Goal: Task Accomplishment & Management: Manage account settings

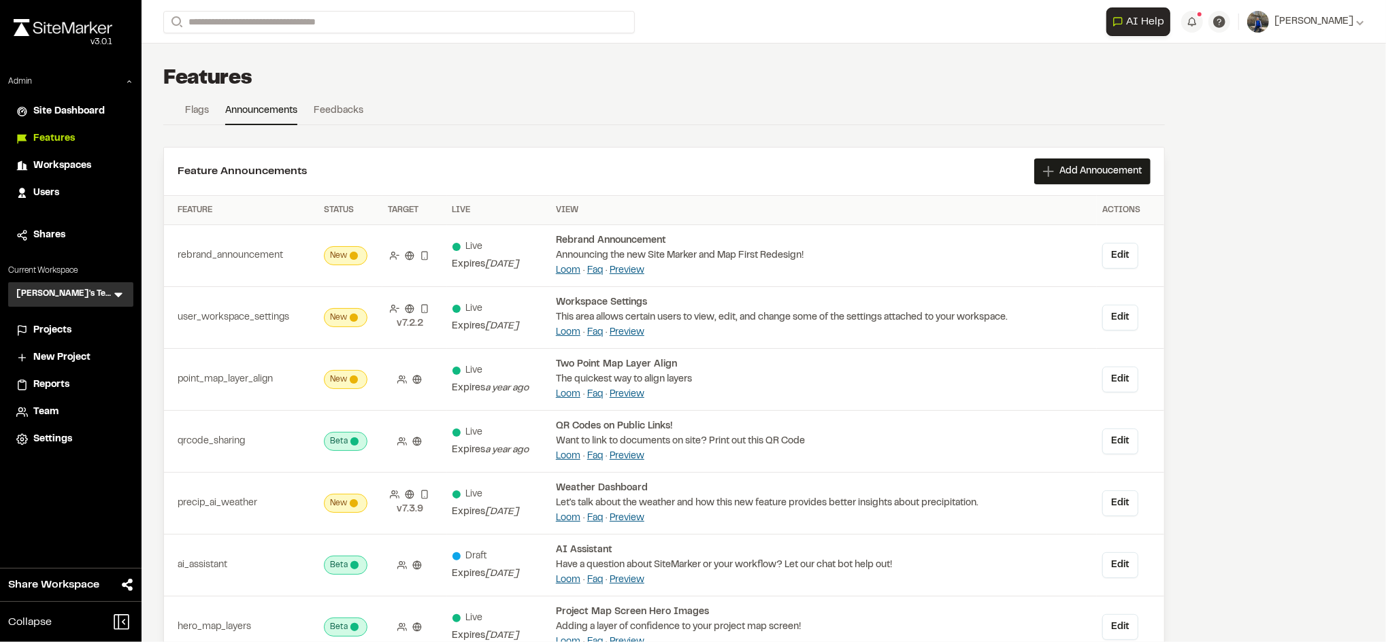
scroll to position [151, 0]
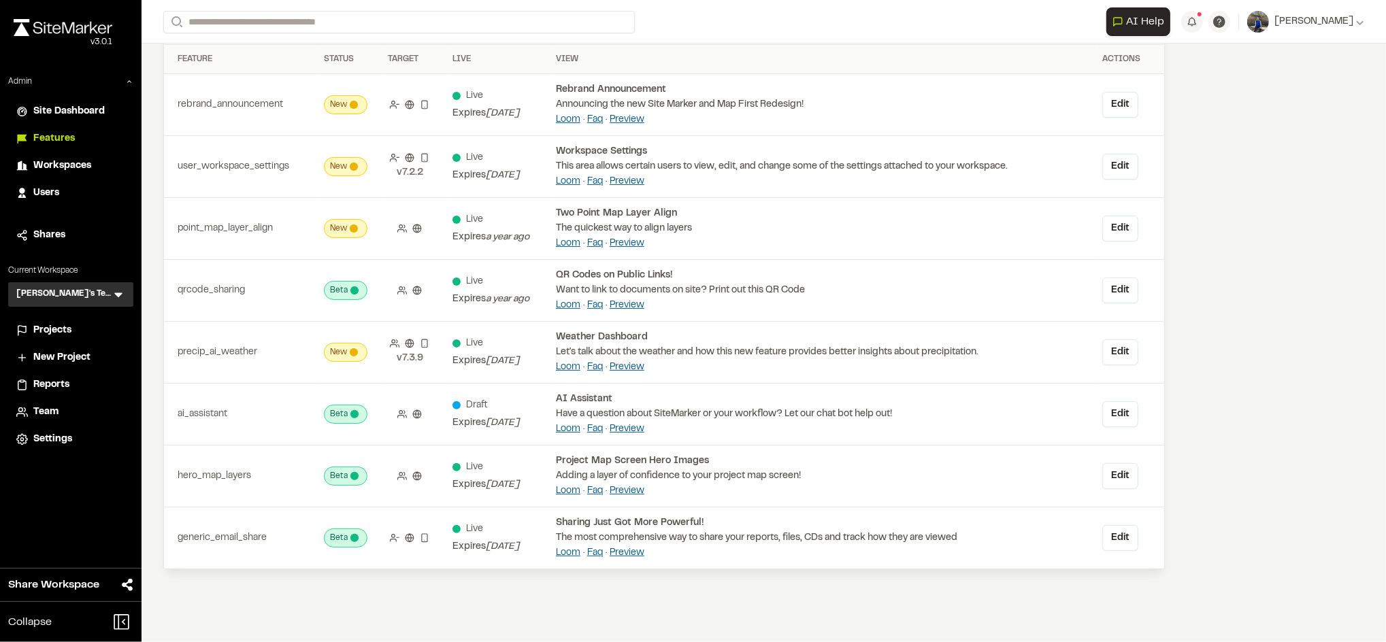
click at [114, 299] on icon at bounding box center [119, 295] width 14 height 14
click at [107, 262] on div "Admin Site Dashboard Features Workspaces Users Shares Current Workspace Troy's …" at bounding box center [70, 264] width 141 height 377
click at [50, 333] on span "Projects" at bounding box center [52, 330] width 38 height 15
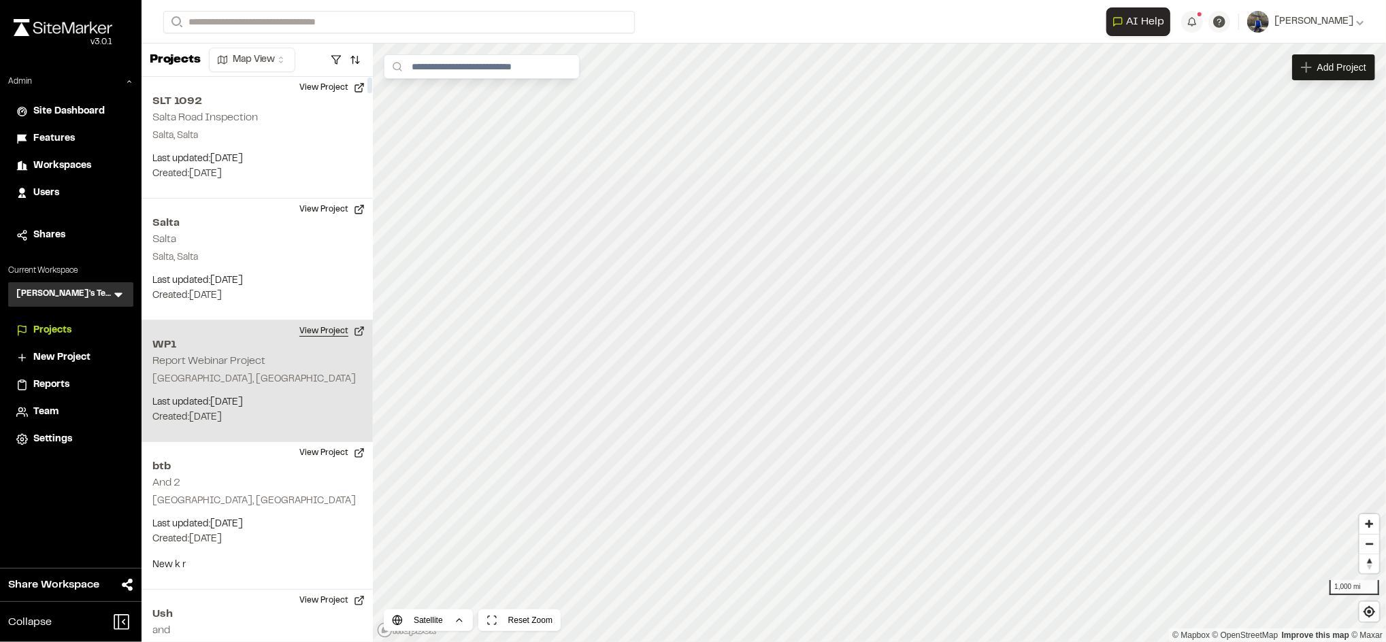
click at [318, 324] on button "View Project" at bounding box center [332, 331] width 82 height 22
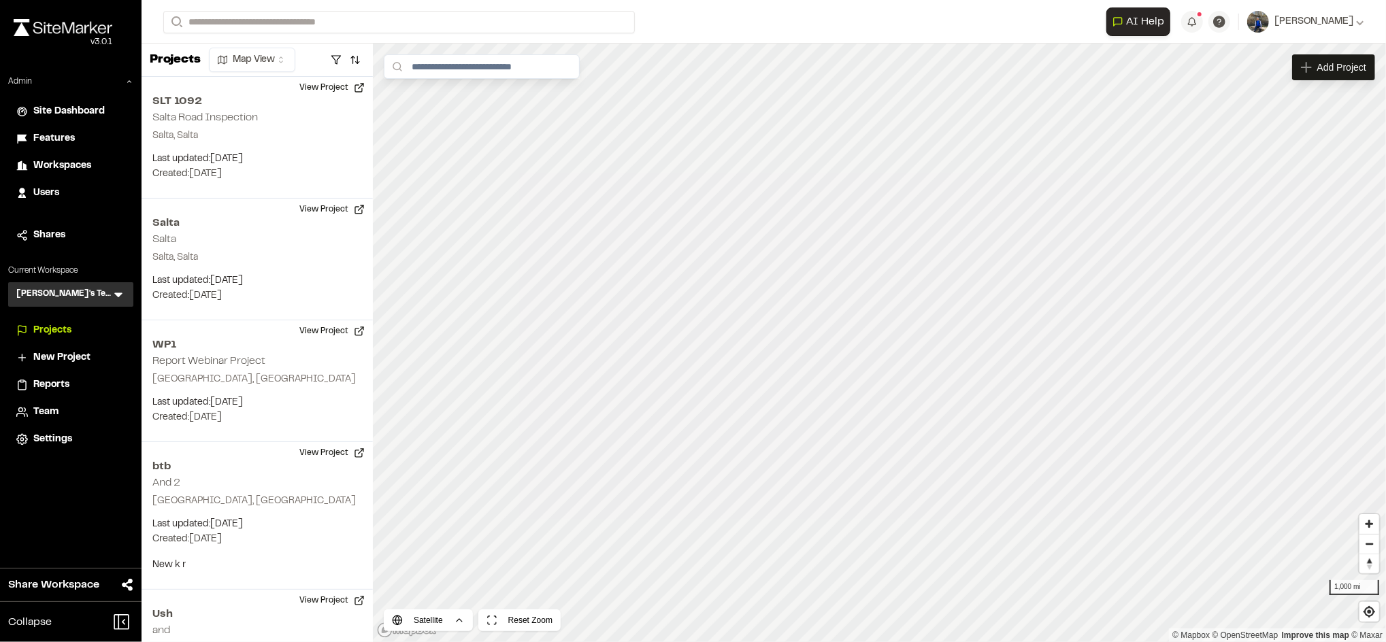
click at [82, 165] on span "Workspaces" at bounding box center [62, 165] width 58 height 15
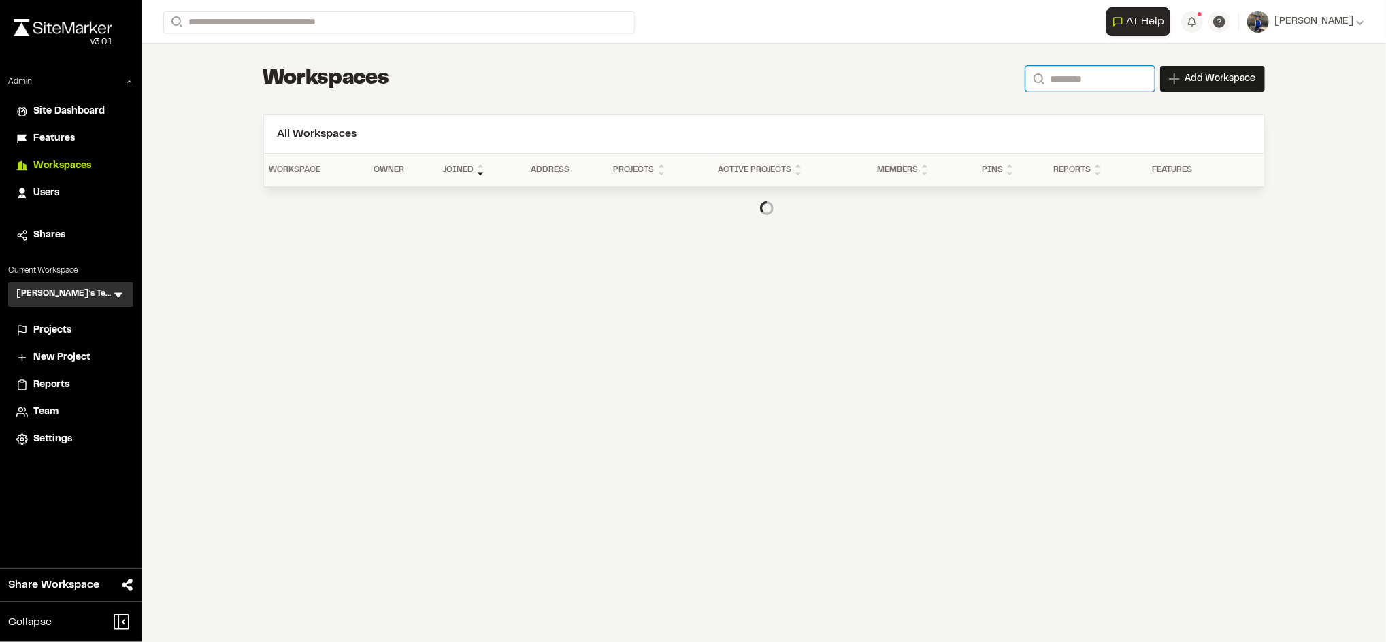
click at [1129, 69] on input "Search" at bounding box center [1089, 79] width 129 height 26
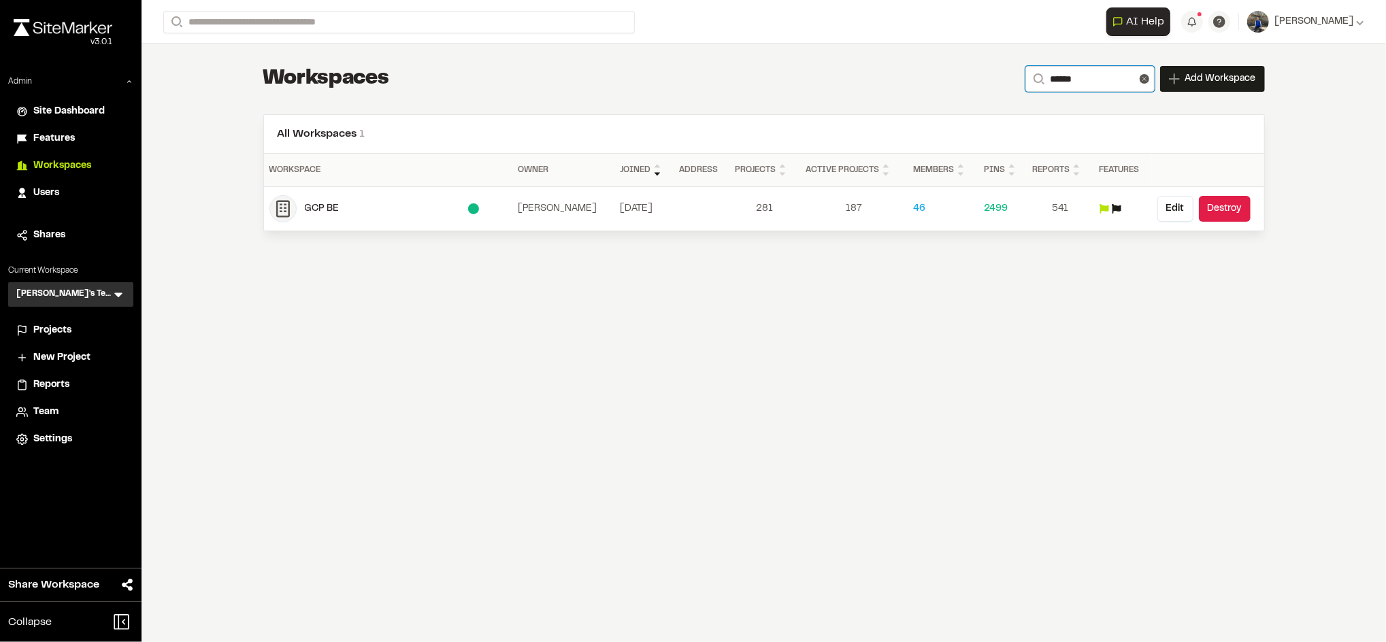
type input "******"
click at [310, 215] on div "GCP BE" at bounding box center [386, 208] width 163 height 15
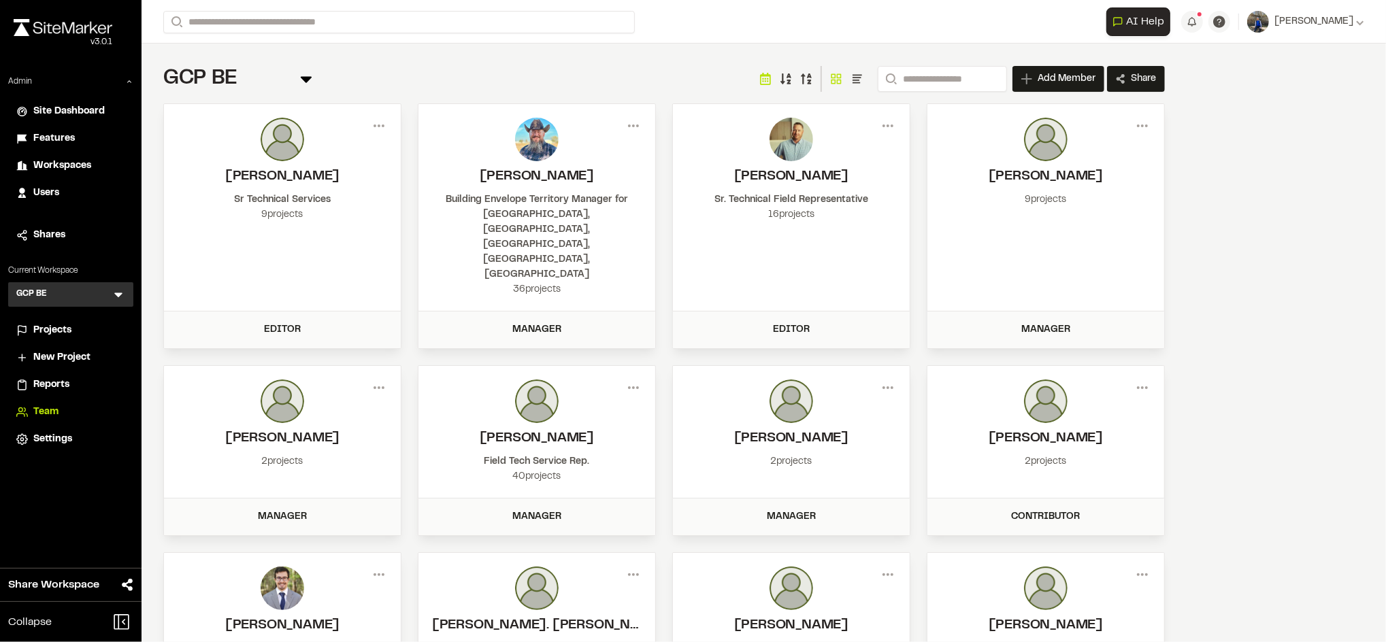
click at [80, 324] on div "Projects" at bounding box center [79, 330] width 92 height 15
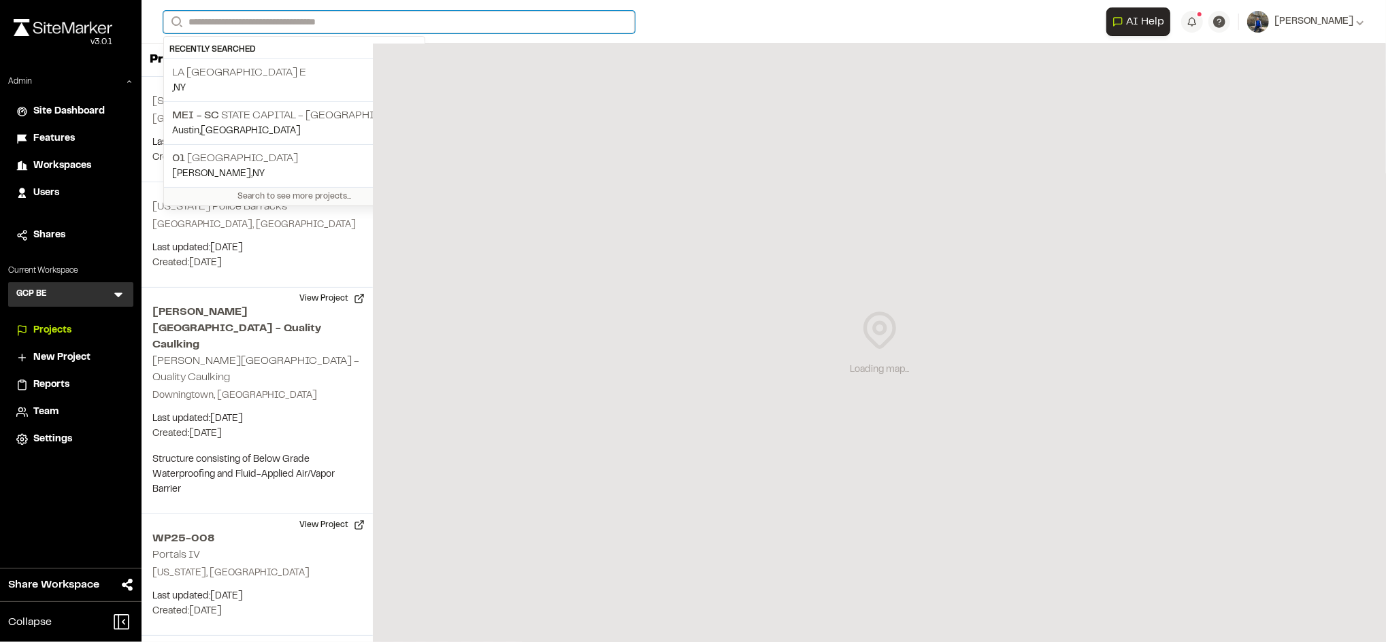
click at [302, 31] on input "Search" at bounding box center [398, 22] width 471 height 22
paste input "******"
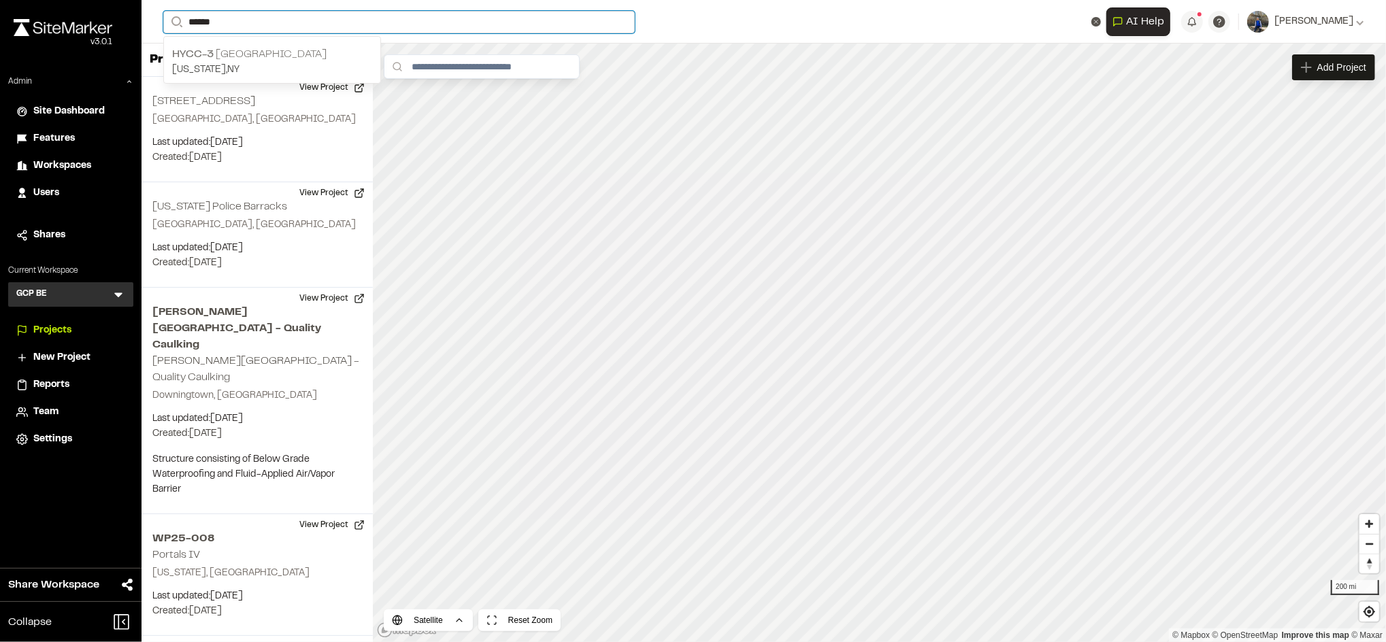
type input "******"
click at [274, 69] on p "New York , NY" at bounding box center [272, 70] width 200 height 15
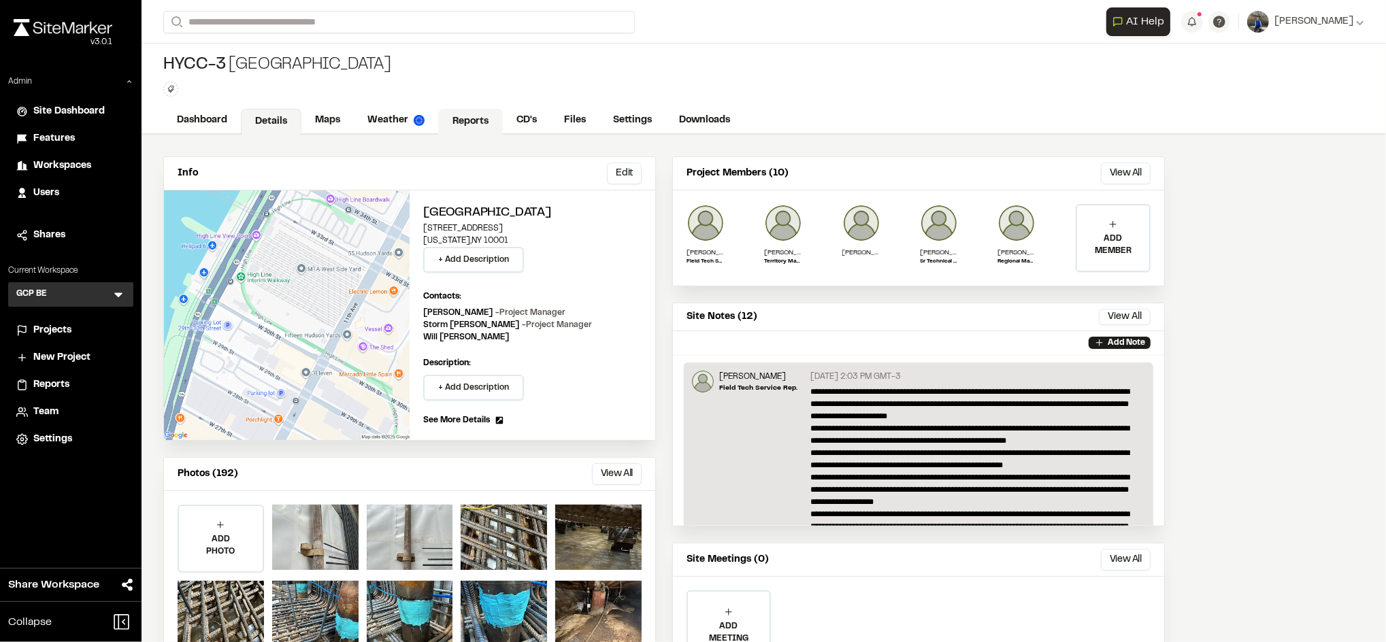
click at [456, 112] on link "Reports" at bounding box center [470, 122] width 65 height 26
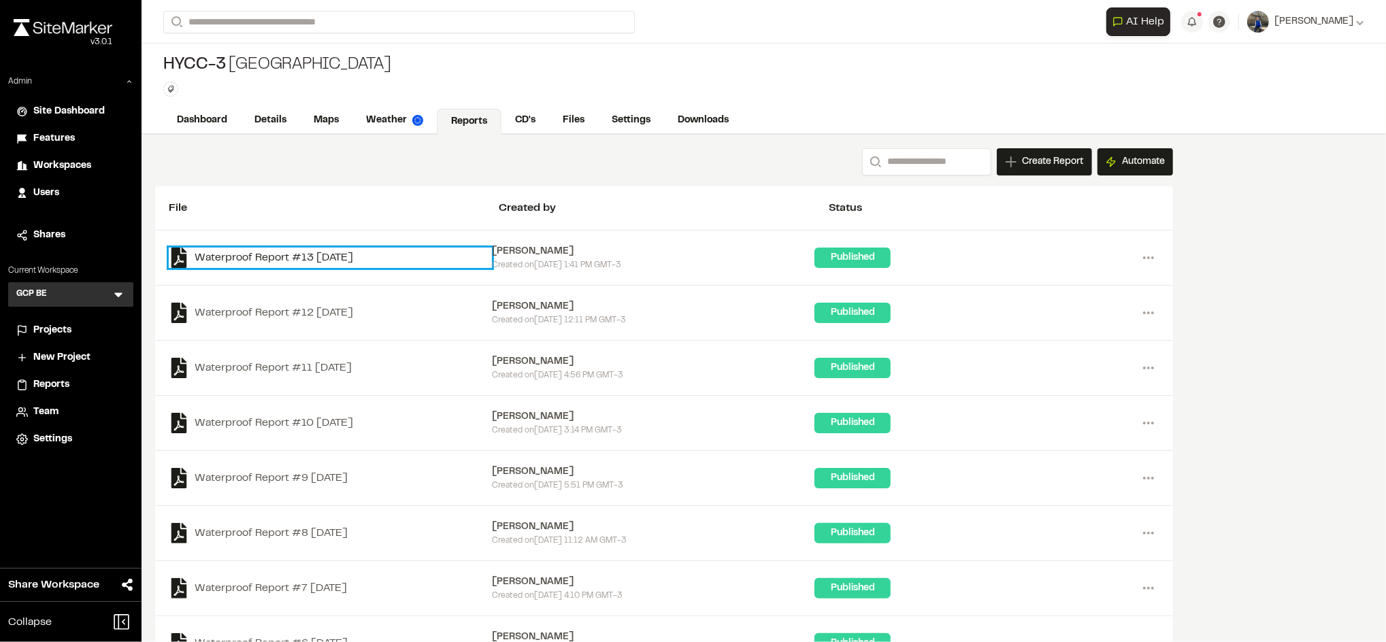
click at [320, 258] on link "Waterproof Report #13 2025-09-19" at bounding box center [330, 258] width 323 height 20
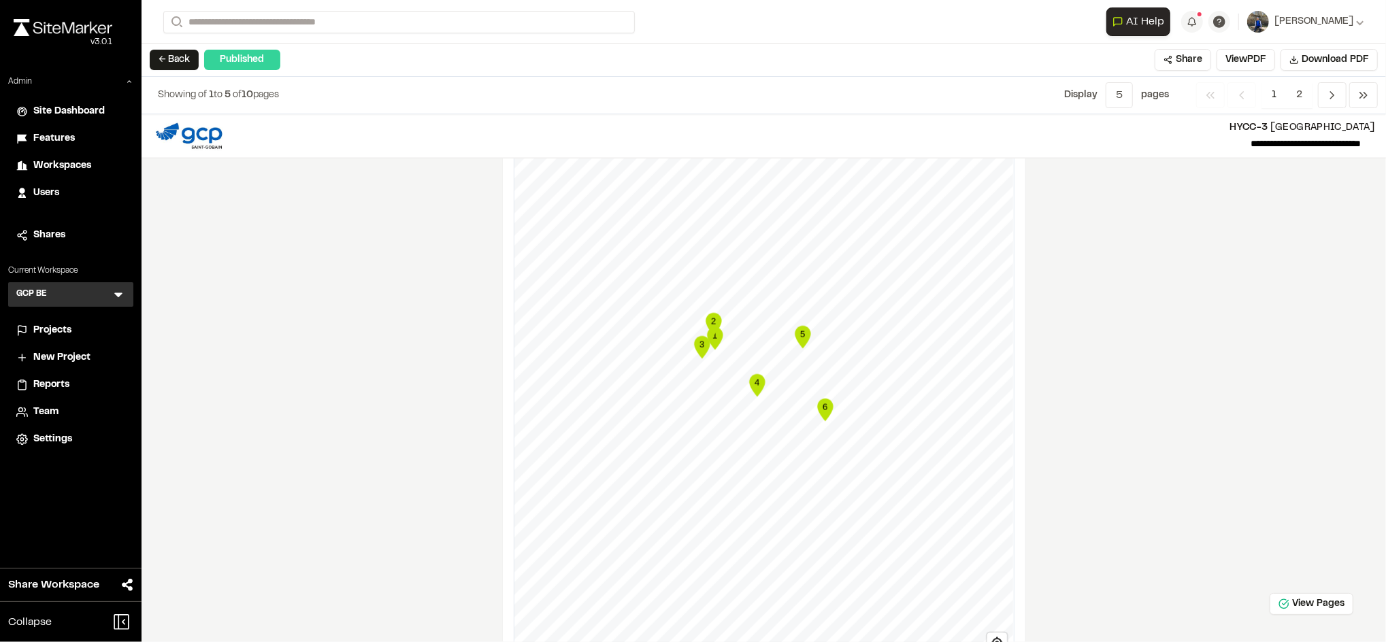
scroll to position [1377, 0]
click at [711, 321] on text "2" at bounding box center [713, 318] width 5 height 10
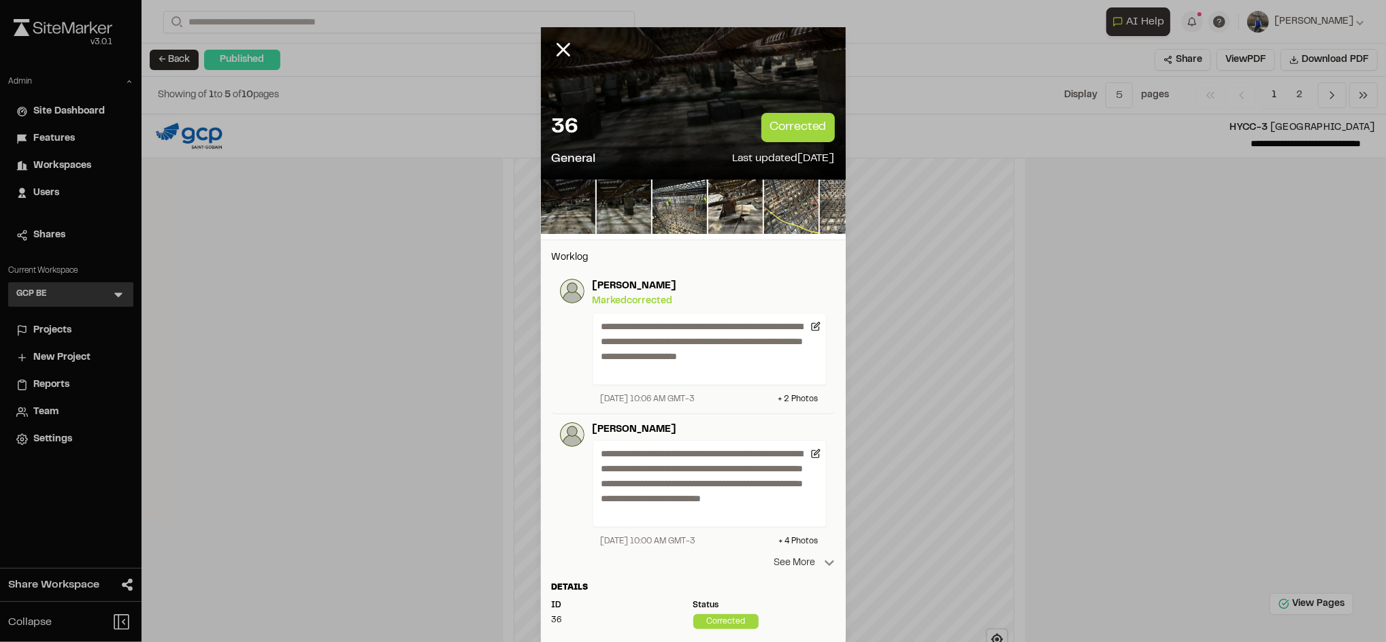
click at [793, 562] on p "See More" at bounding box center [804, 563] width 61 height 15
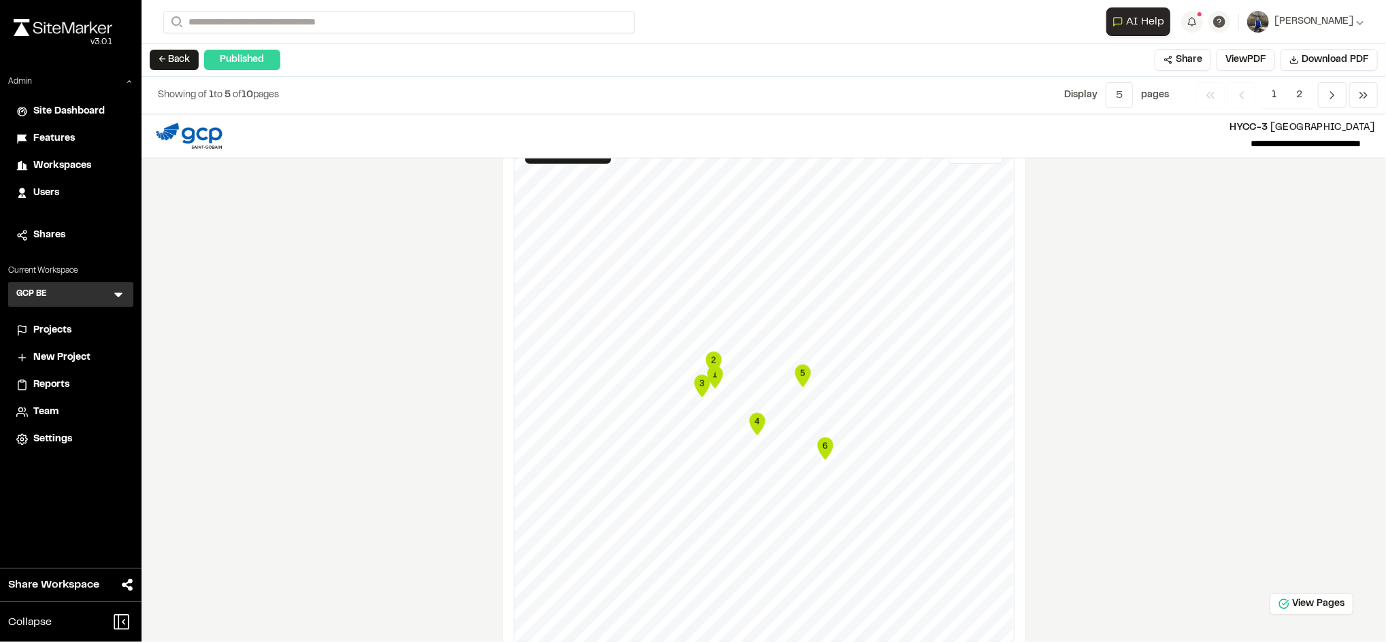
scroll to position [1335, 0]
click at [699, 382] on text "3" at bounding box center [701, 383] width 5 height 10
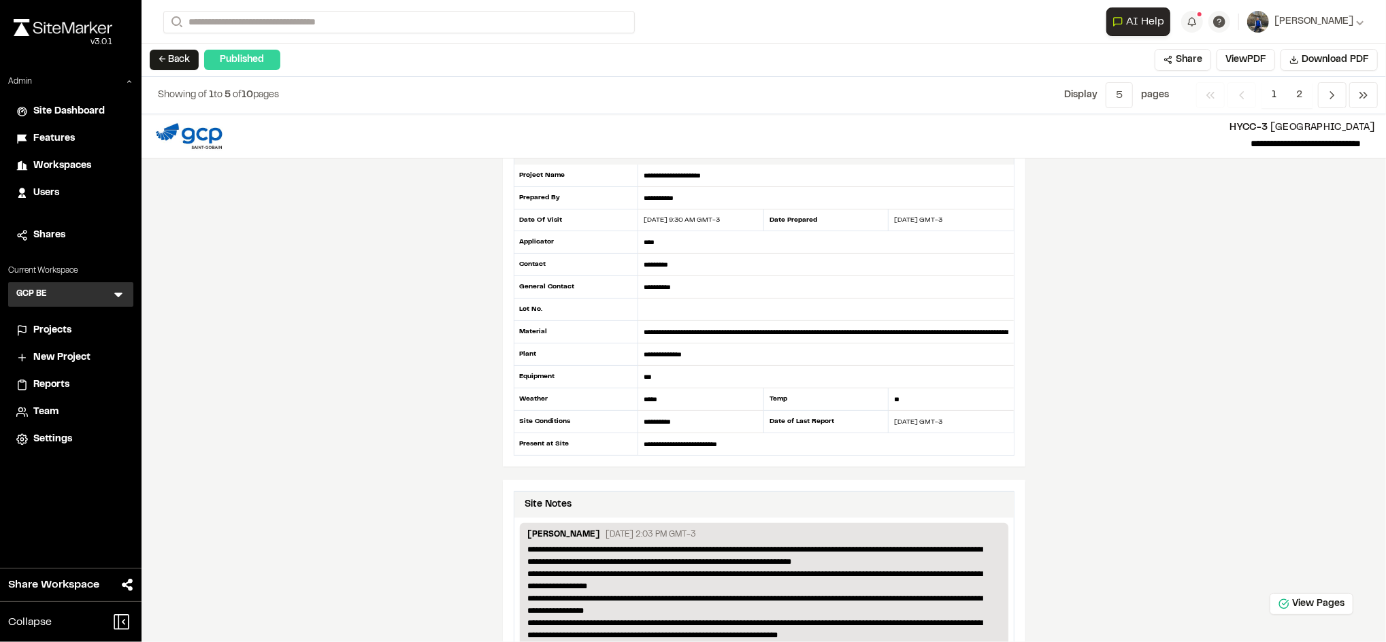
scroll to position [0, 0]
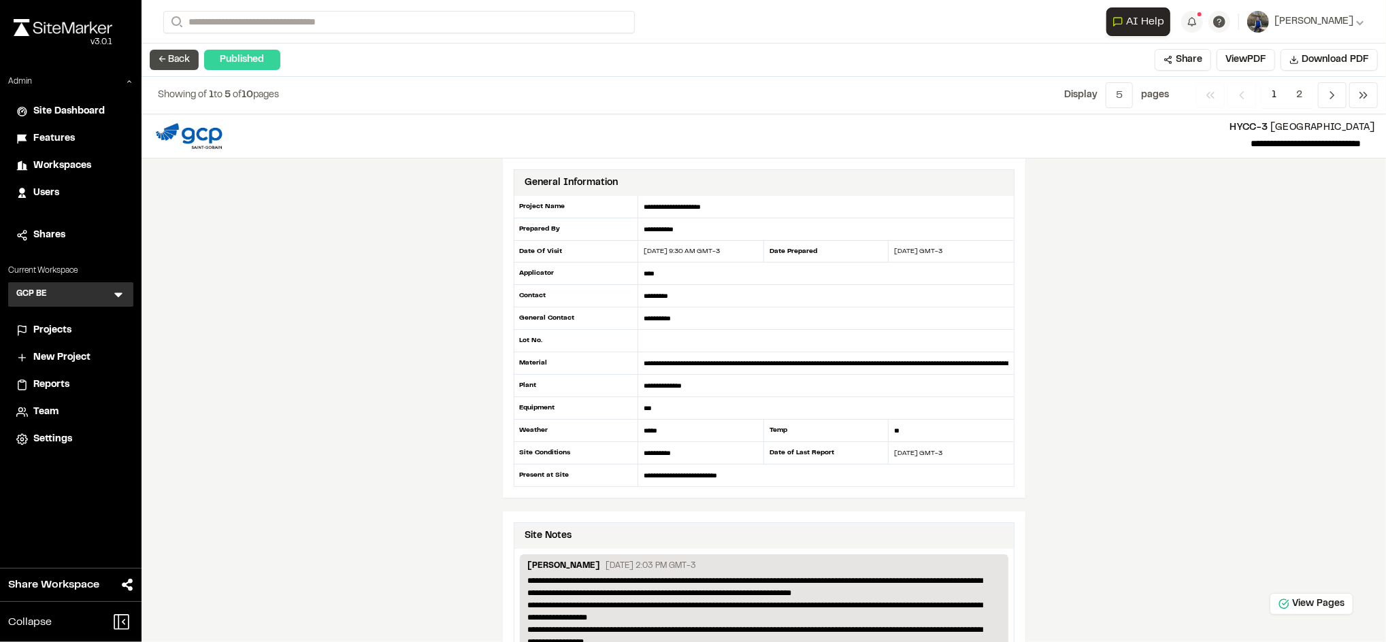
click at [167, 65] on button "← Back" at bounding box center [174, 60] width 49 height 20
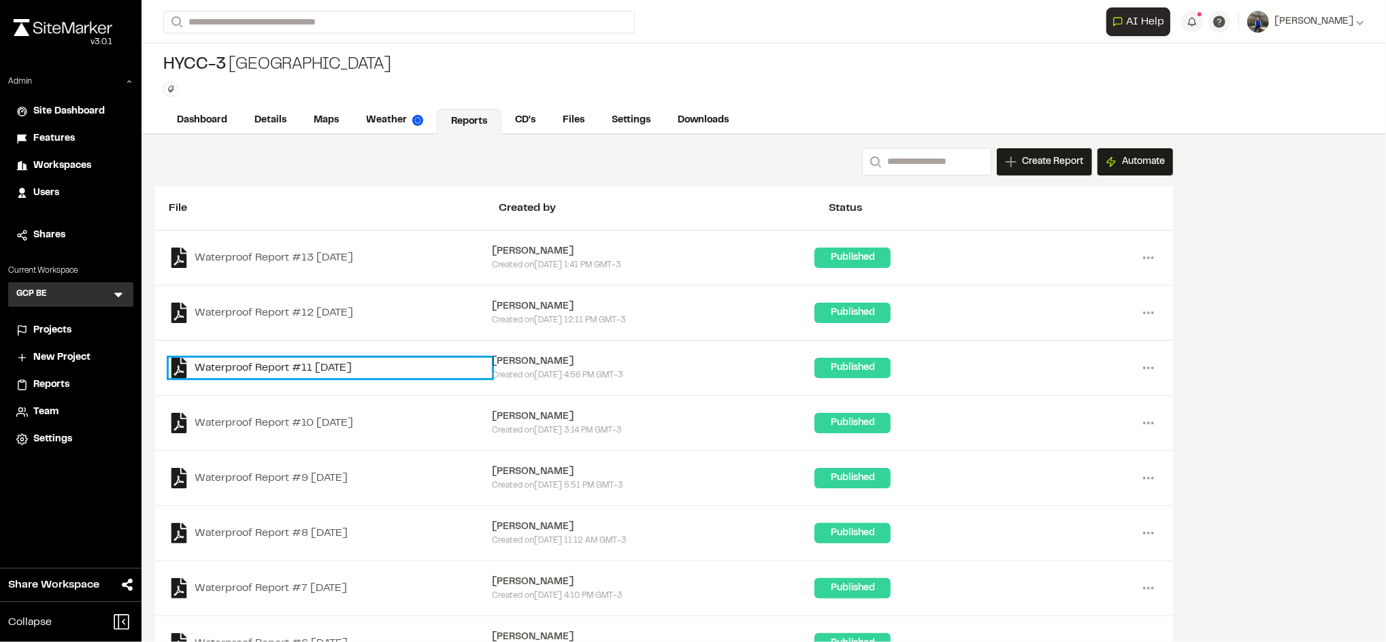
click at [352, 371] on link "Waterproof Report #11 2025-09-16" at bounding box center [330, 368] width 323 height 20
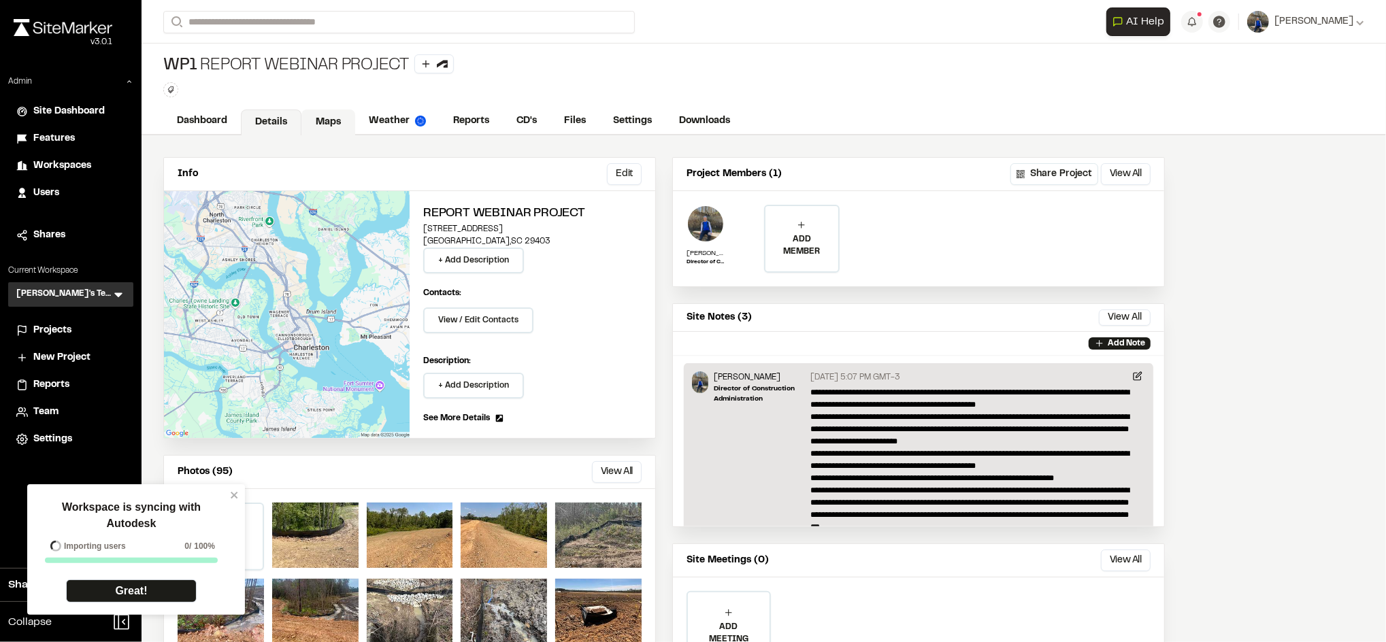
click at [346, 129] on link "Maps" at bounding box center [328, 123] width 54 height 26
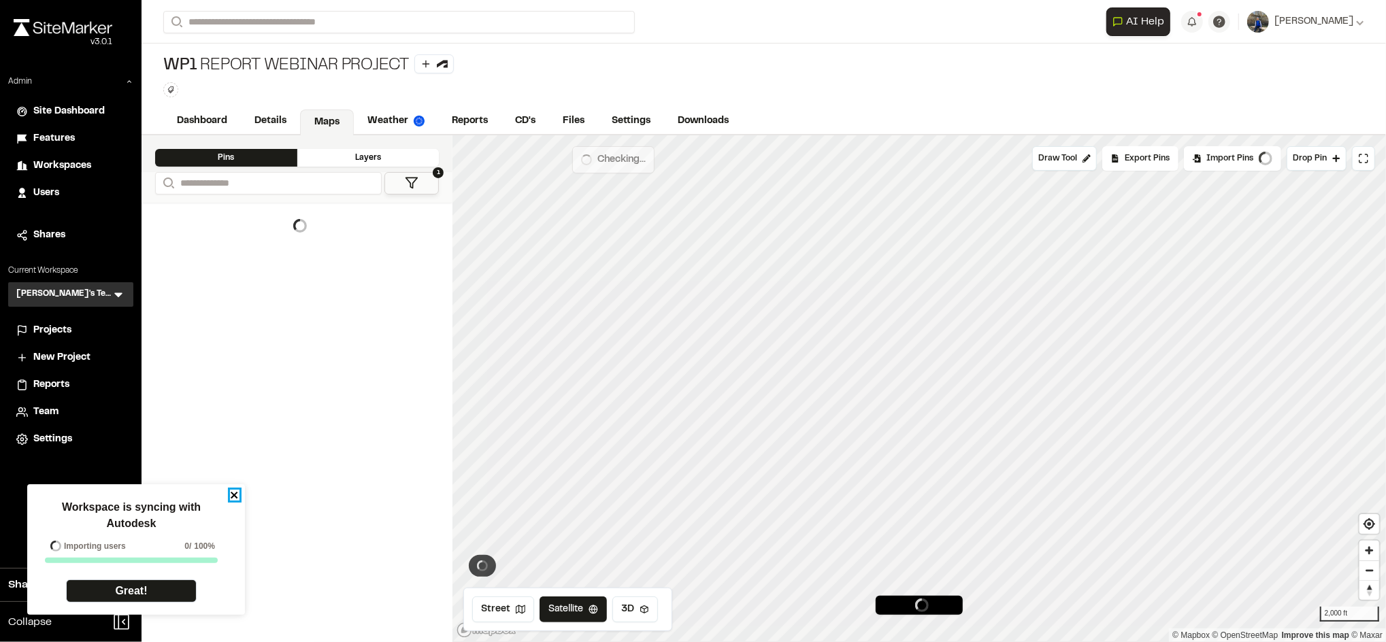
click at [232, 494] on icon "close" at bounding box center [234, 495] width 7 height 7
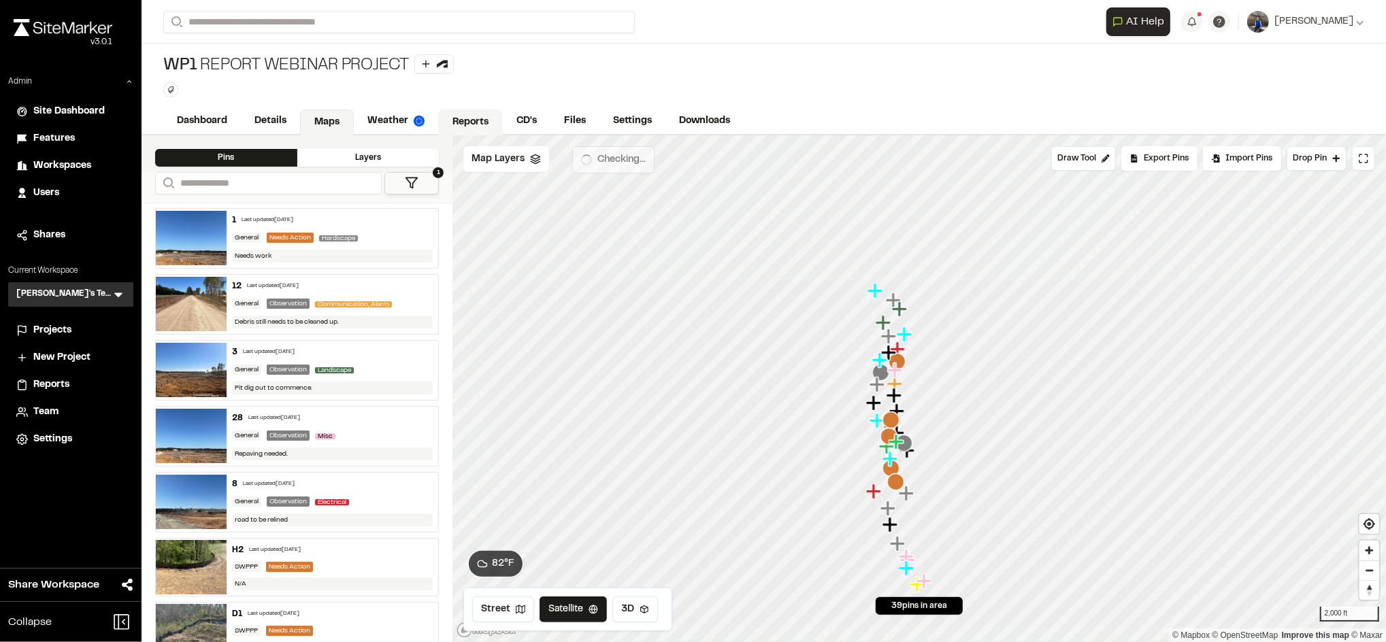
click at [473, 120] on link "Reports" at bounding box center [470, 123] width 65 height 26
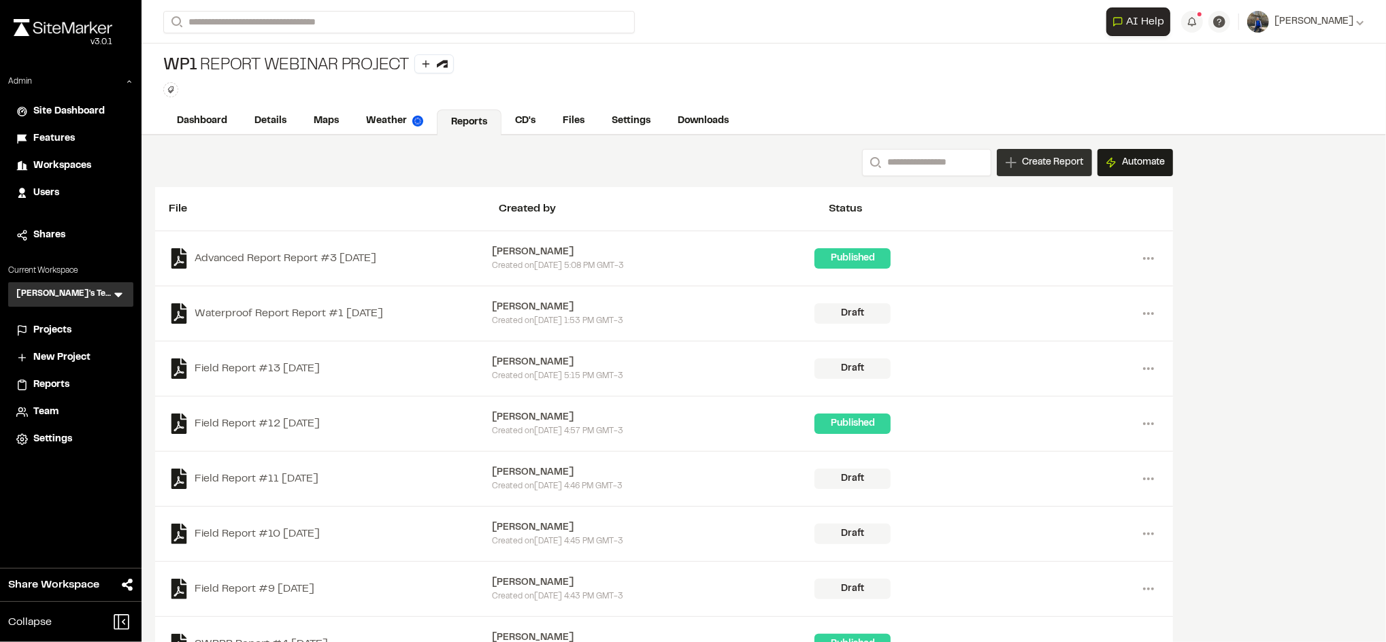
click at [1039, 159] on span "Create Report" at bounding box center [1052, 162] width 61 height 15
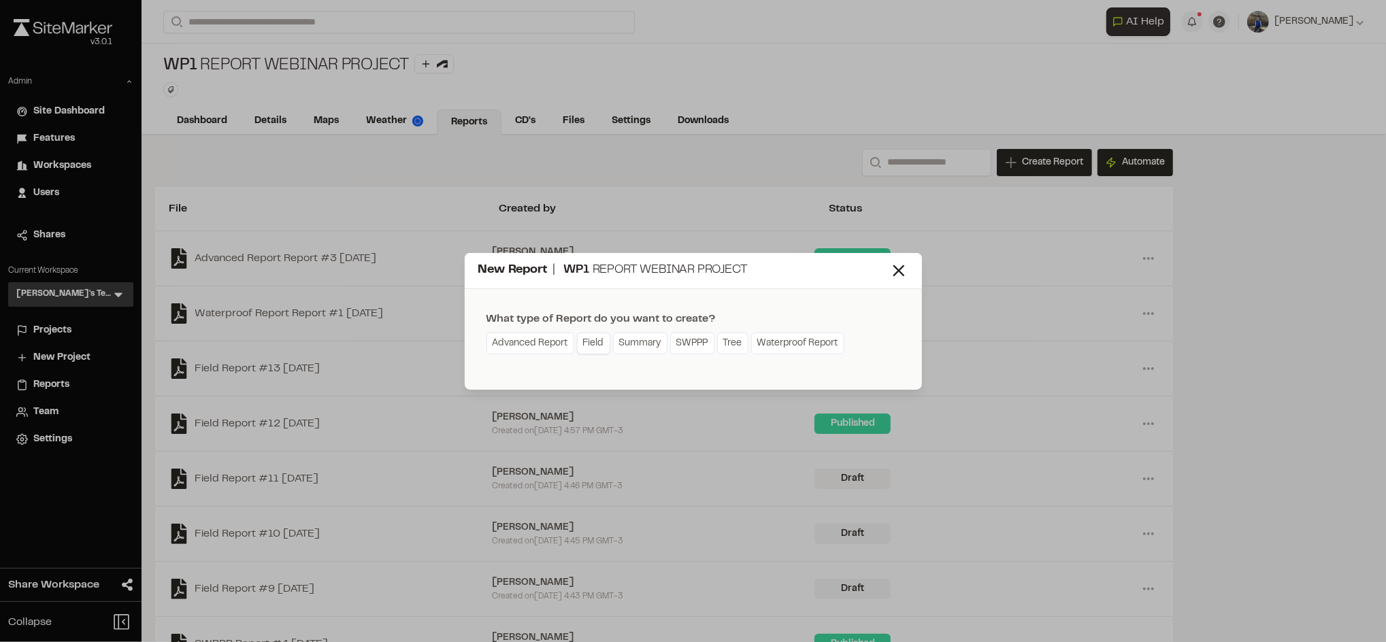
click at [604, 347] on link "Field" at bounding box center [593, 344] width 33 height 22
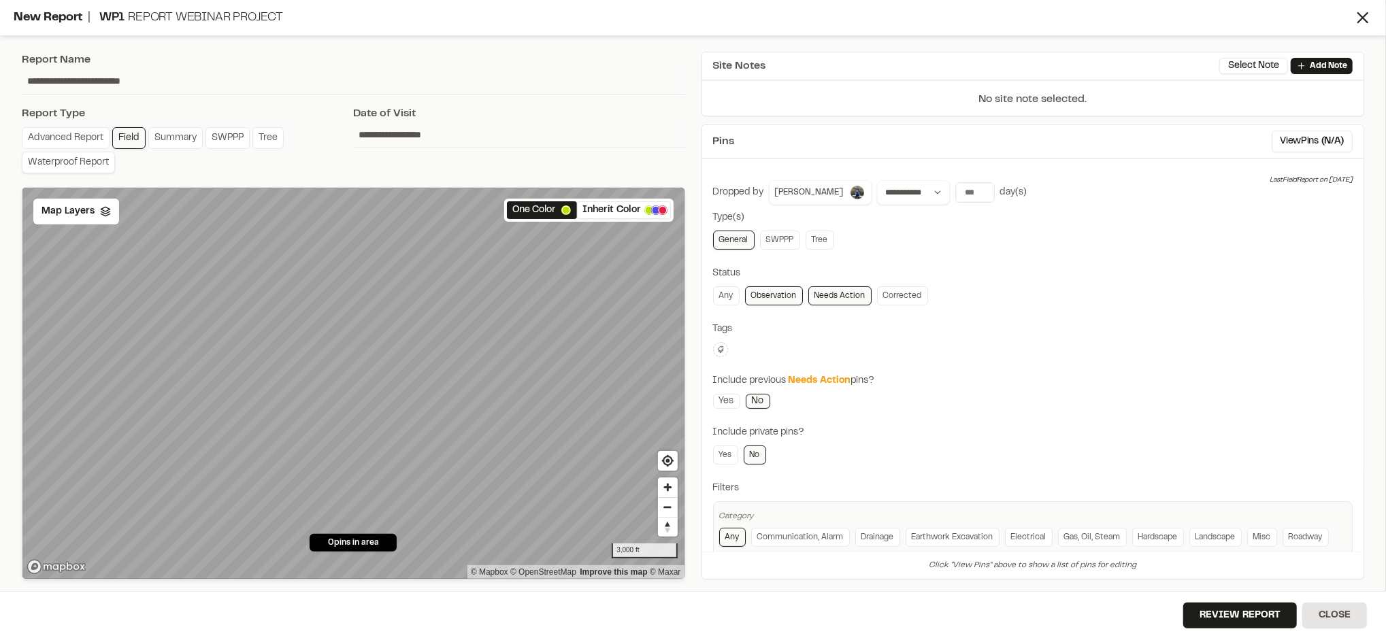
click at [88, 159] on link "Waterproof Report" at bounding box center [68, 163] width 93 height 22
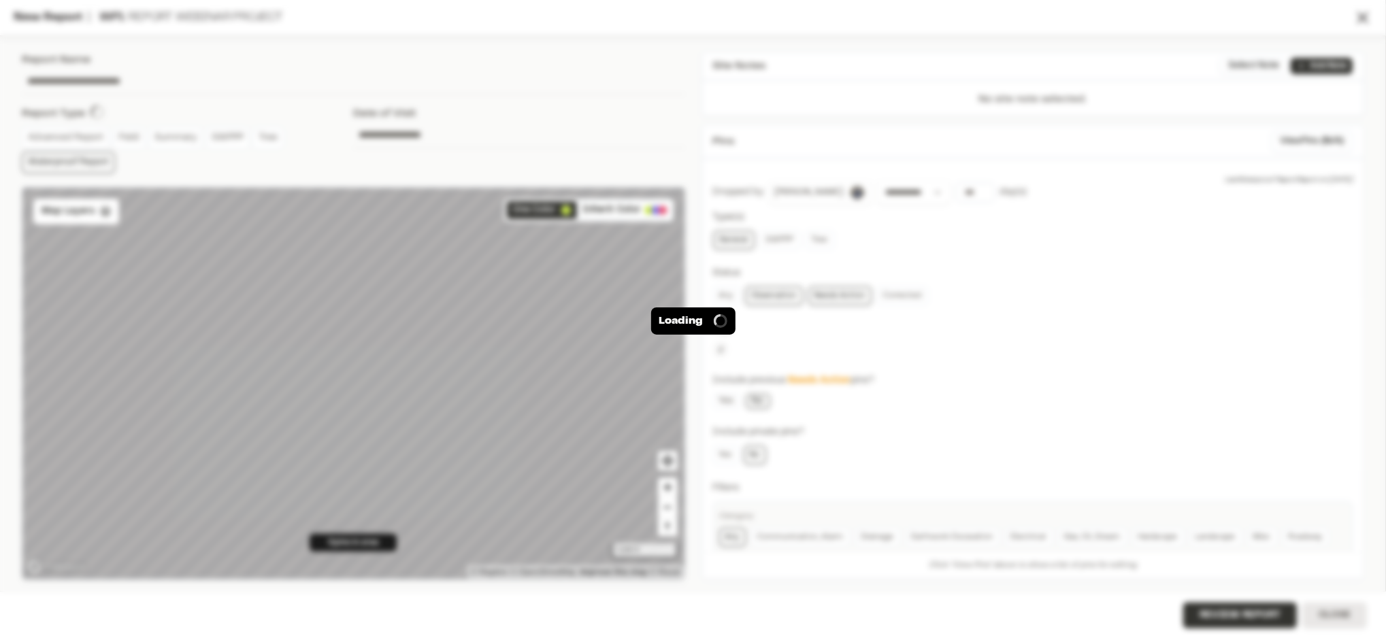
type input "**********"
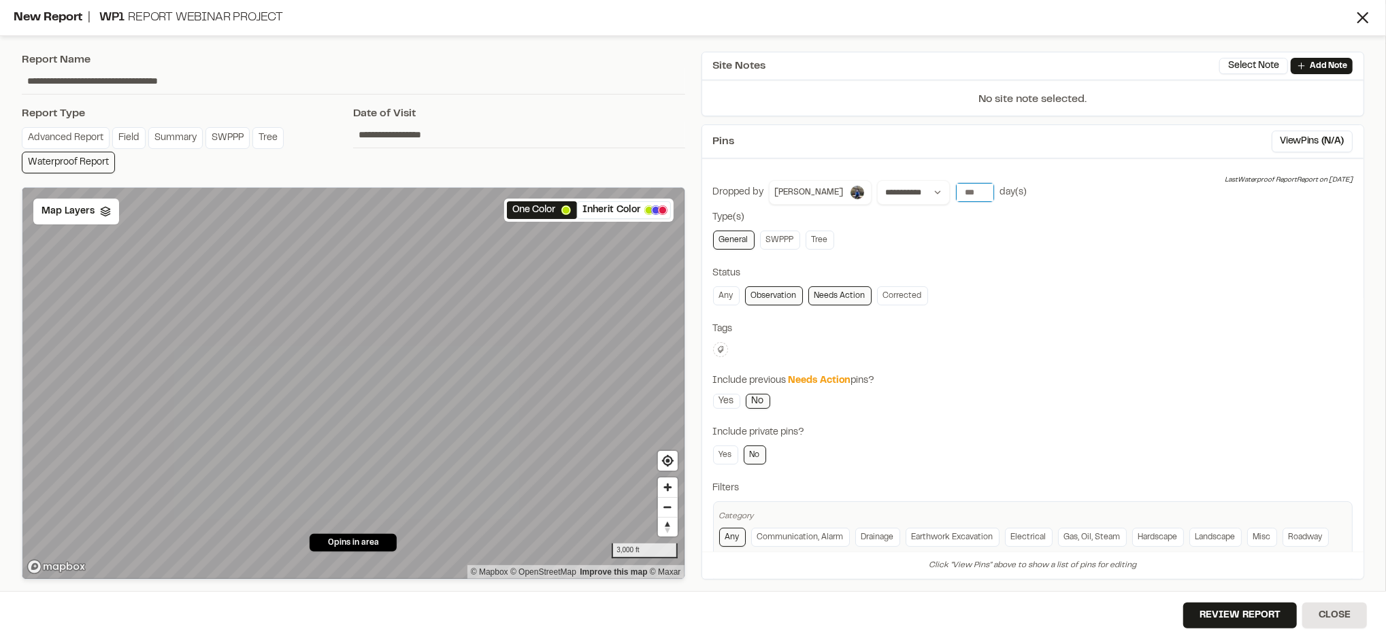
click at [956, 195] on input "number" at bounding box center [975, 192] width 38 height 19
type input "*"
click at [1165, 258] on div "**********" at bounding box center [1033, 381] width 640 height 403
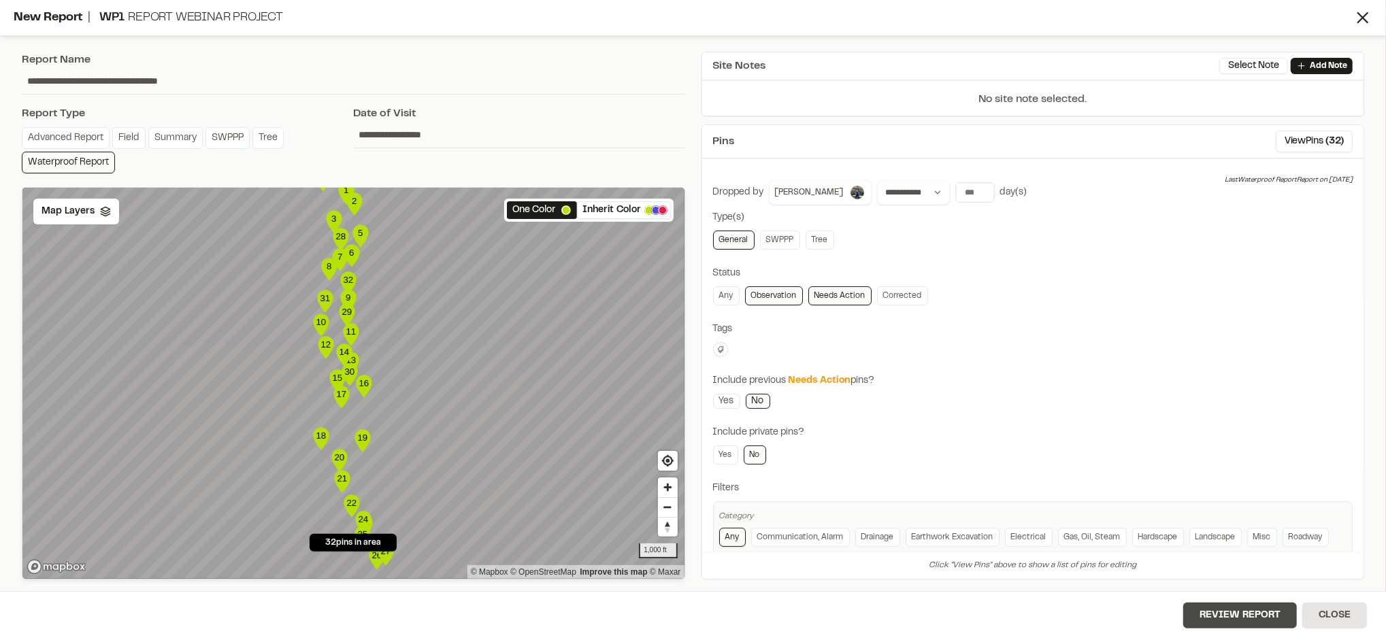
click at [1224, 612] on button "Review Report" at bounding box center [1240, 616] width 114 height 26
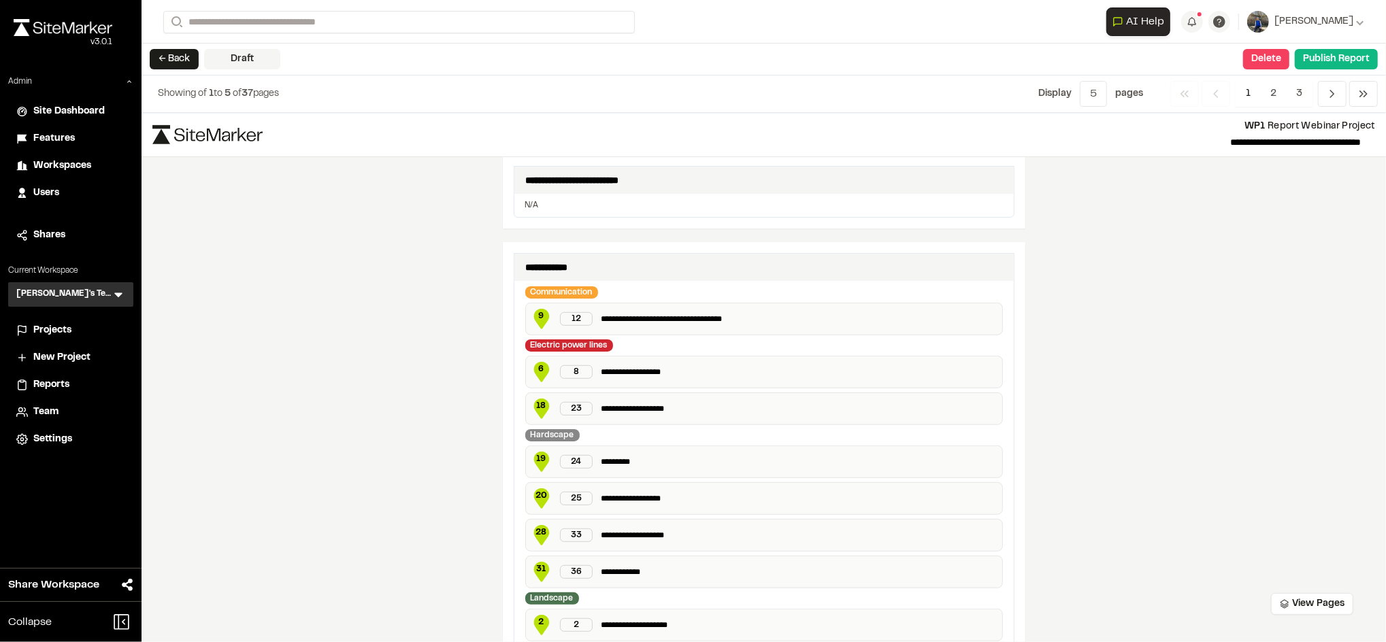
scroll to position [561, 0]
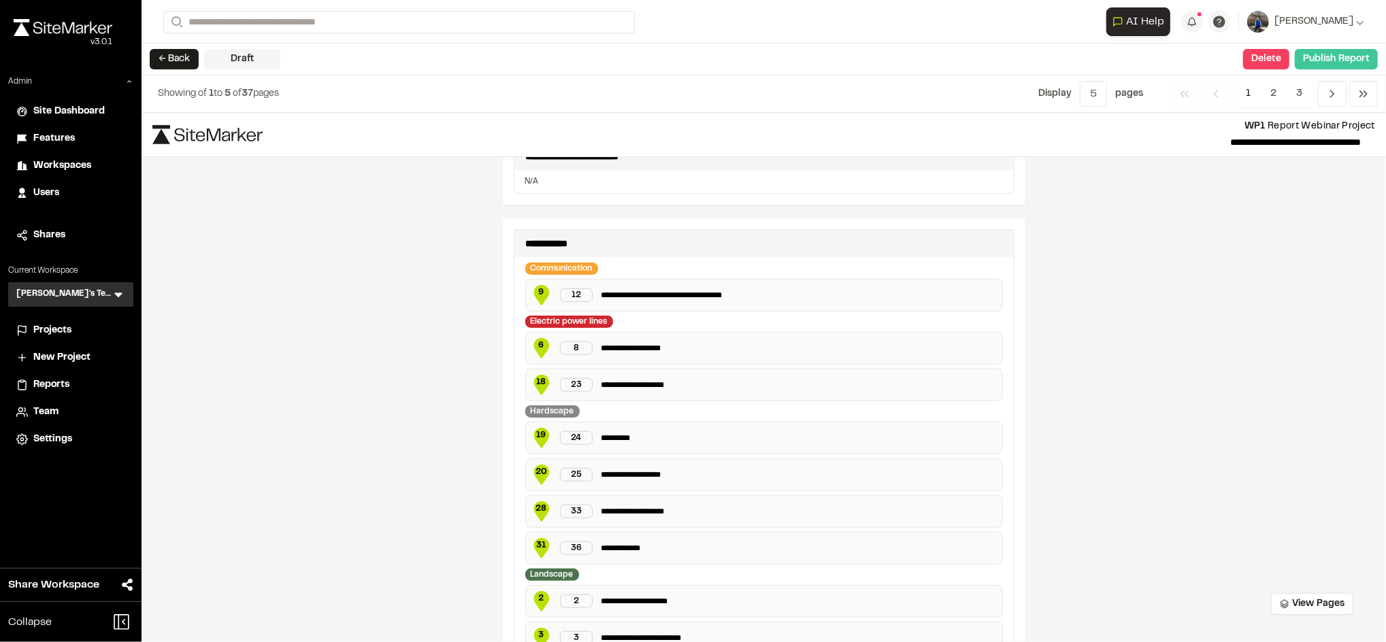
click at [1326, 62] on button "Publish Report" at bounding box center [1335, 59] width 83 height 20
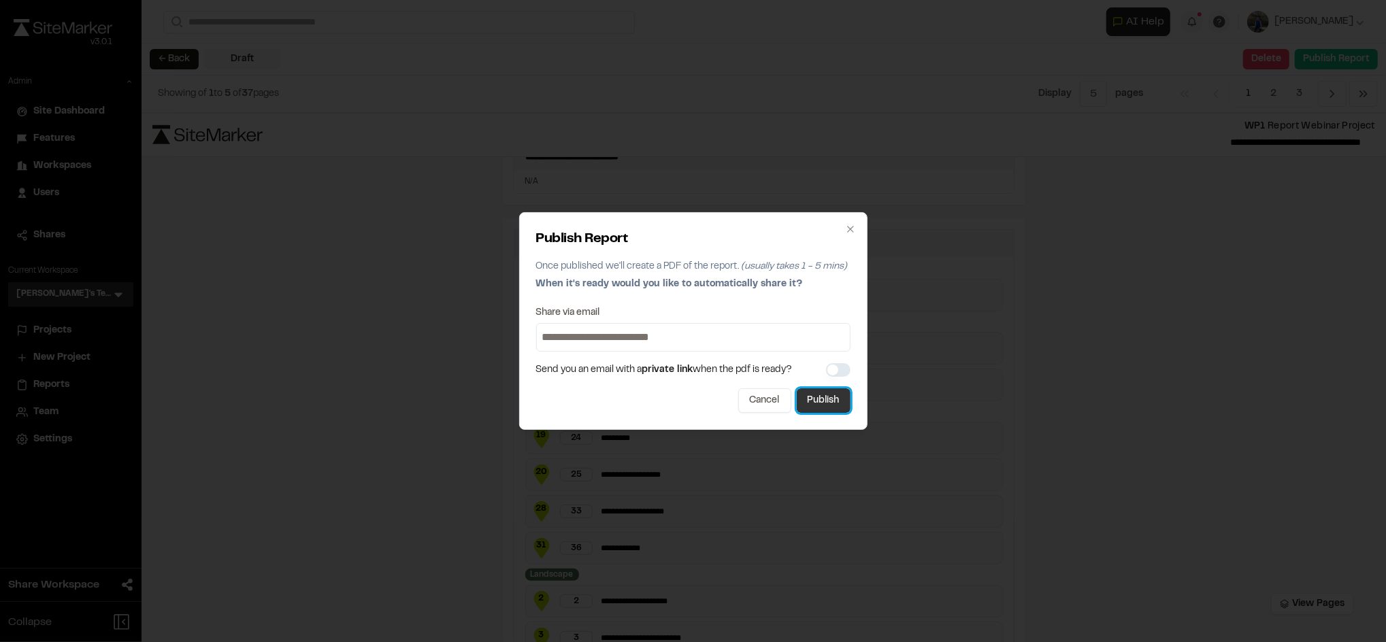
click at [830, 403] on button "Publish" at bounding box center [824, 400] width 54 height 24
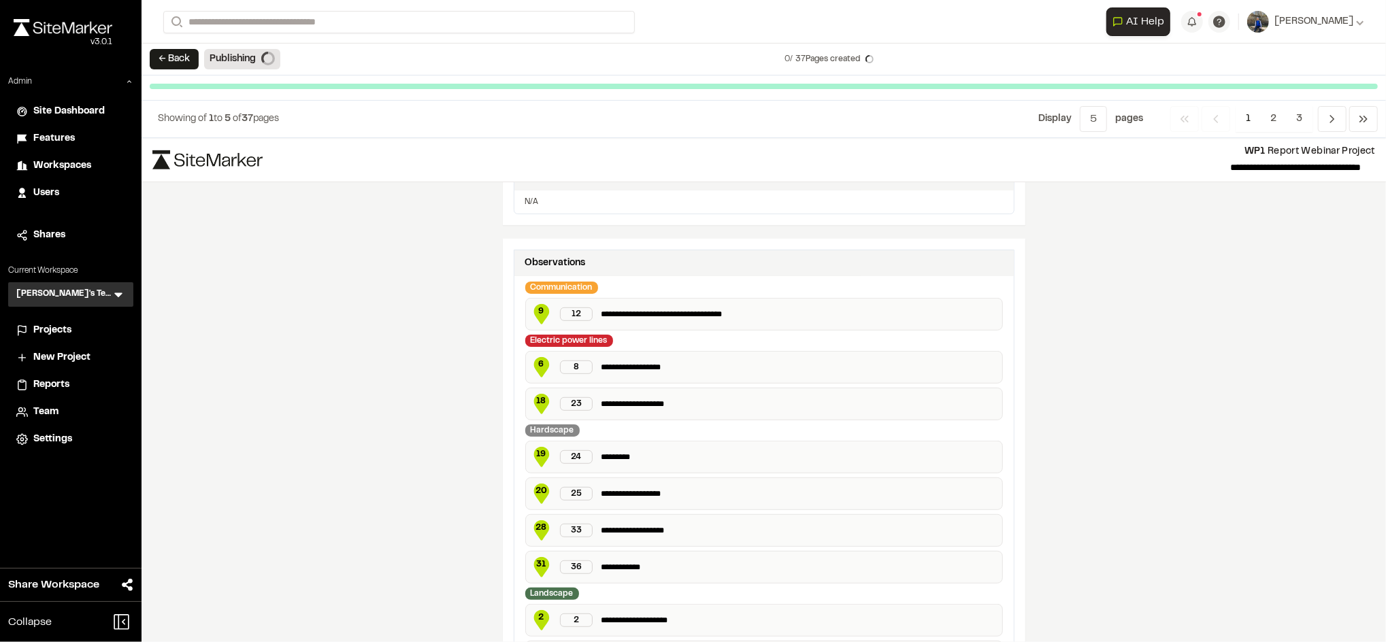
scroll to position [557, 0]
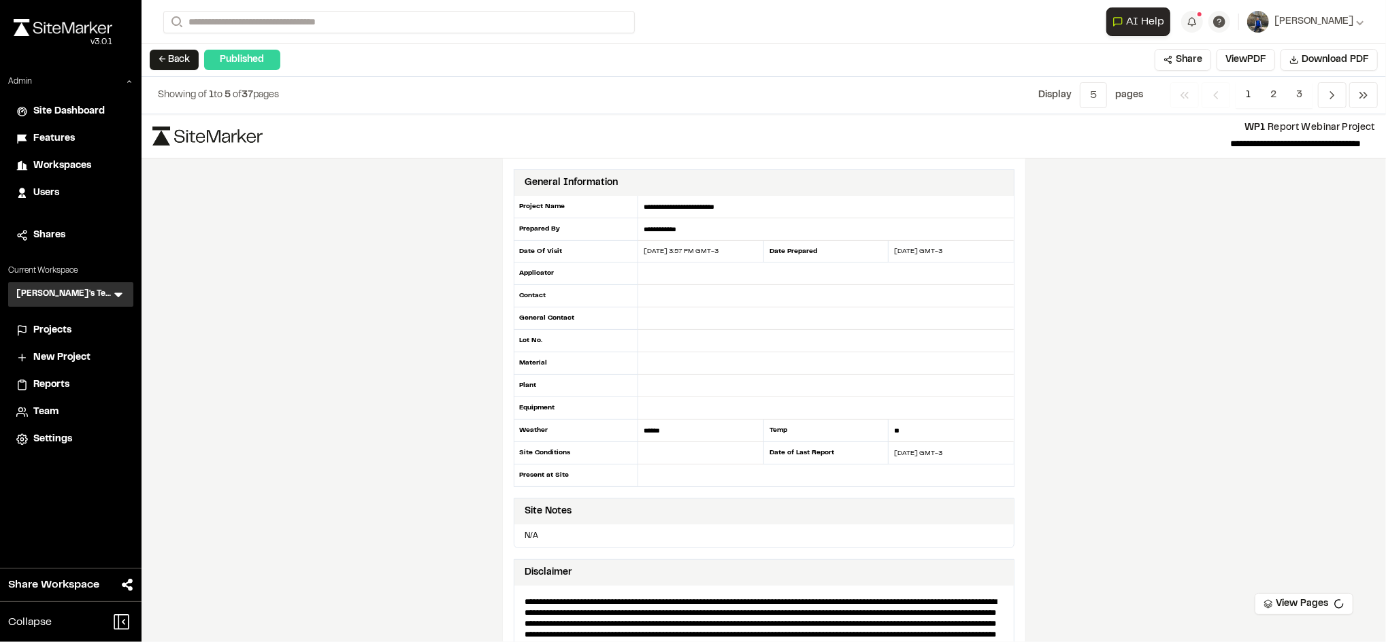
click at [182, 47] on div "← Back Published Share View Pages View PDF Download PDF" at bounding box center [763, 60] width 1244 height 33
click at [182, 59] on button "← Back" at bounding box center [174, 60] width 49 height 20
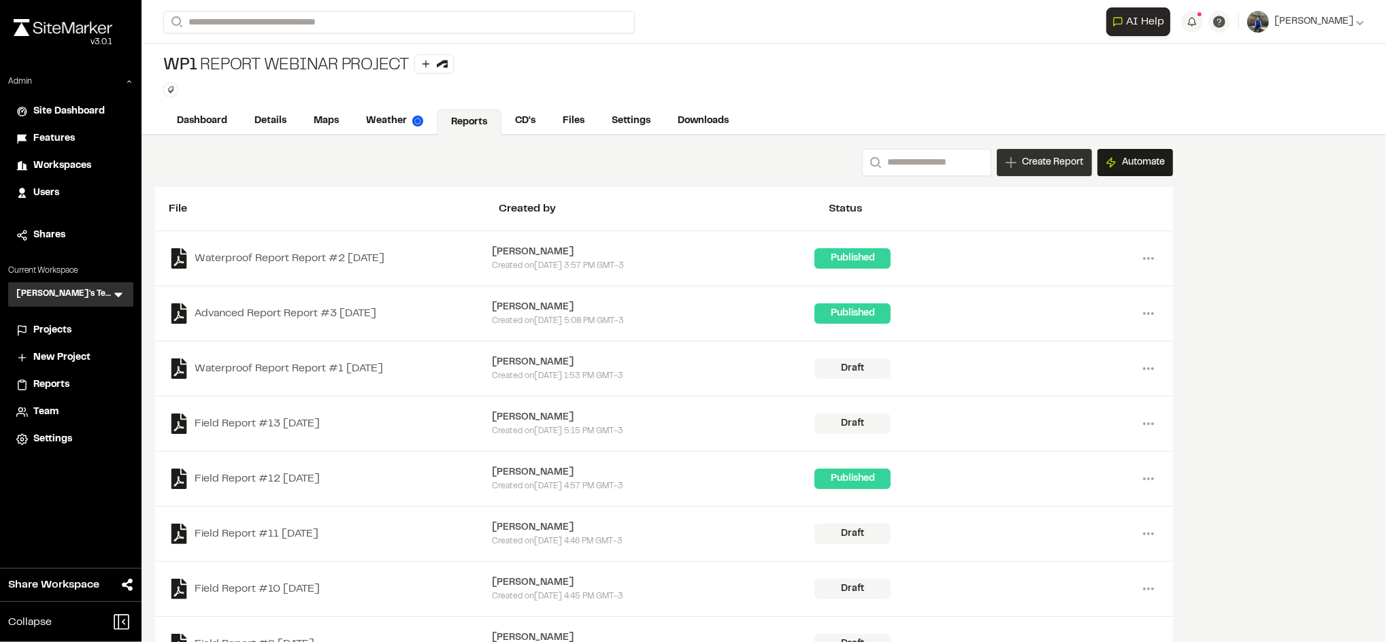
click at [1039, 165] on span "Create Report" at bounding box center [1052, 162] width 61 height 15
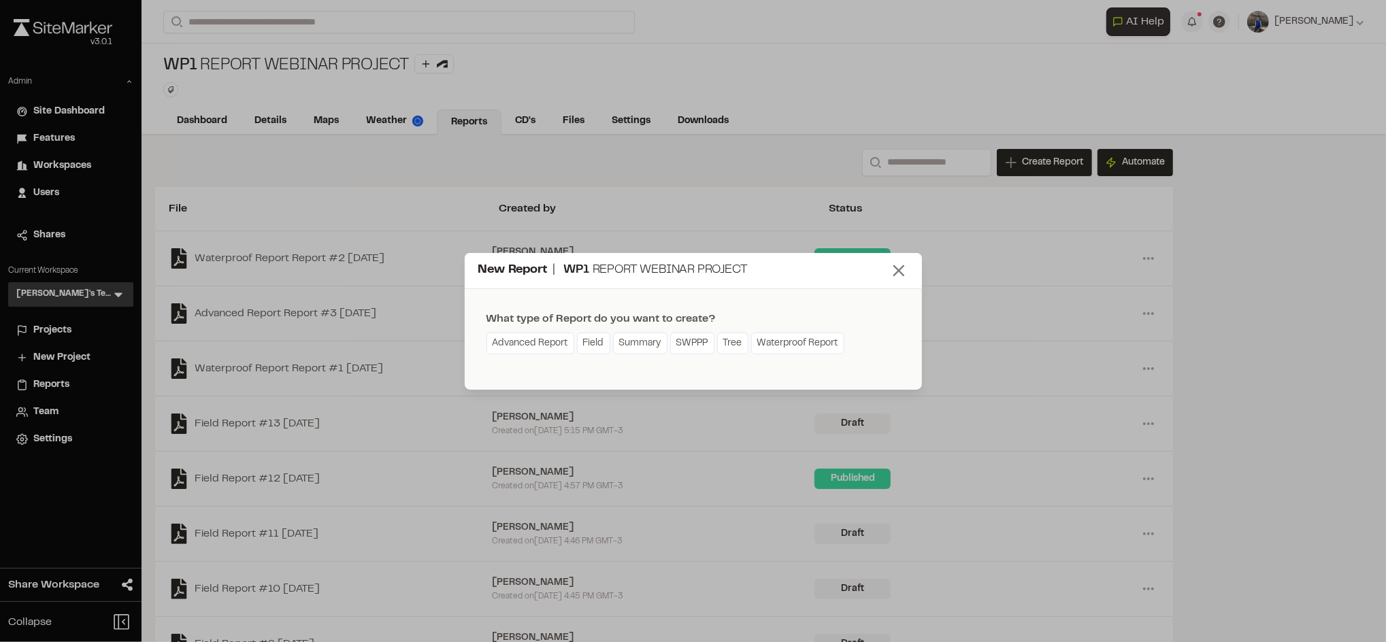
click at [899, 276] on icon at bounding box center [898, 270] width 19 height 19
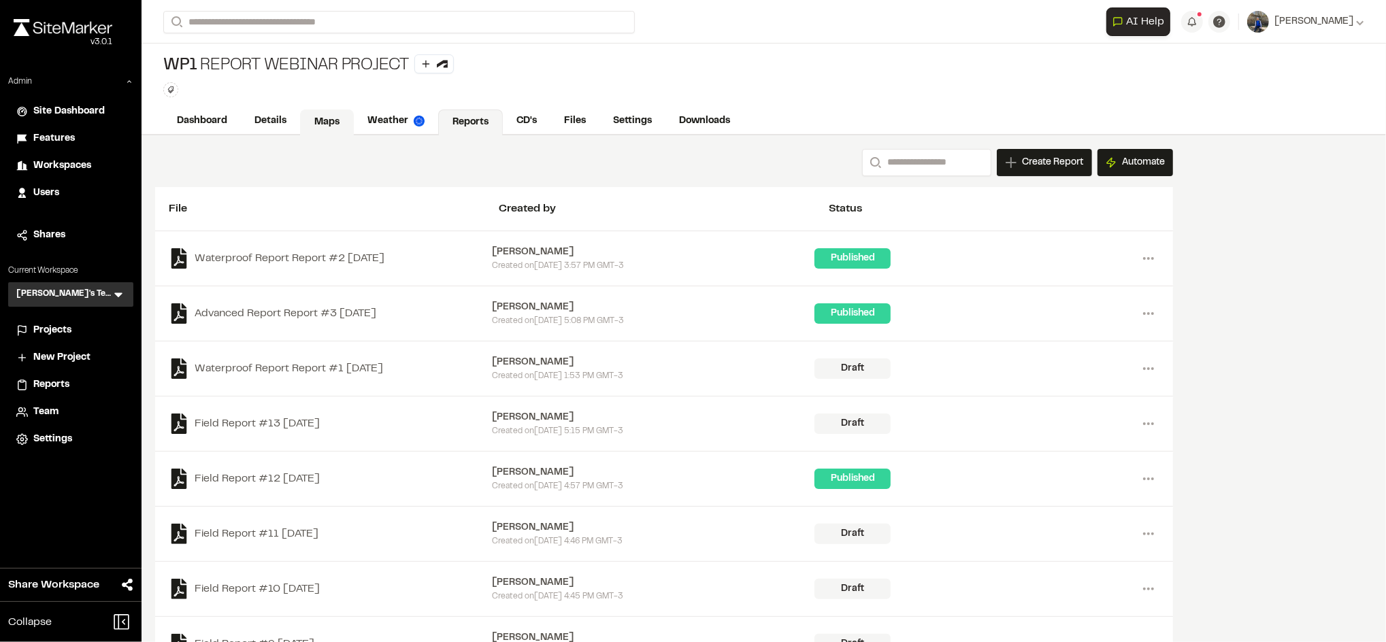
click at [333, 115] on link "Maps" at bounding box center [327, 123] width 54 height 26
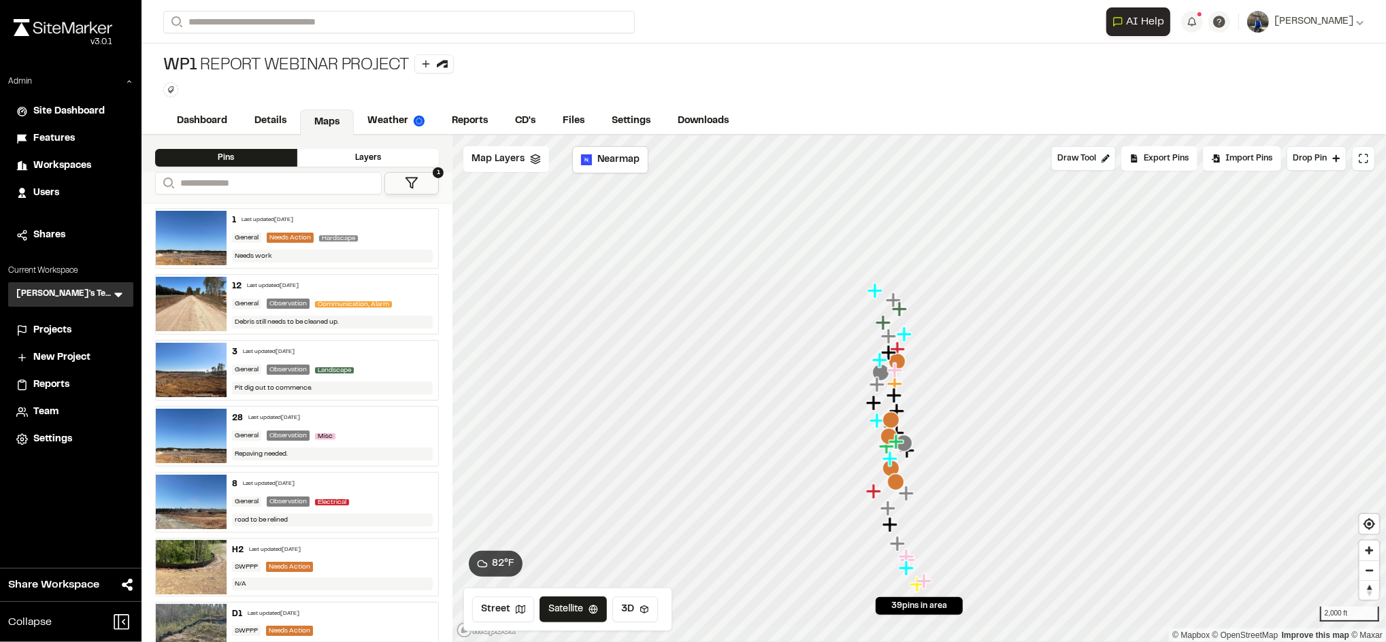
click at [386, 242] on div "General Needs Action Hardscape" at bounding box center [332, 238] width 201 height 12
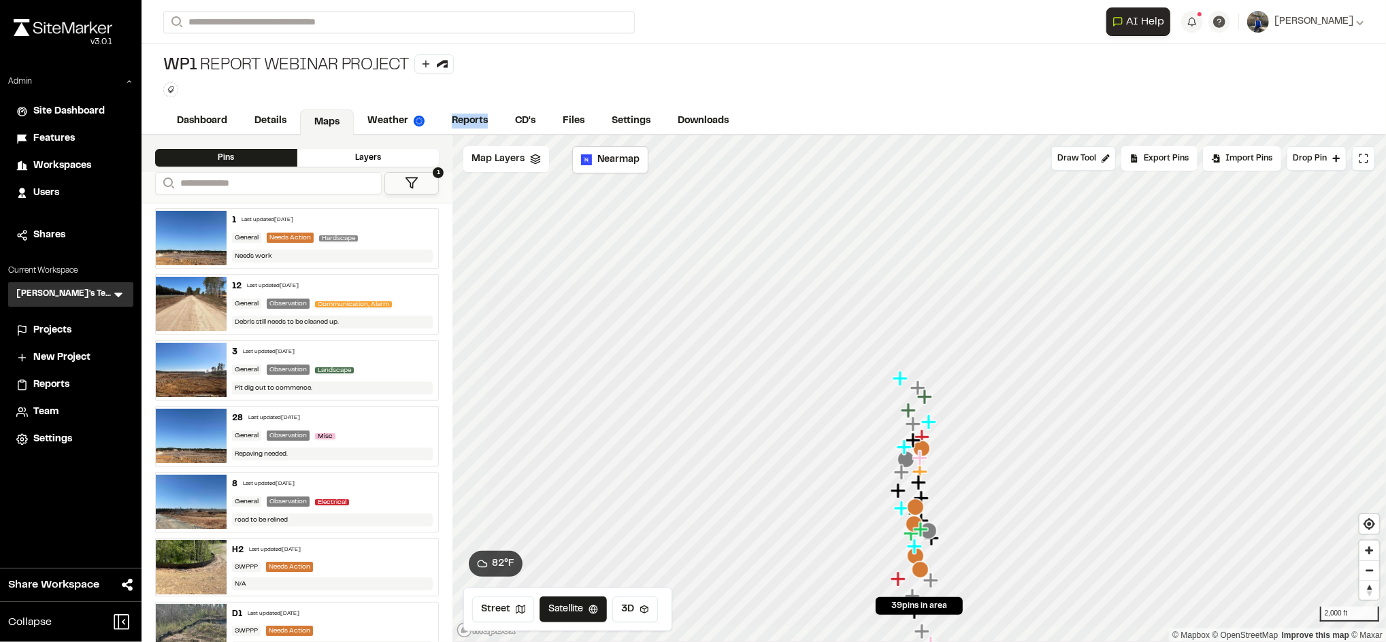
click at [441, 117] on link "Reports" at bounding box center [469, 121] width 63 height 26
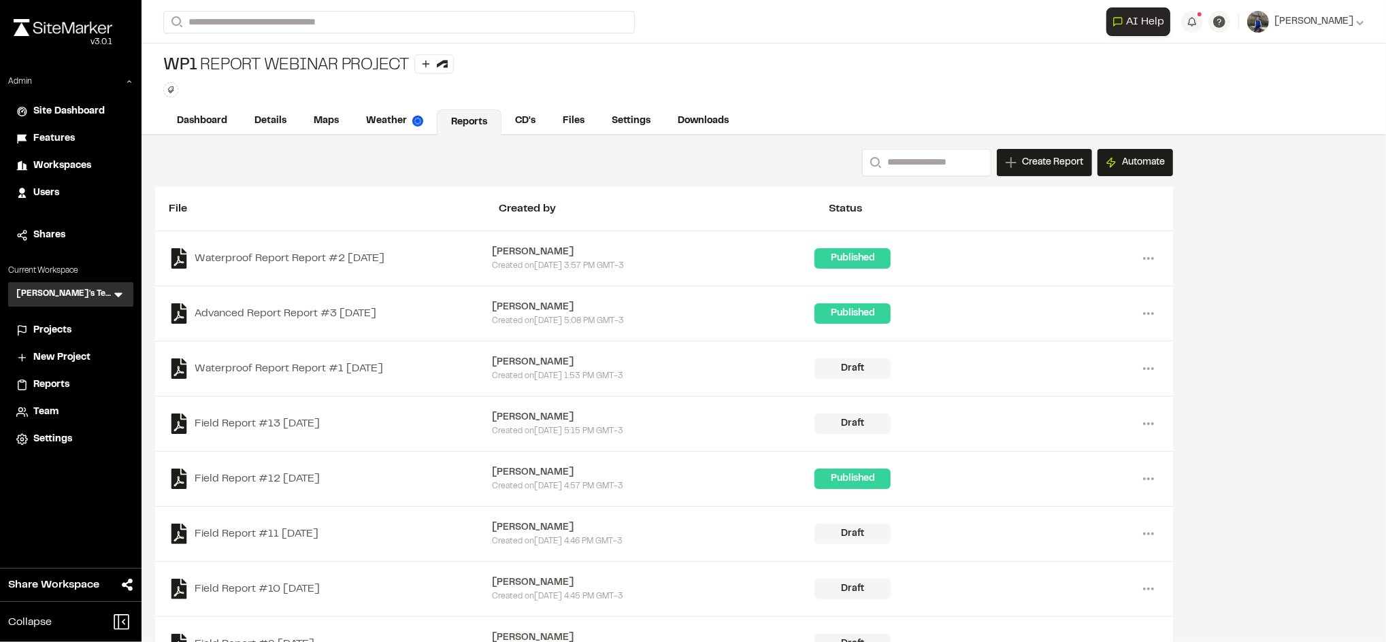
drag, startPoint x: 441, startPoint y: 117, endPoint x: 645, endPoint y: 75, distance: 208.4
click at [645, 75] on div "WP1 Report Webinar Project Type Enter or comma to add tag." at bounding box center [763, 76] width 1244 height 65
click at [1000, 160] on div "Create Report" at bounding box center [1044, 162] width 95 height 27
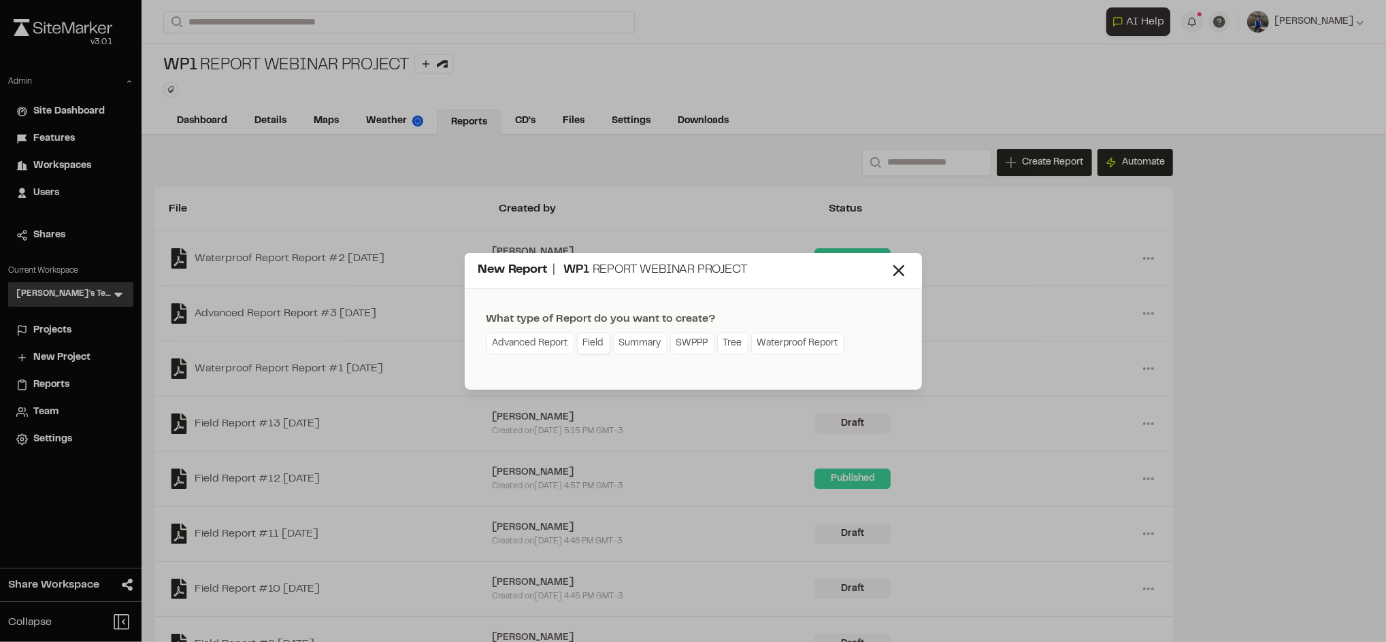
click at [590, 342] on link "Field" at bounding box center [593, 344] width 33 height 22
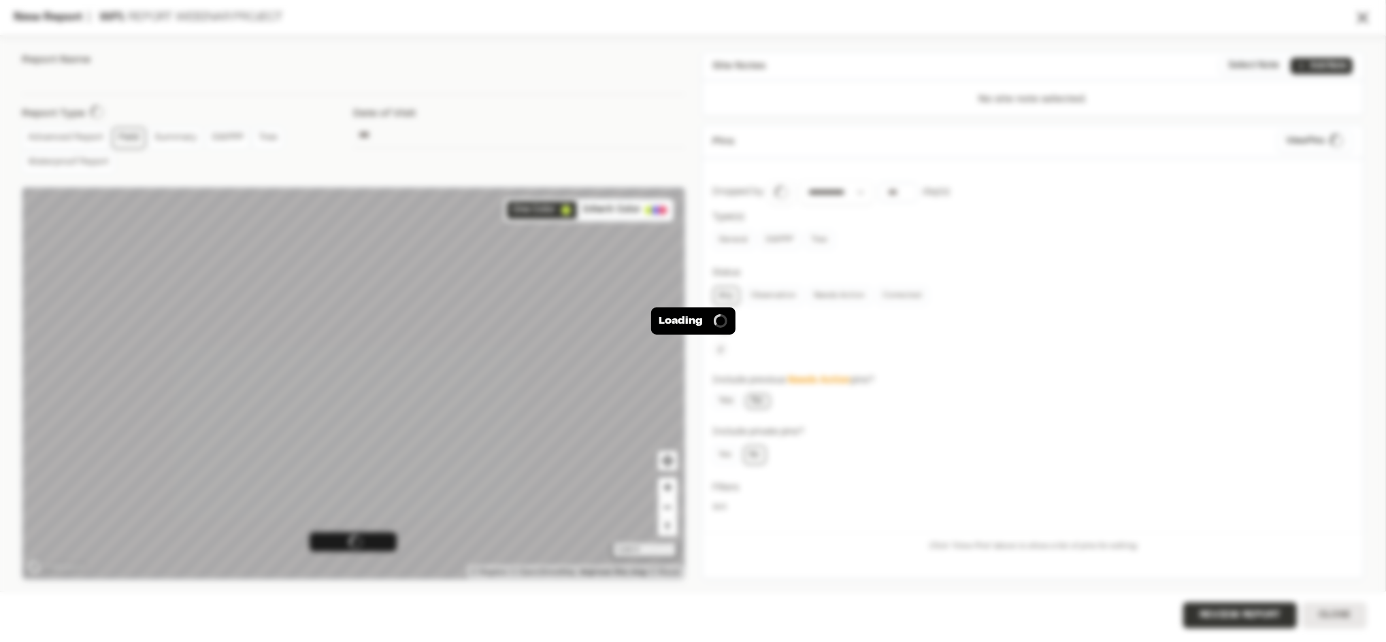
type input "**********"
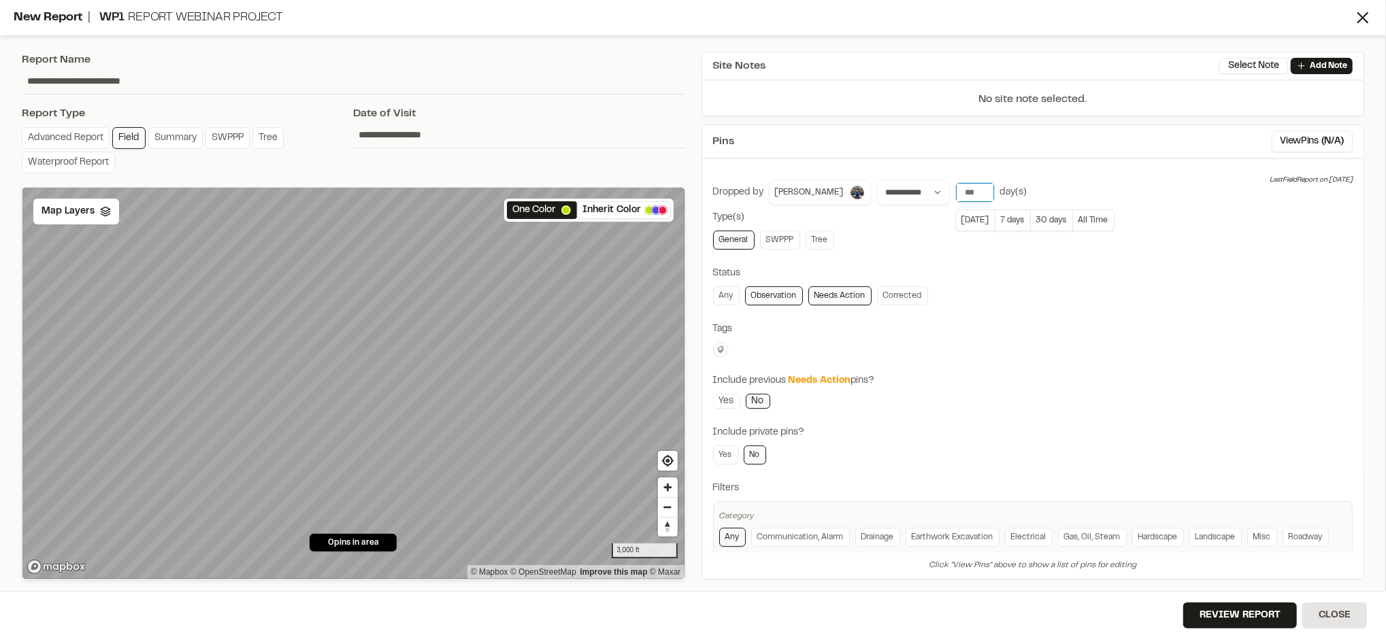
click at [956, 193] on input "number" at bounding box center [975, 192] width 38 height 19
type input "*"
click at [1089, 193] on div "**********" at bounding box center [1033, 192] width 640 height 24
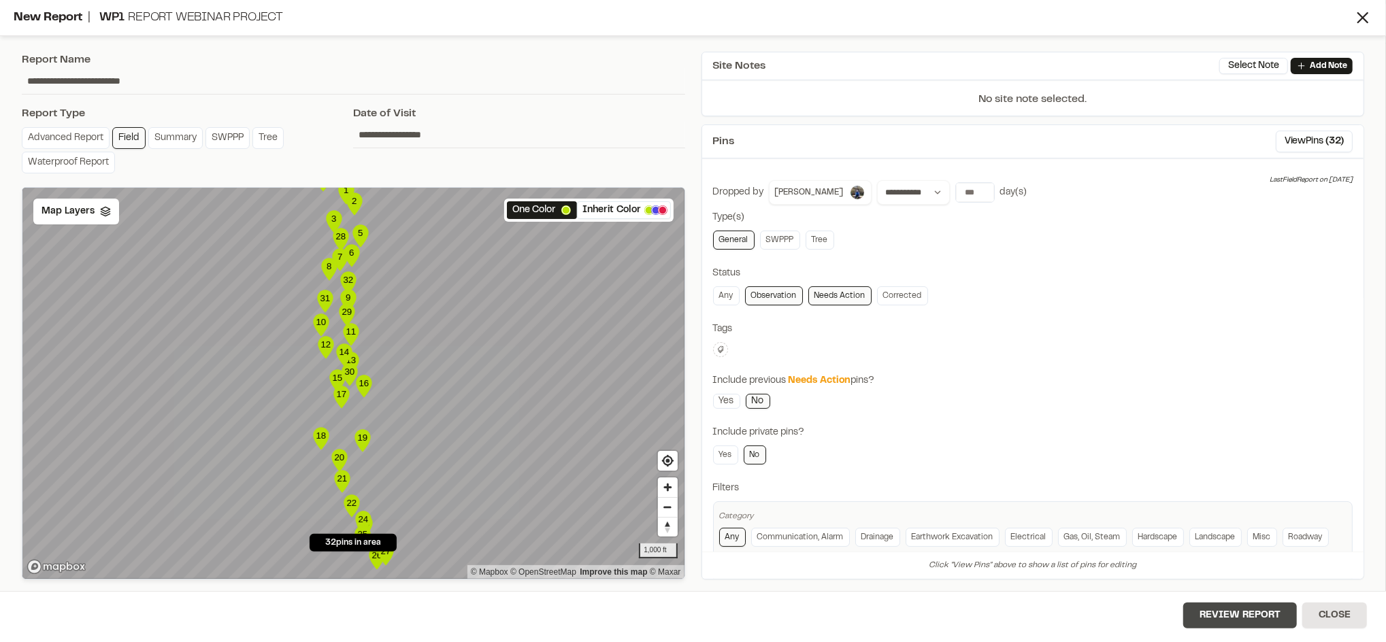
click at [1195, 607] on button "Review Report" at bounding box center [1240, 616] width 114 height 26
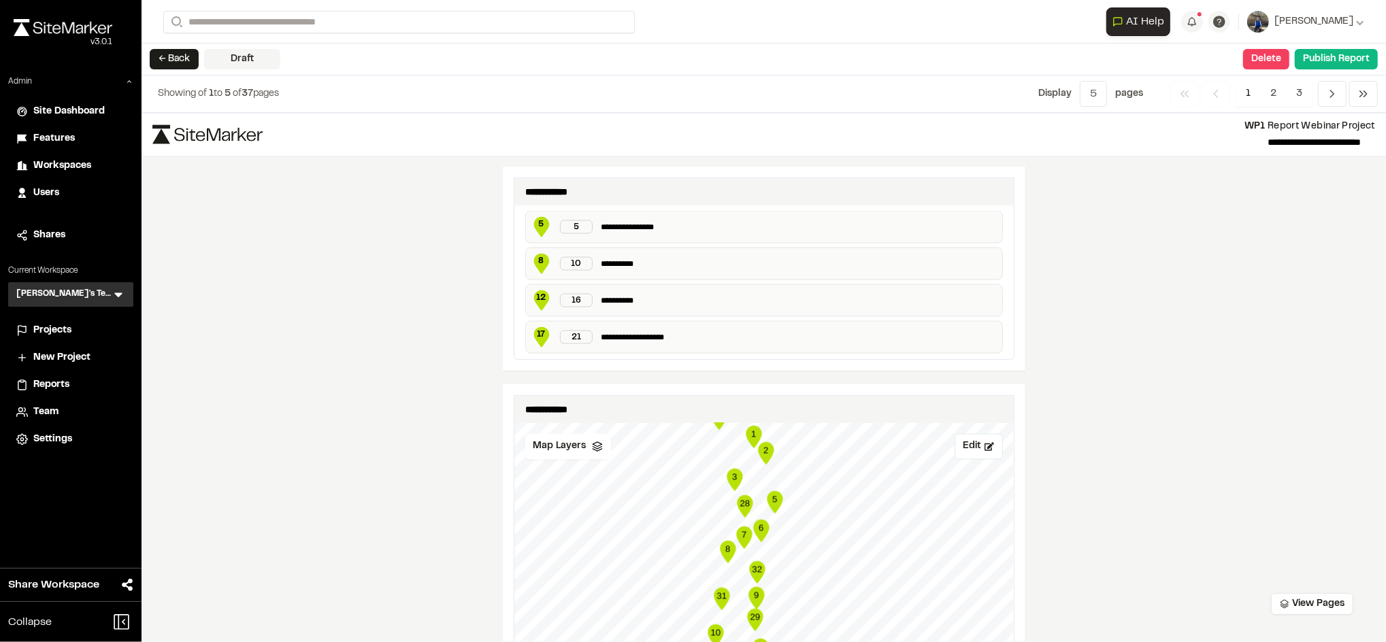
scroll to position [1813, 0]
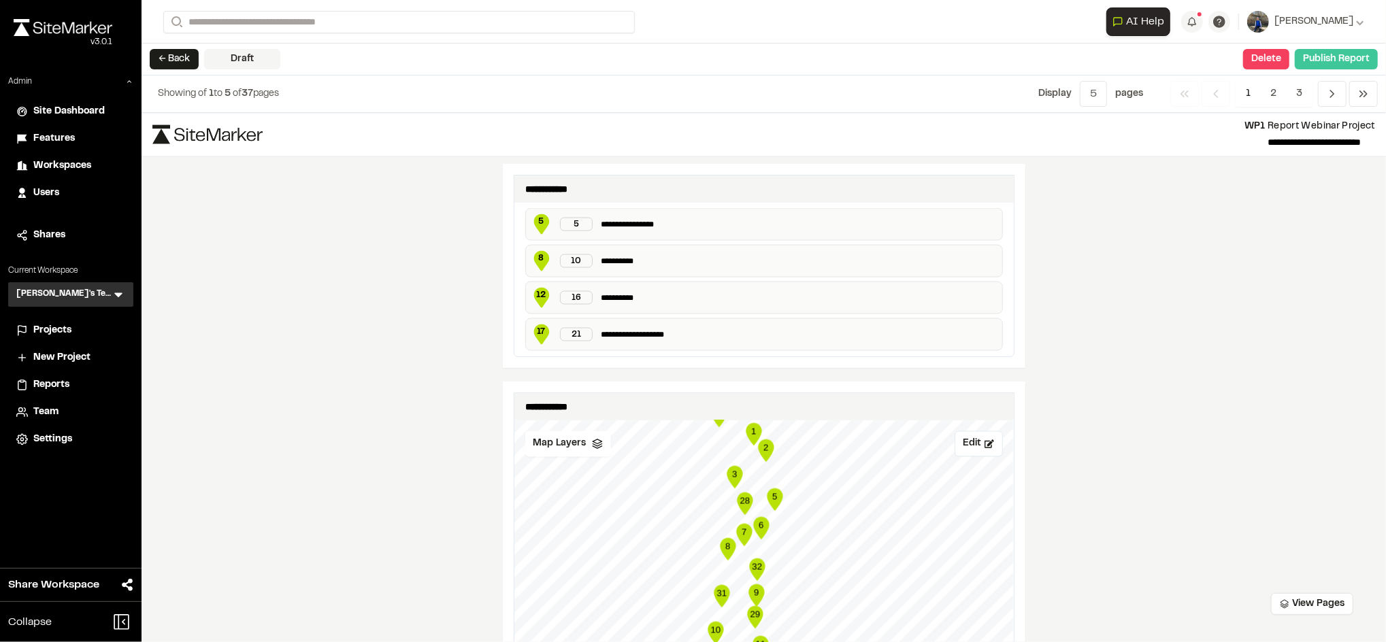
click at [1342, 63] on button "Publish Report" at bounding box center [1335, 59] width 83 height 20
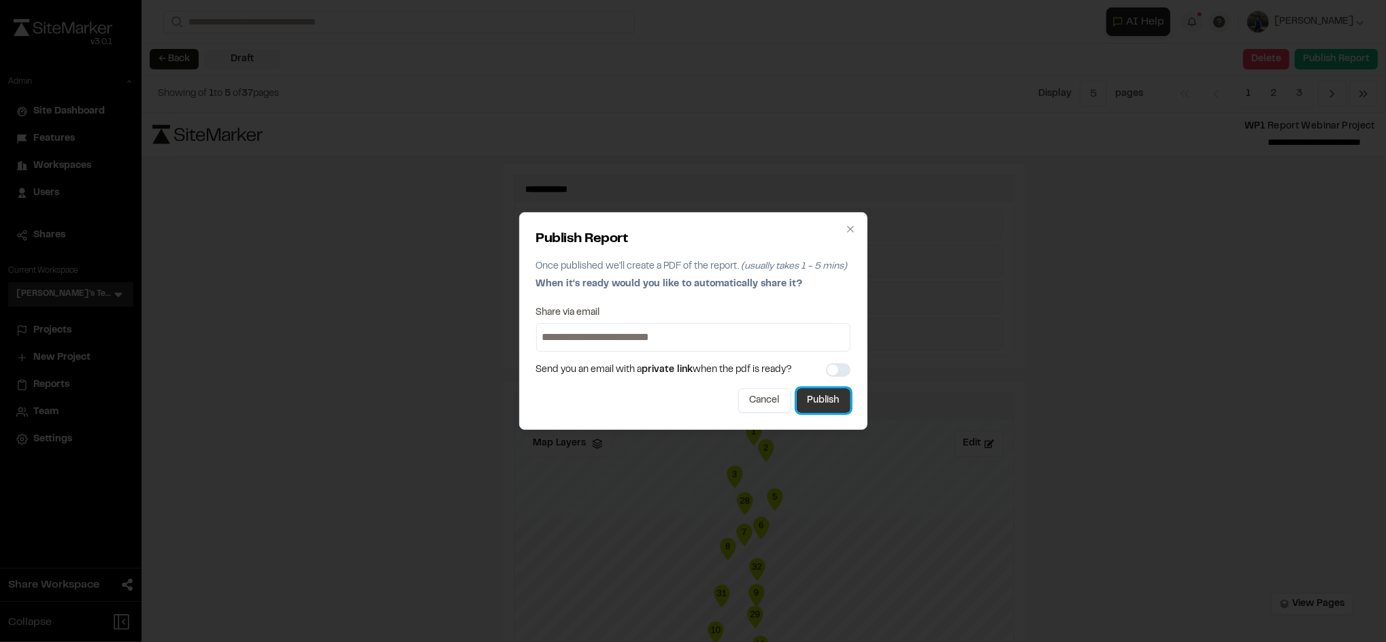
click at [824, 403] on button "Publish" at bounding box center [824, 400] width 54 height 24
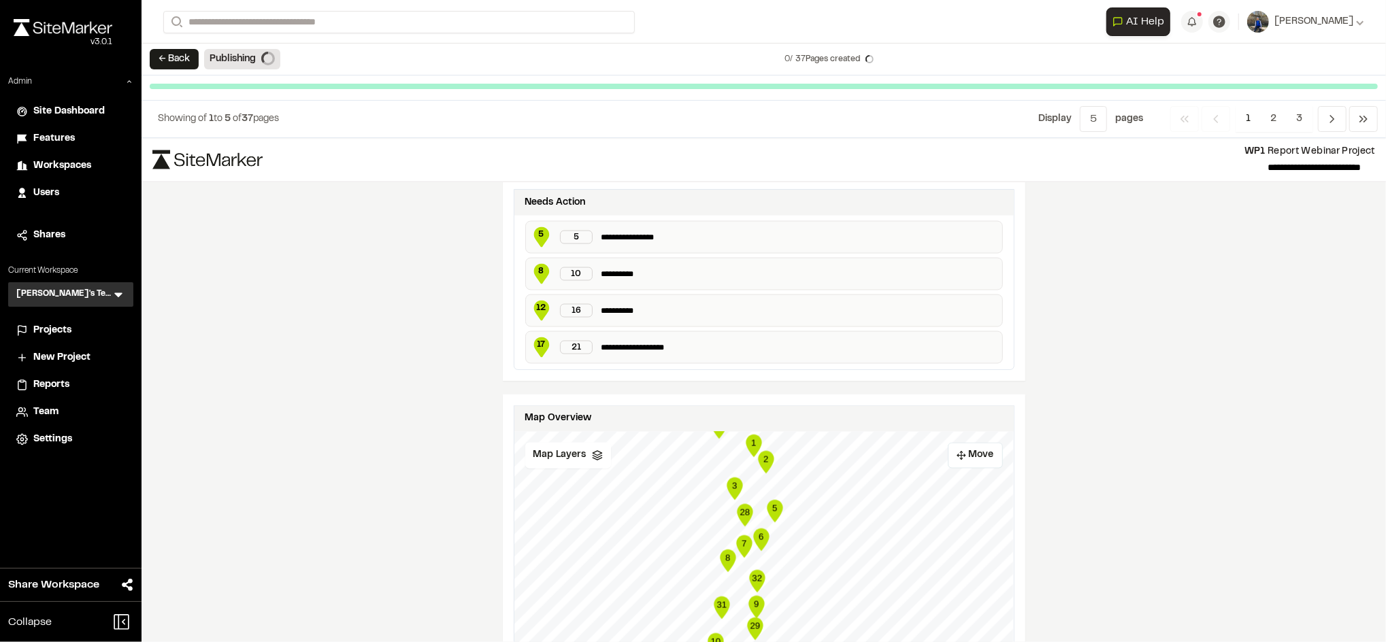
scroll to position [1803, 0]
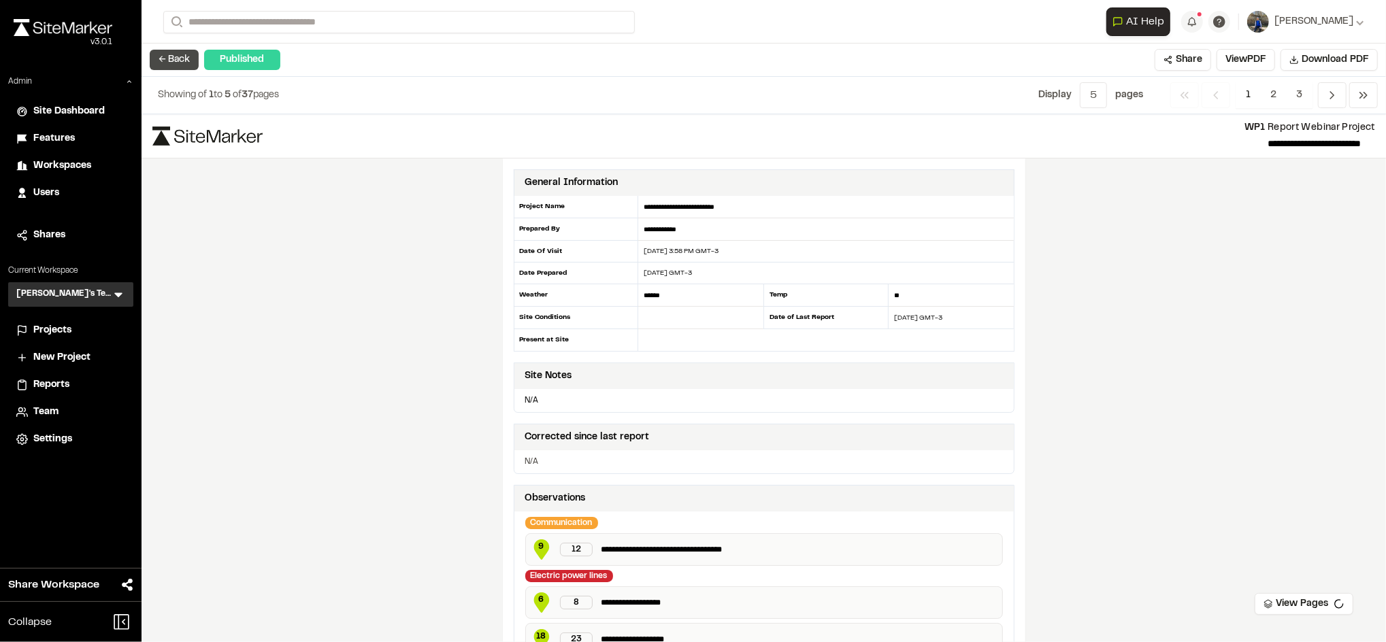
click at [182, 52] on button "← Back" at bounding box center [174, 60] width 49 height 20
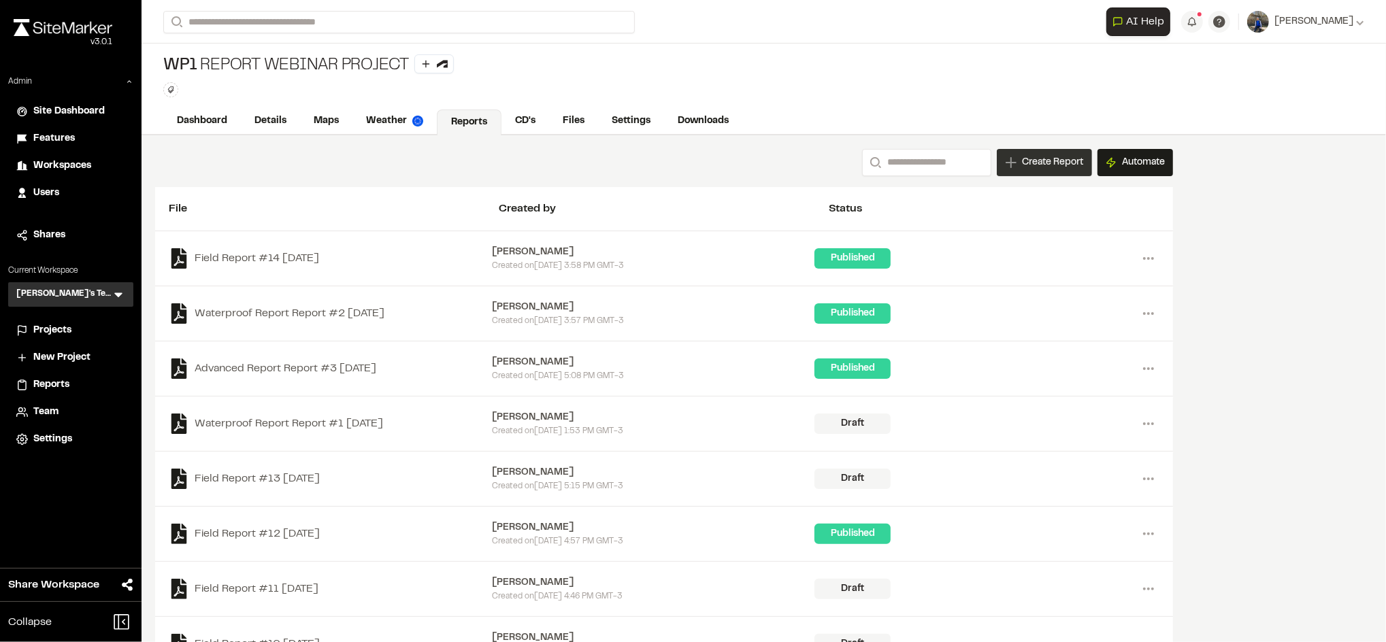
click at [1029, 160] on span "Create Report" at bounding box center [1052, 162] width 61 height 15
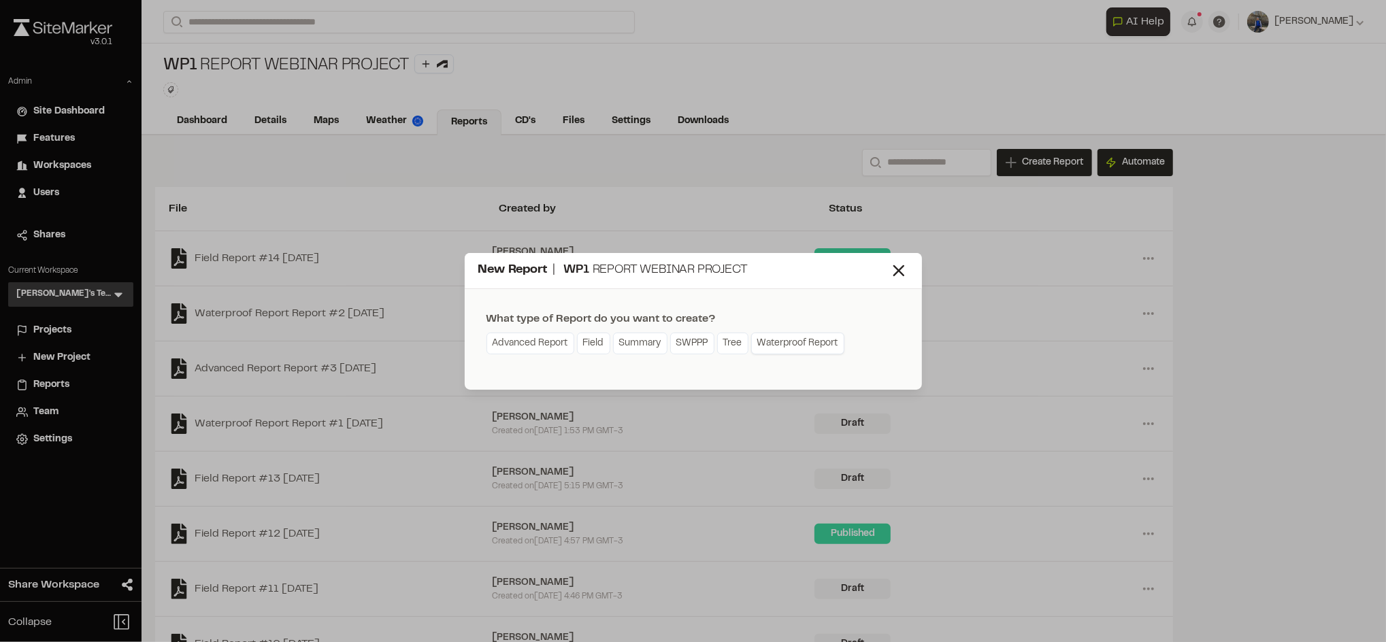
click at [784, 346] on link "Waterproof Report" at bounding box center [797, 344] width 93 height 22
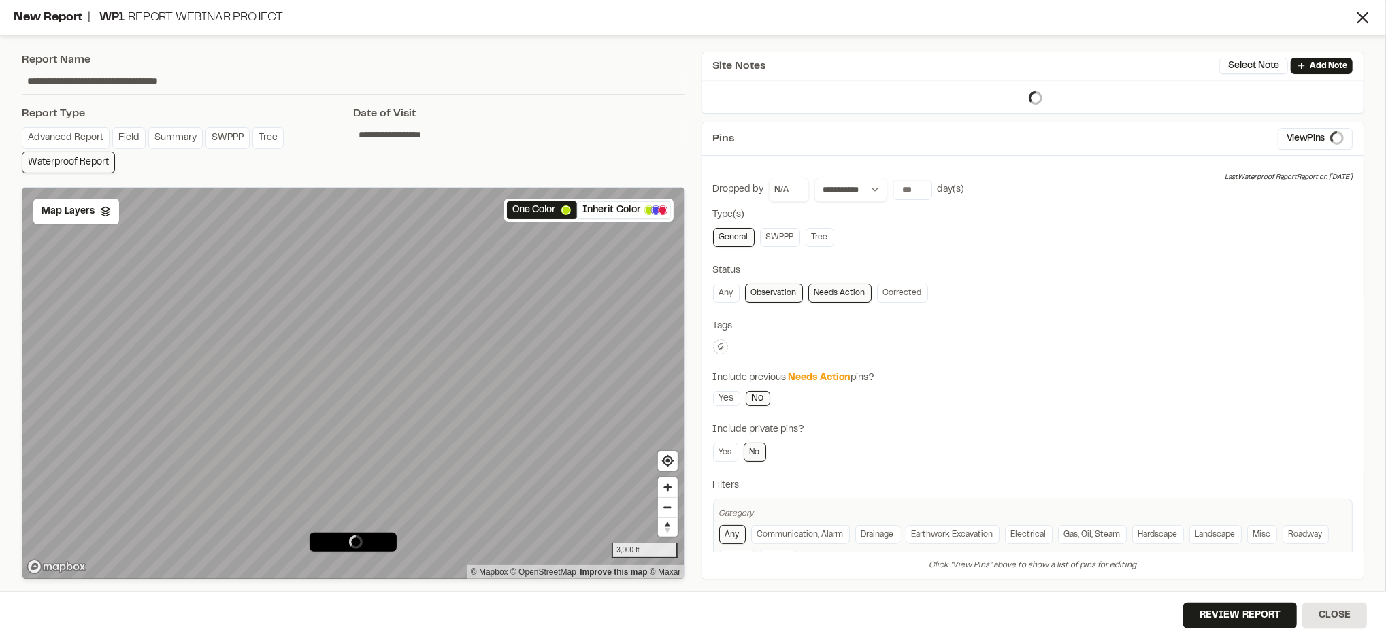
type input "**********"
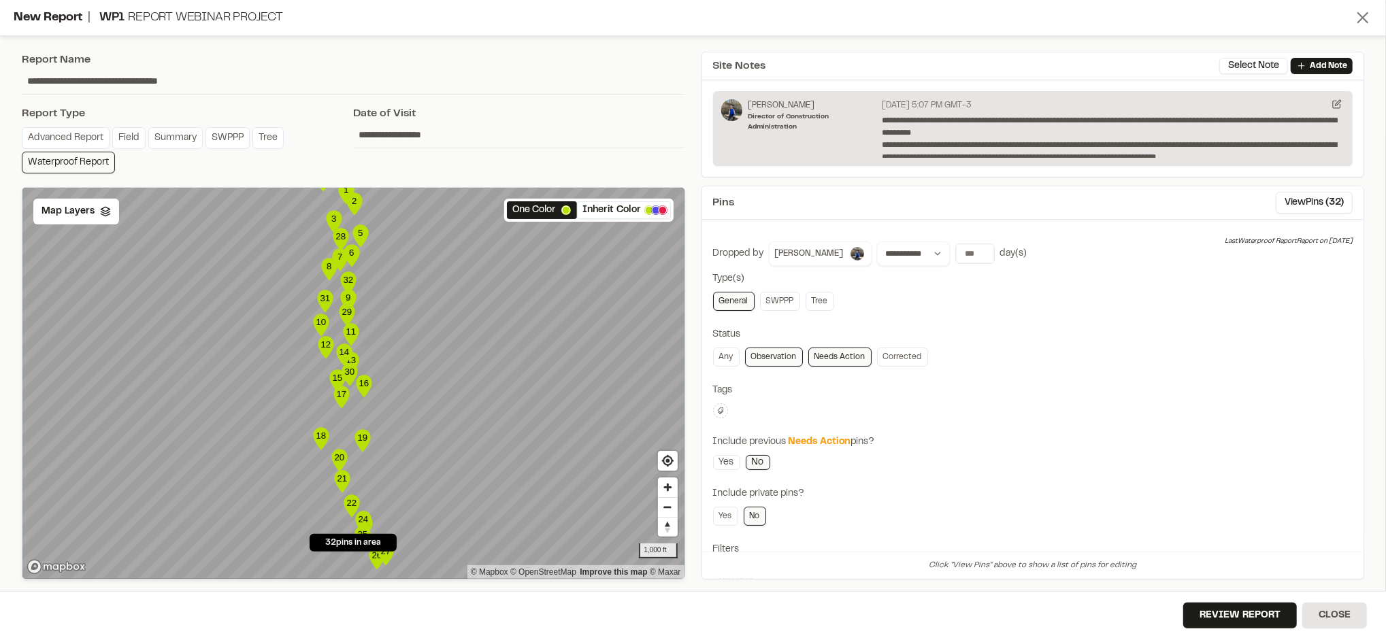
click at [1365, 20] on line at bounding box center [1363, 18] width 10 height 10
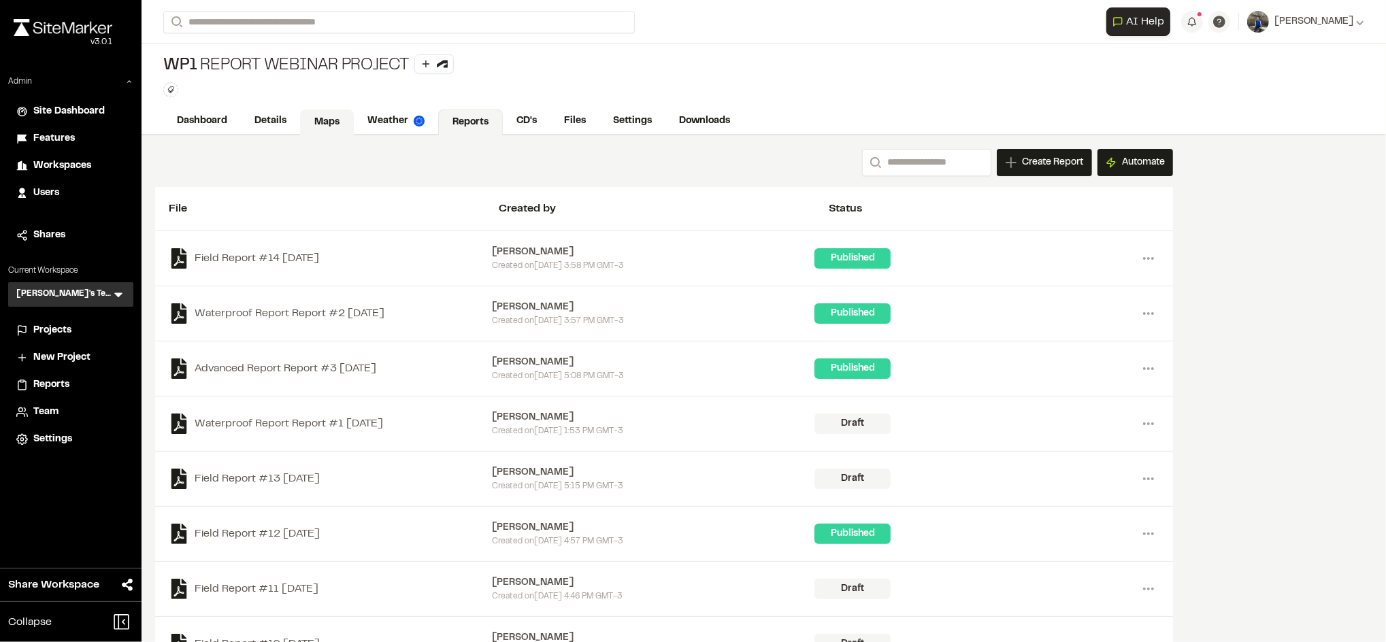
click at [327, 112] on link "Maps" at bounding box center [327, 123] width 54 height 26
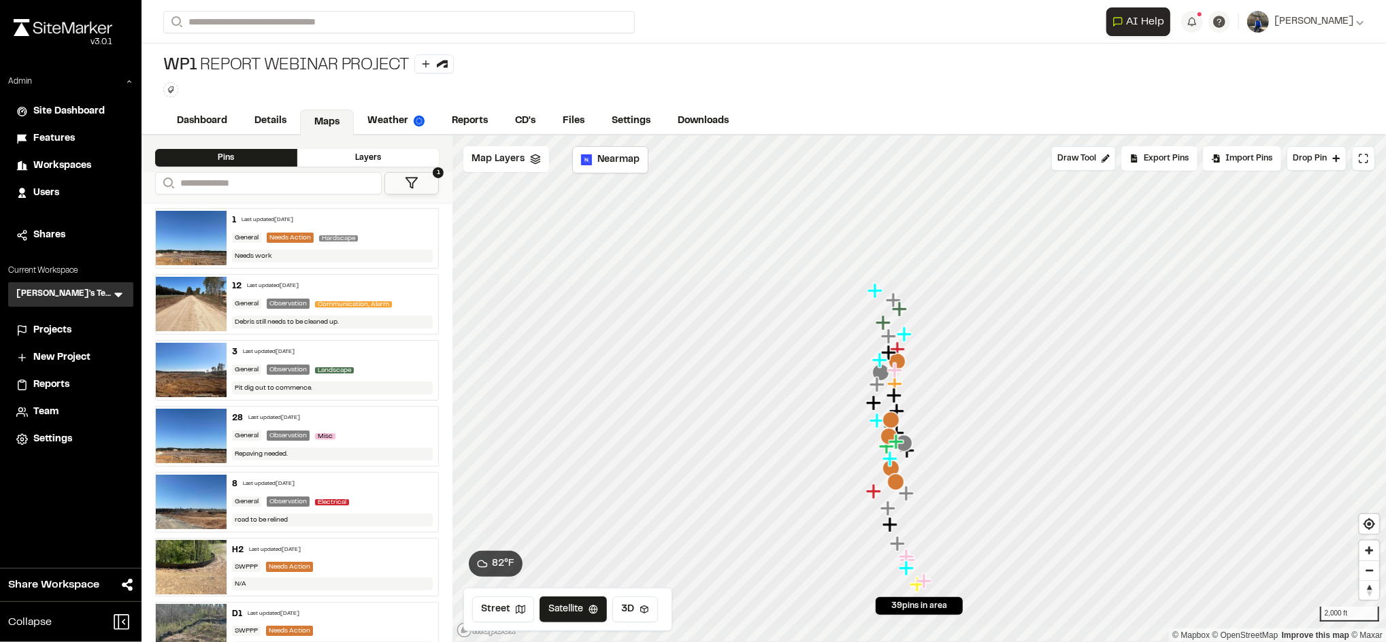
click at [369, 243] on div "General Needs Action Hardscape" at bounding box center [332, 238] width 201 height 12
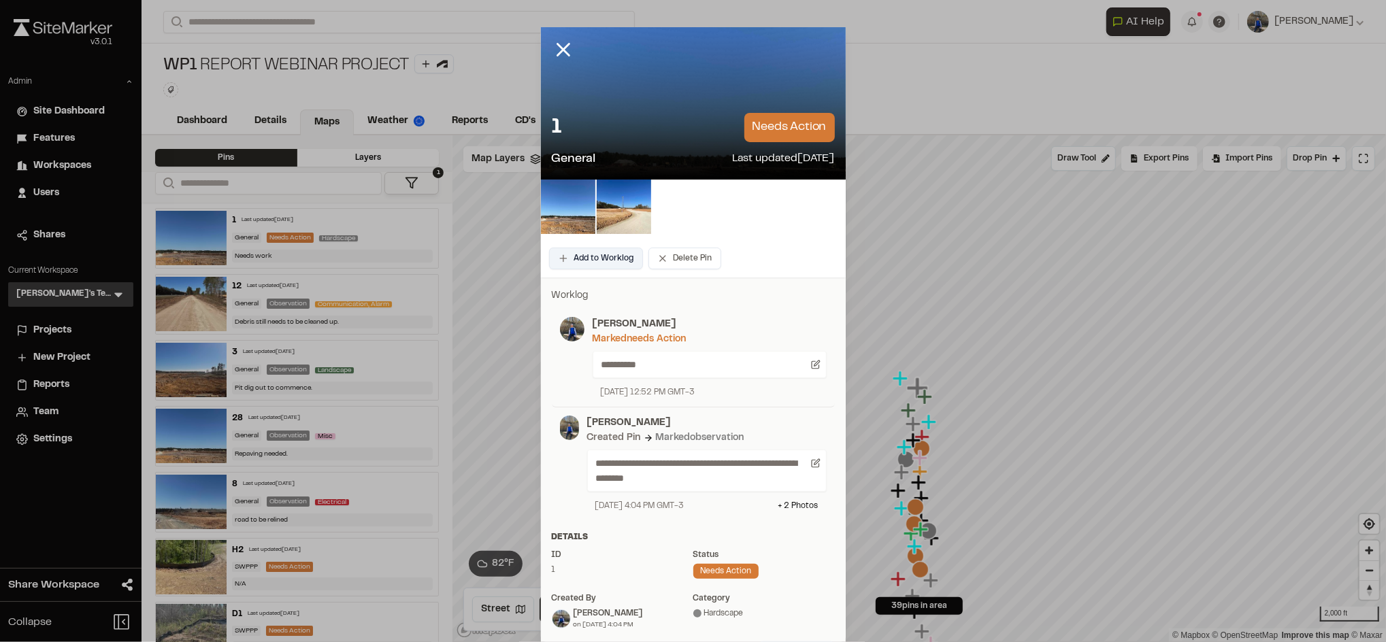
click at [580, 255] on button "Add to Worklog" at bounding box center [596, 259] width 94 height 22
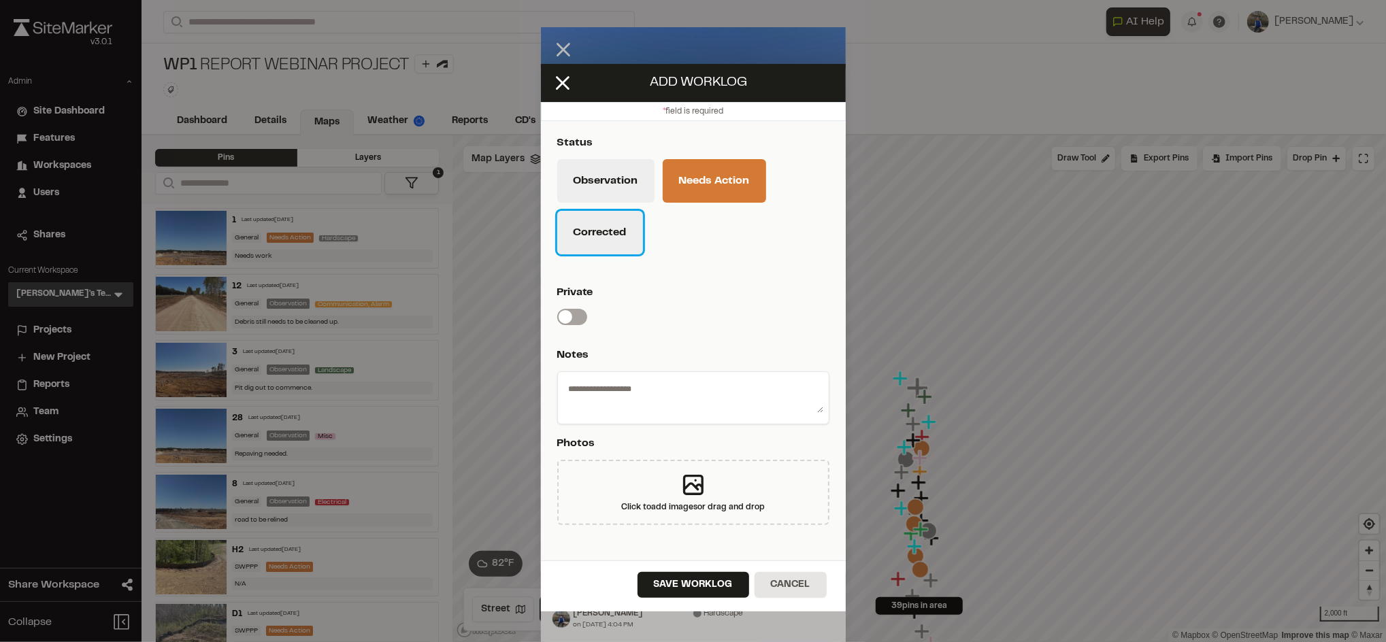
click at [625, 246] on button "Corrected" at bounding box center [600, 233] width 86 height 44
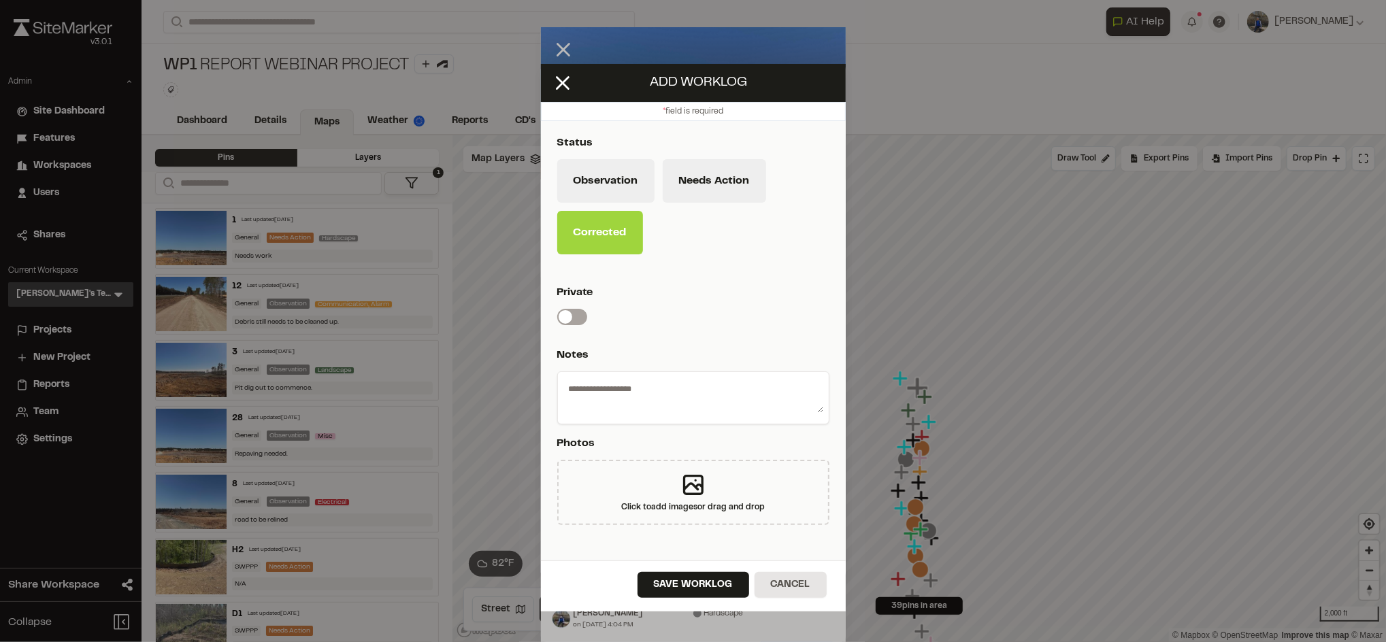
click at [698, 405] on textarea at bounding box center [693, 395] width 260 height 35
type textarea "*"
type textarea "**********"
click at [690, 580] on button "Save Worklog" at bounding box center [693, 585] width 112 height 26
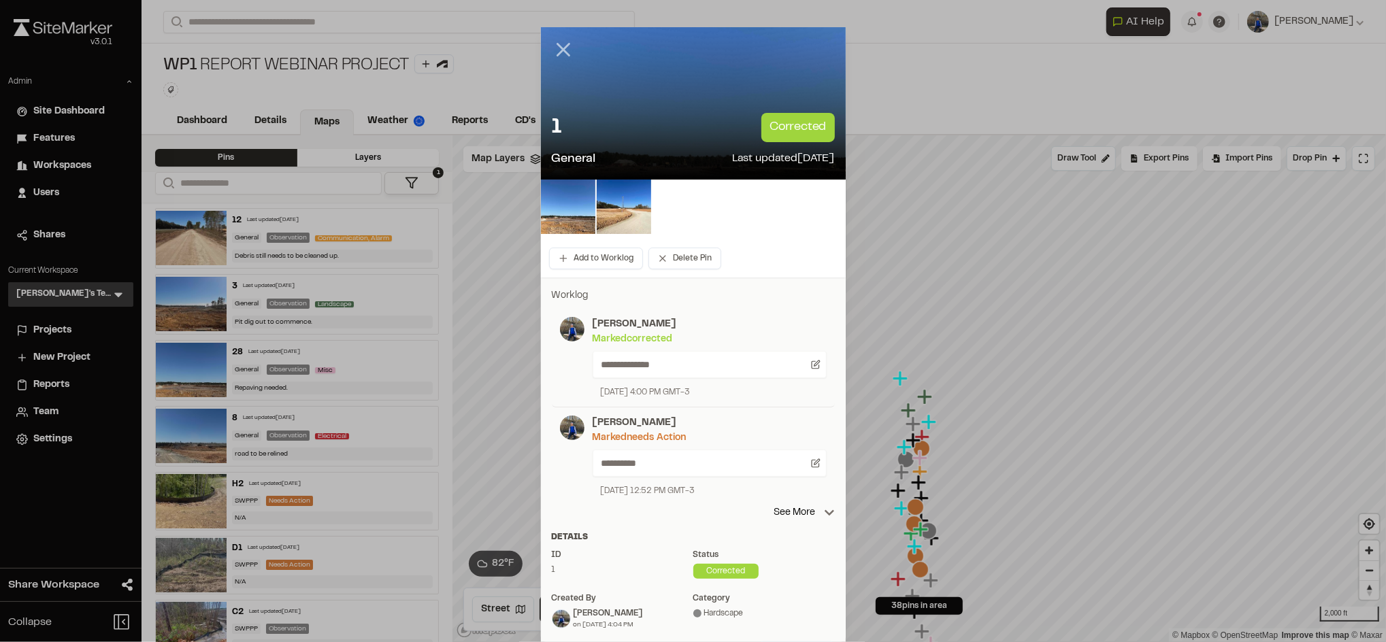
click at [552, 49] on icon at bounding box center [563, 49] width 23 height 23
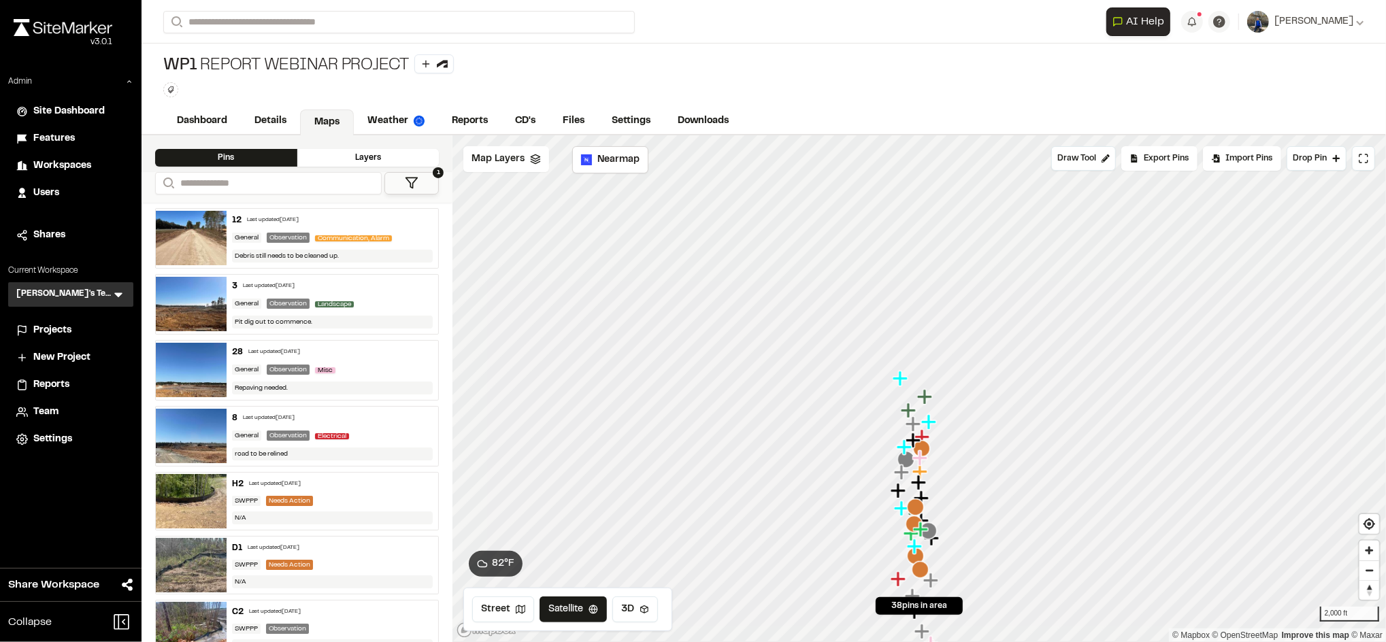
click at [350, 515] on div "N/A" at bounding box center [332, 518] width 201 height 13
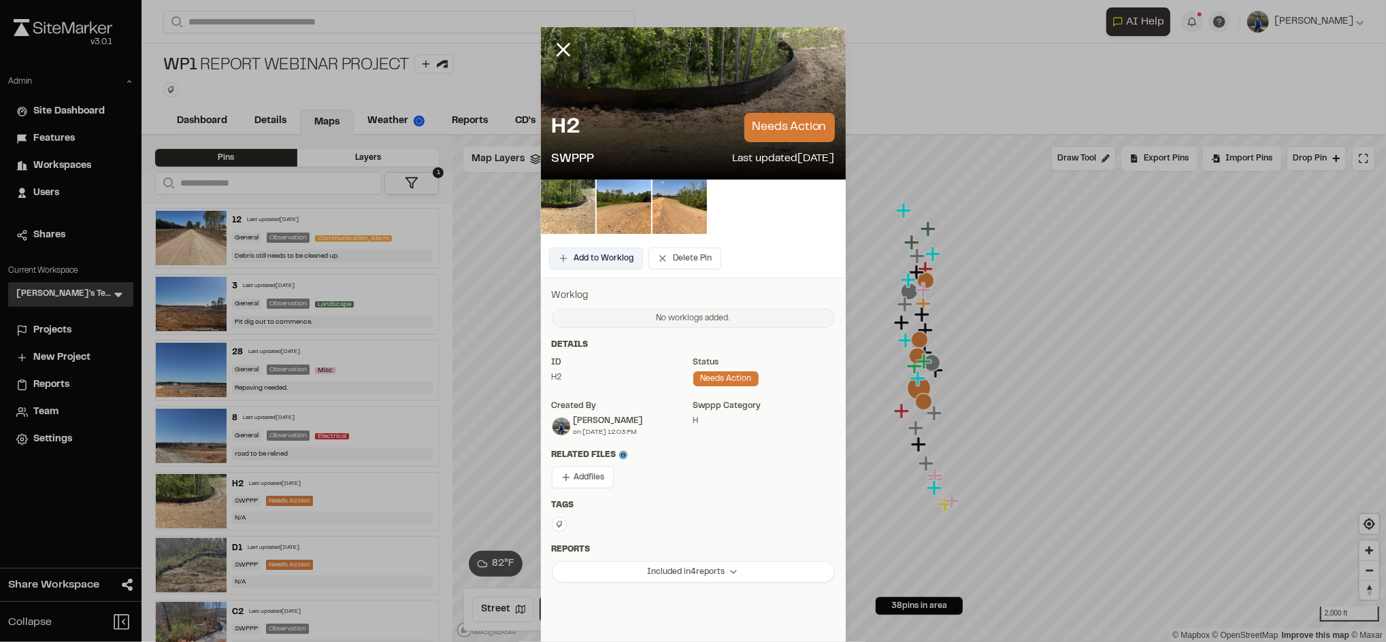
click at [595, 258] on button "Add to Worklog" at bounding box center [596, 259] width 94 height 22
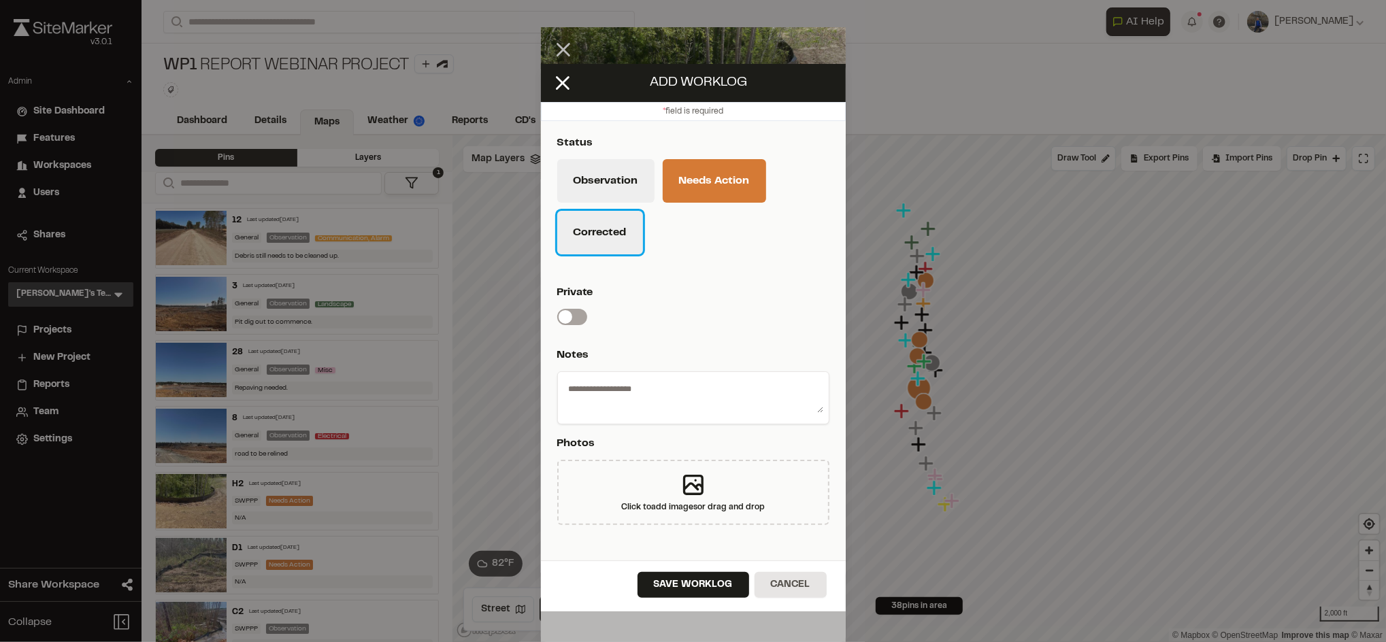
click at [626, 236] on button "Corrected" at bounding box center [600, 233] width 86 height 44
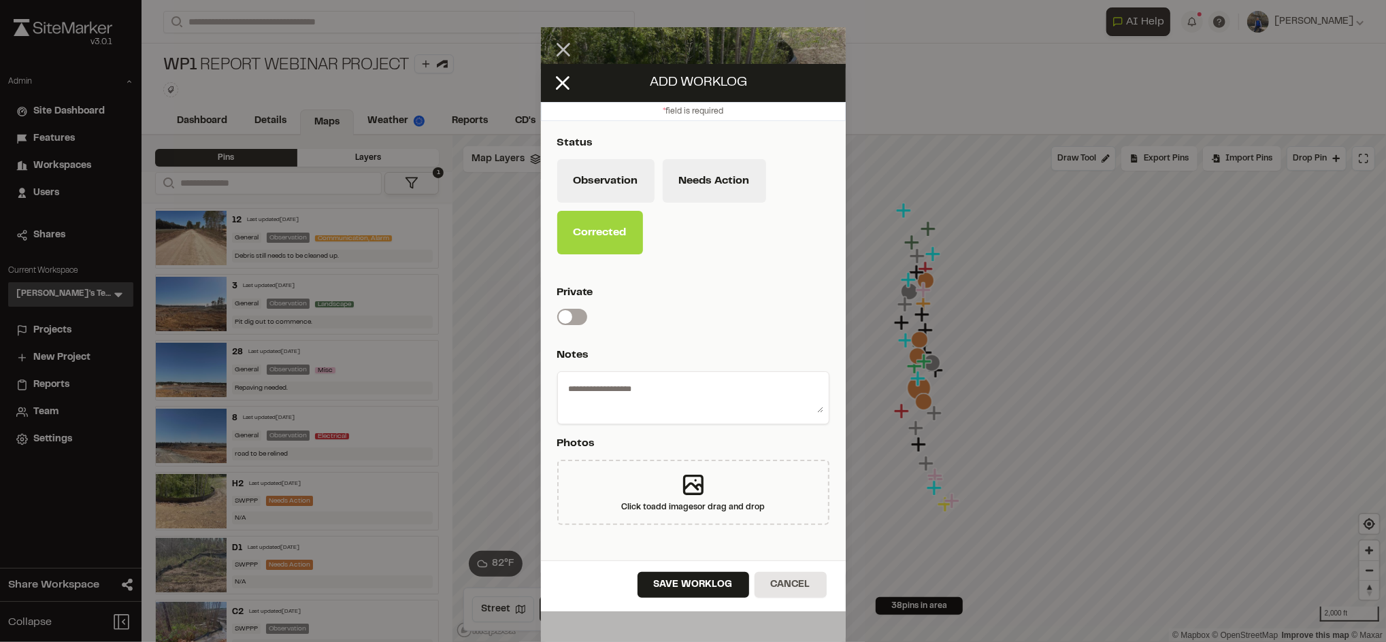
click at [709, 399] on textarea at bounding box center [693, 395] width 260 height 35
type textarea "********"
click at [697, 584] on button "Save Worklog" at bounding box center [693, 585] width 112 height 26
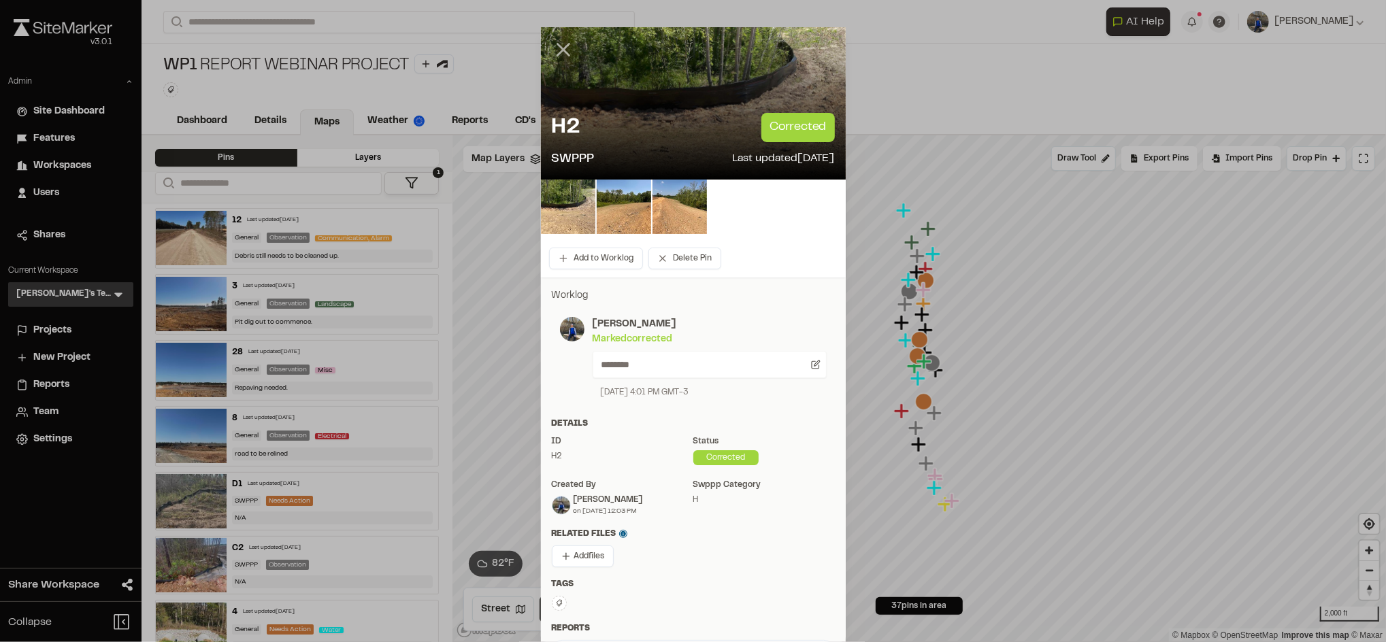
click at [557, 48] on line at bounding box center [563, 50] width 12 height 12
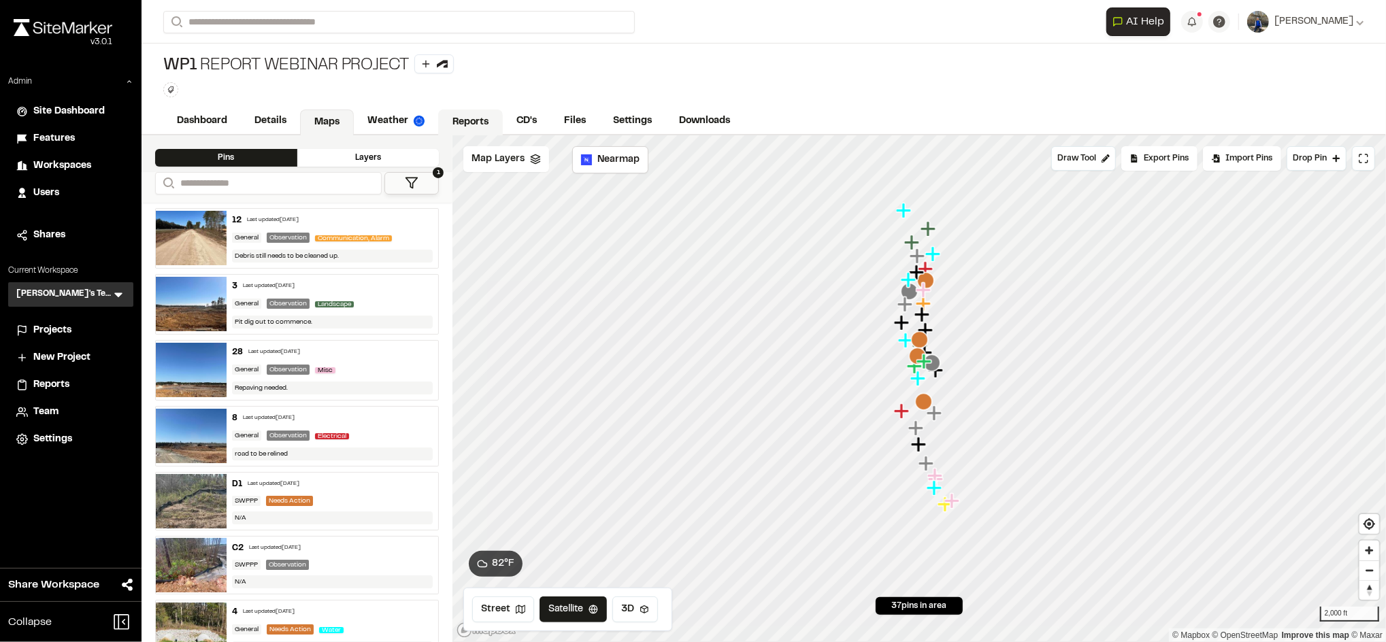
click at [475, 111] on link "Reports" at bounding box center [470, 123] width 65 height 26
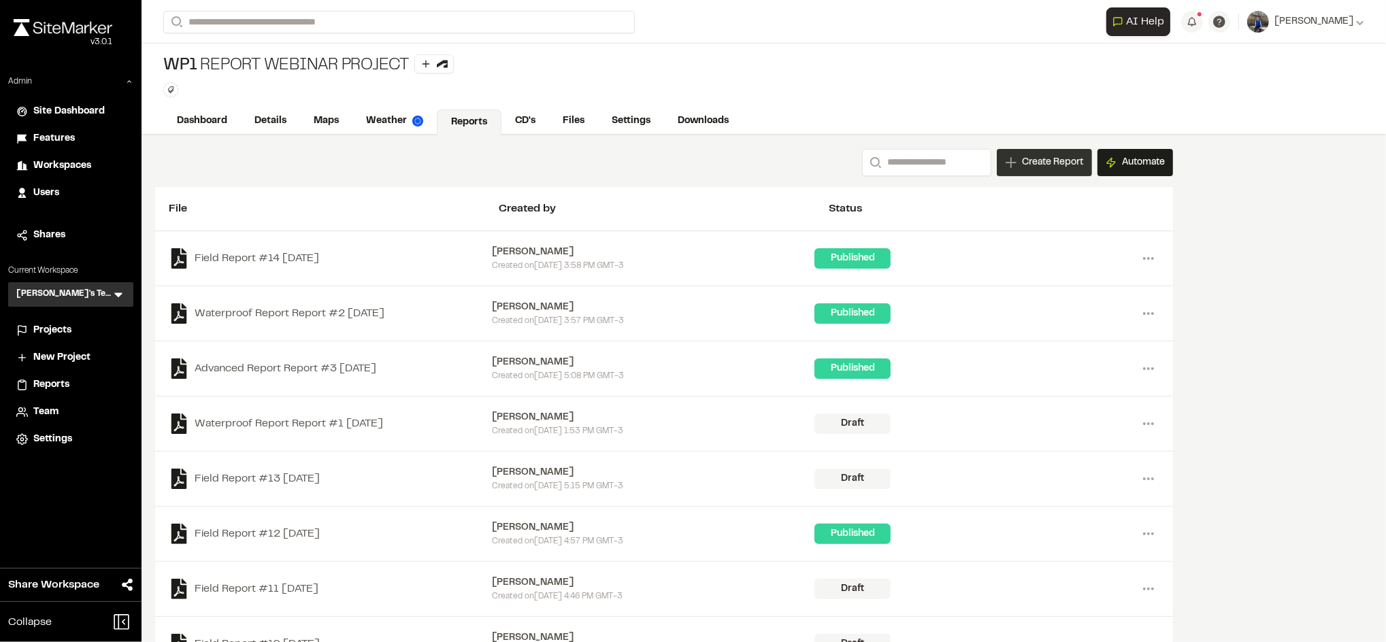
click at [1040, 160] on span "Create Report" at bounding box center [1052, 162] width 61 height 15
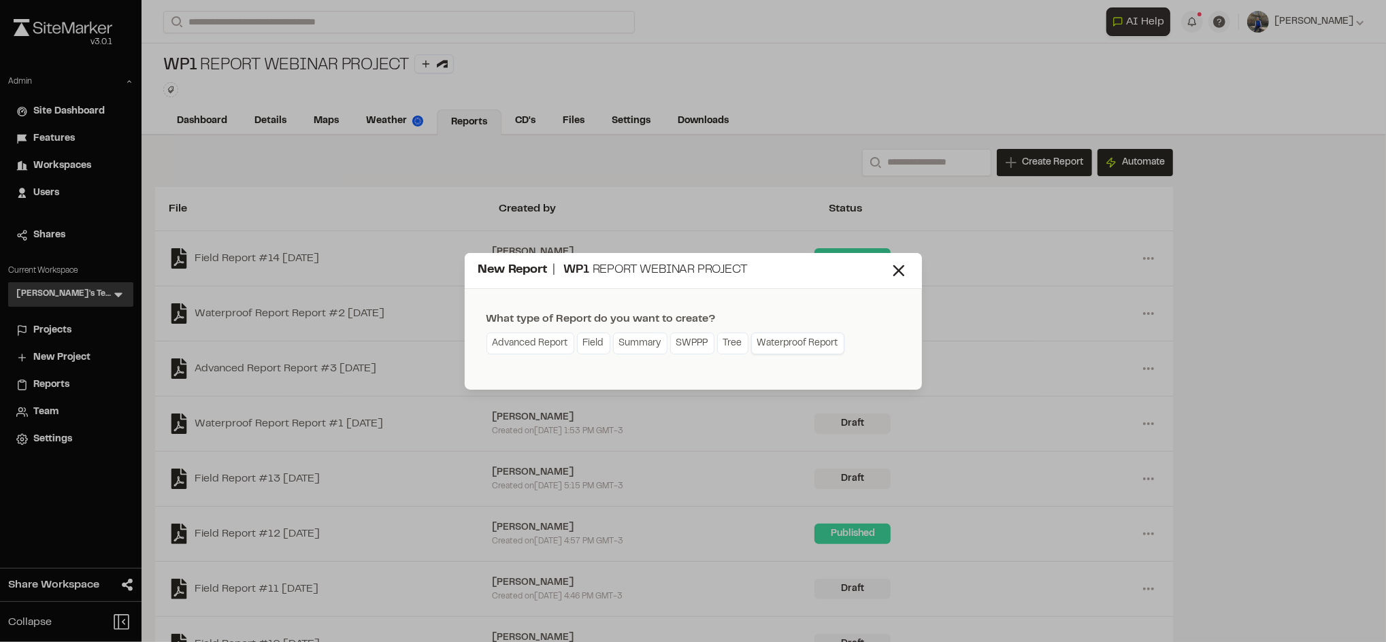
click at [799, 341] on link "Waterproof Report" at bounding box center [797, 344] width 93 height 22
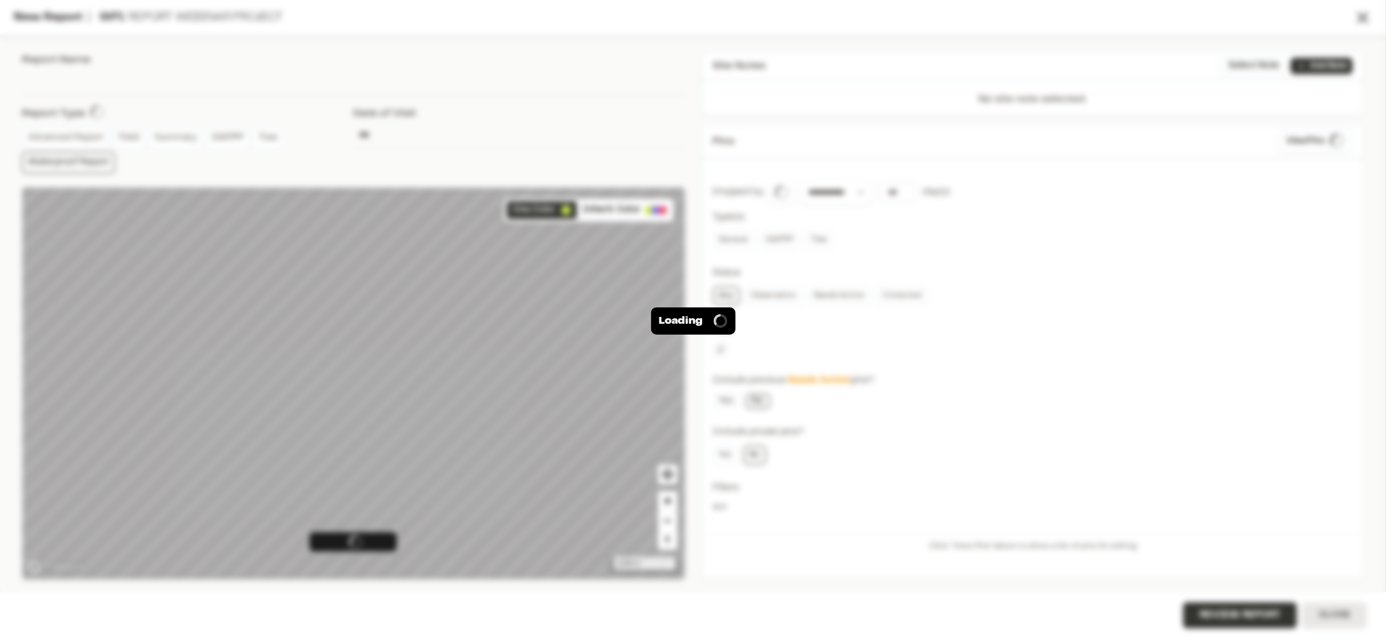
type input "**********"
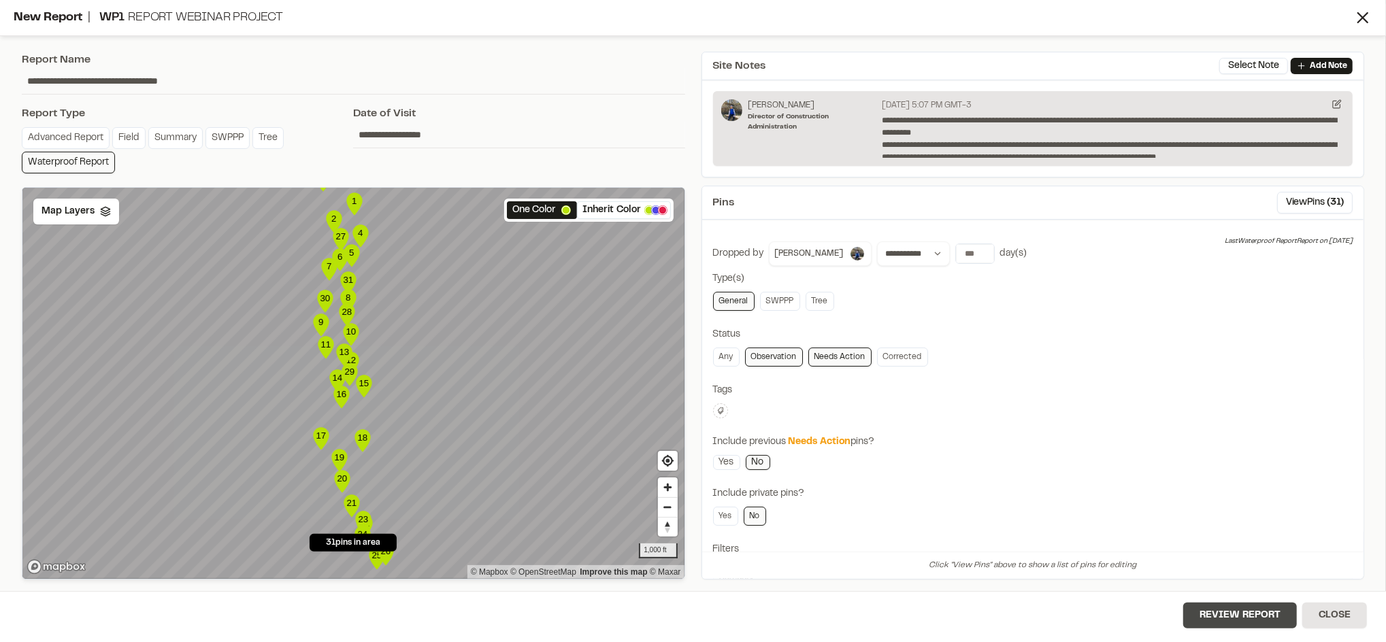
click at [1220, 614] on button "Review Report" at bounding box center [1240, 616] width 114 height 26
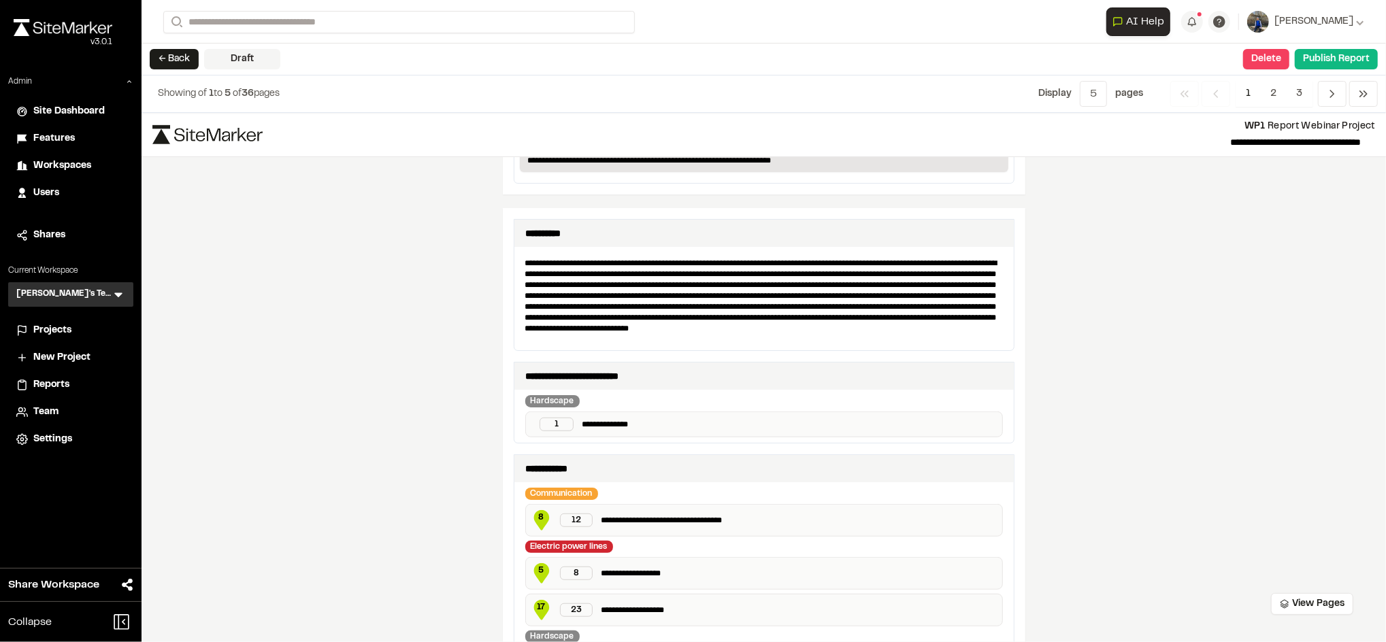
scroll to position [641, 0]
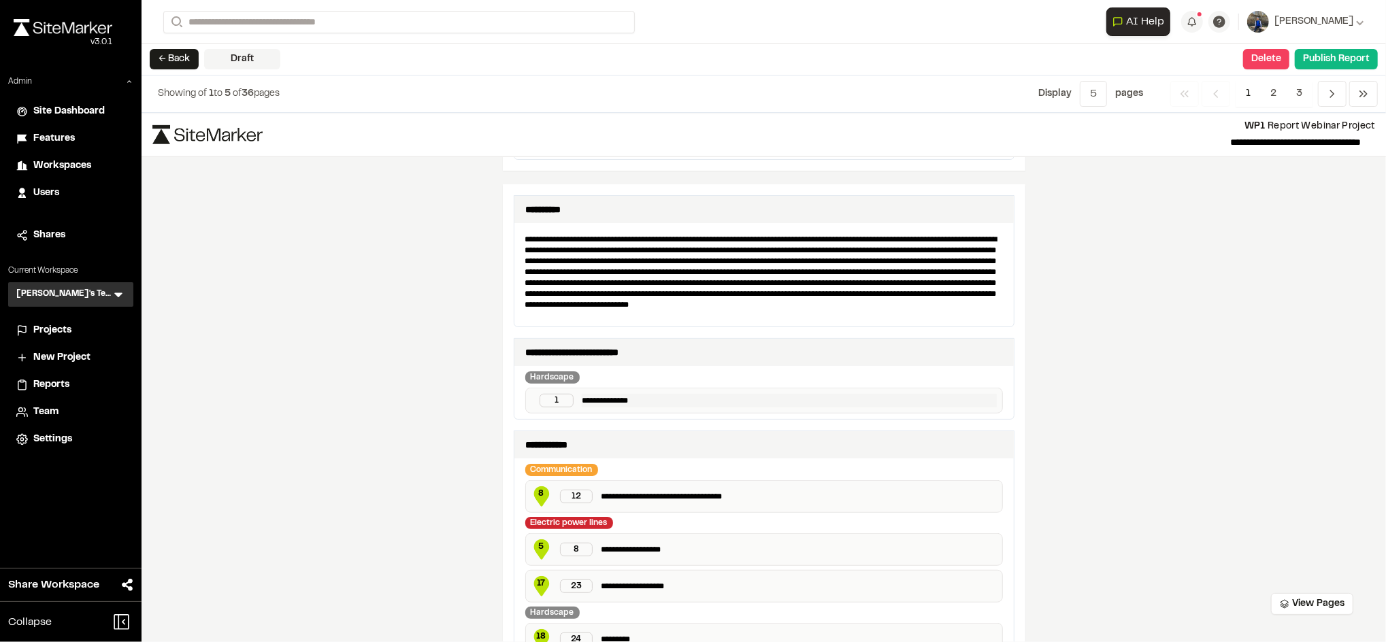
click at [605, 404] on p "**********" at bounding box center [789, 401] width 415 height 14
click at [585, 363] on div "**********" at bounding box center [763, 352] width 499 height 27
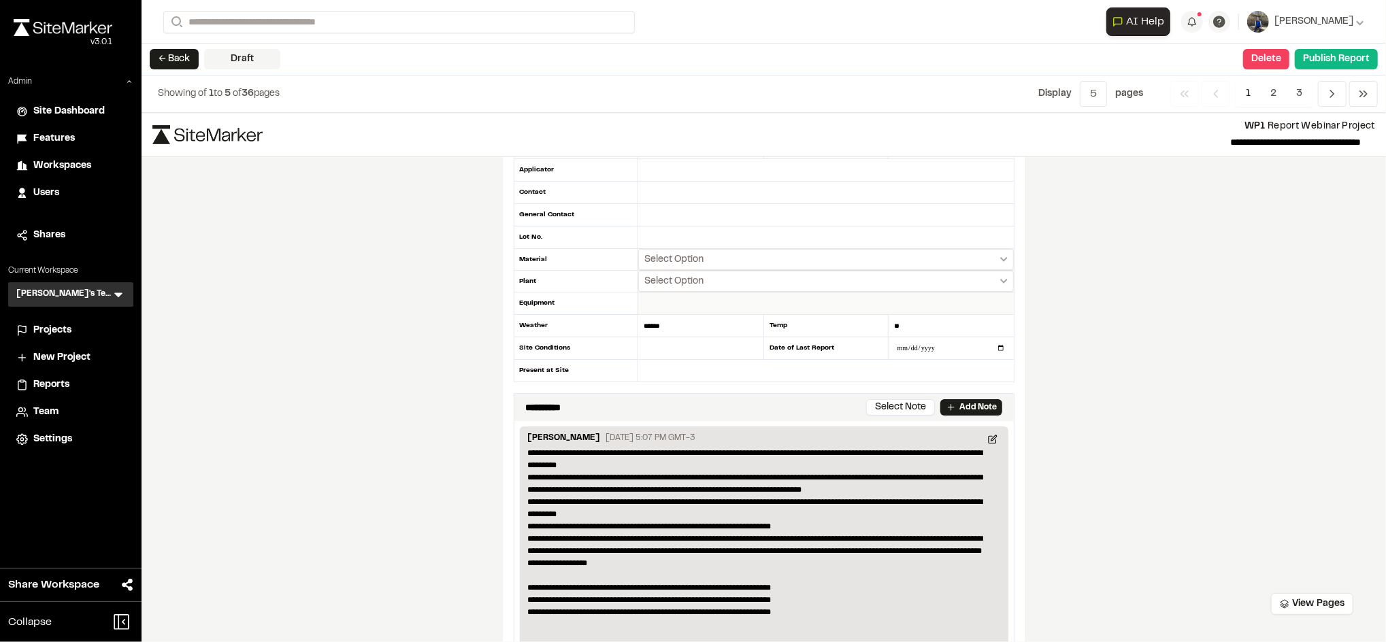
scroll to position [0, 0]
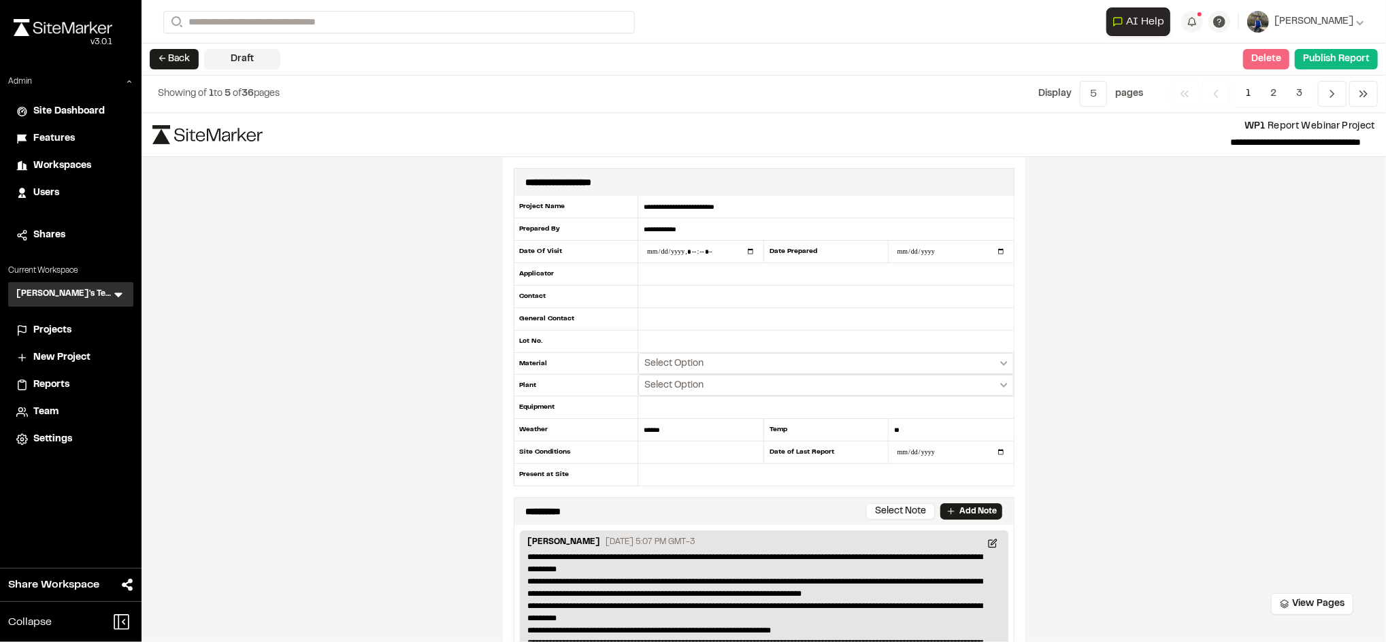
click at [1260, 61] on button "Delete" at bounding box center [1266, 59] width 46 height 20
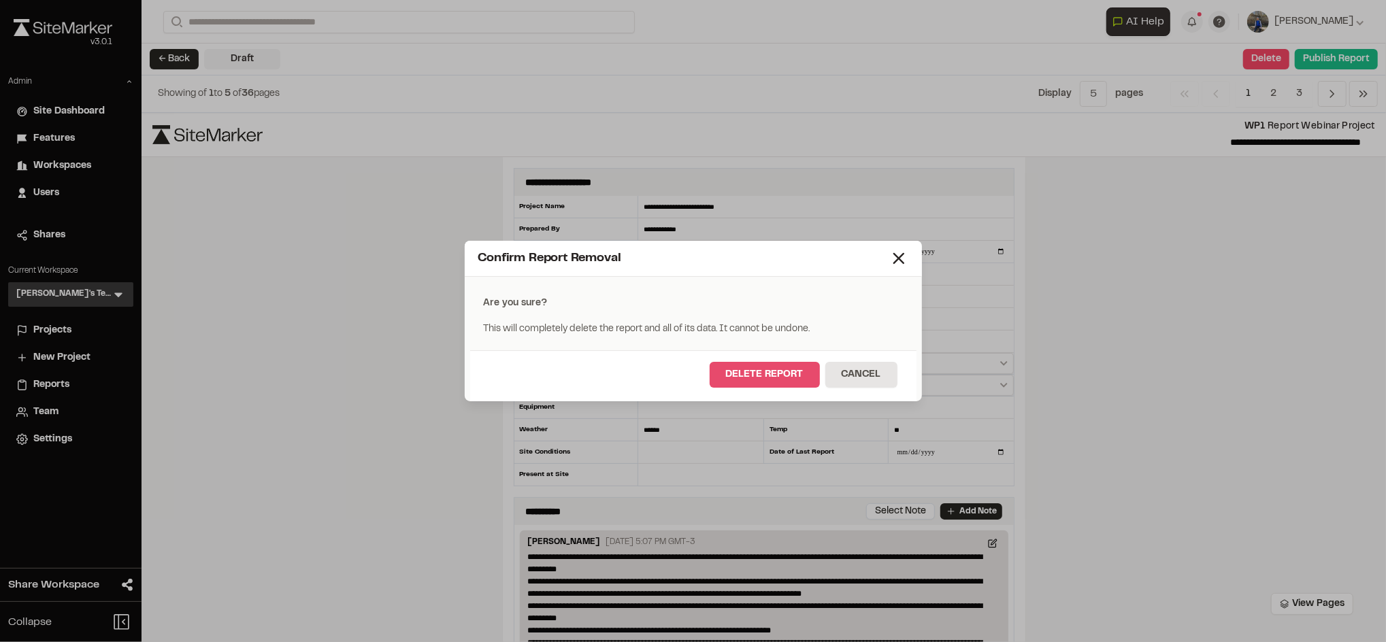
click at [787, 378] on button "Delete Report" at bounding box center [764, 375] width 110 height 26
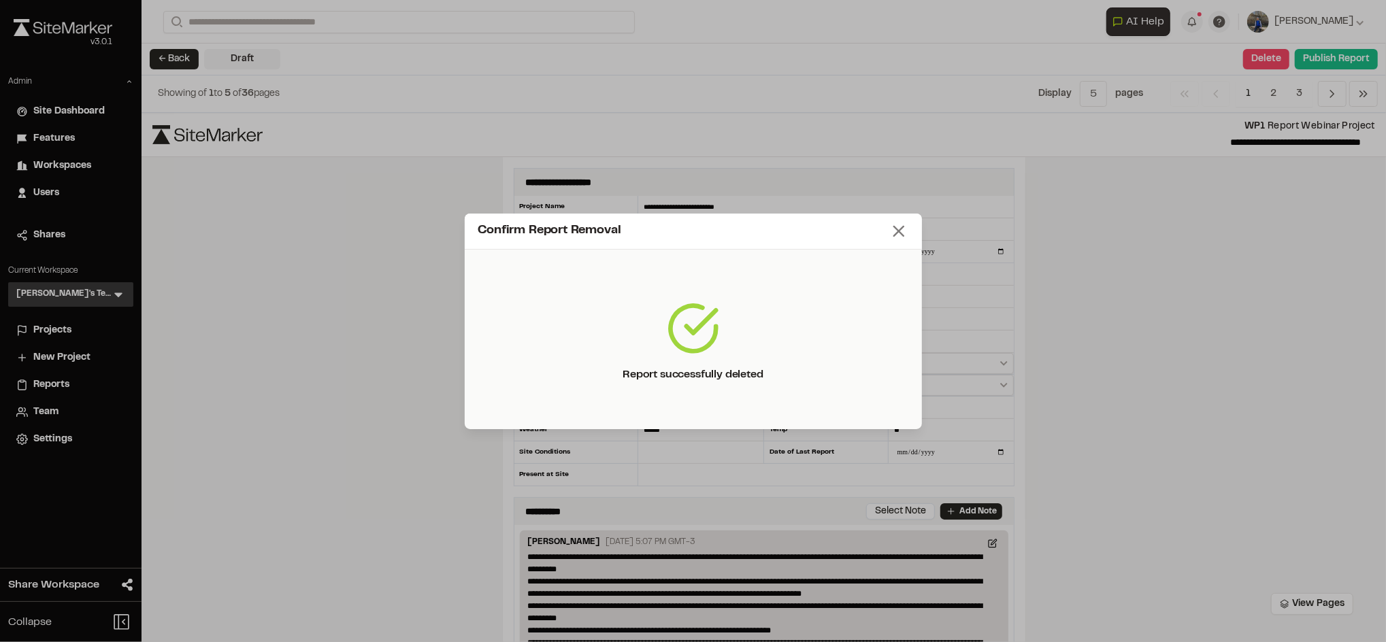
click at [899, 233] on icon at bounding box center [898, 231] width 19 height 19
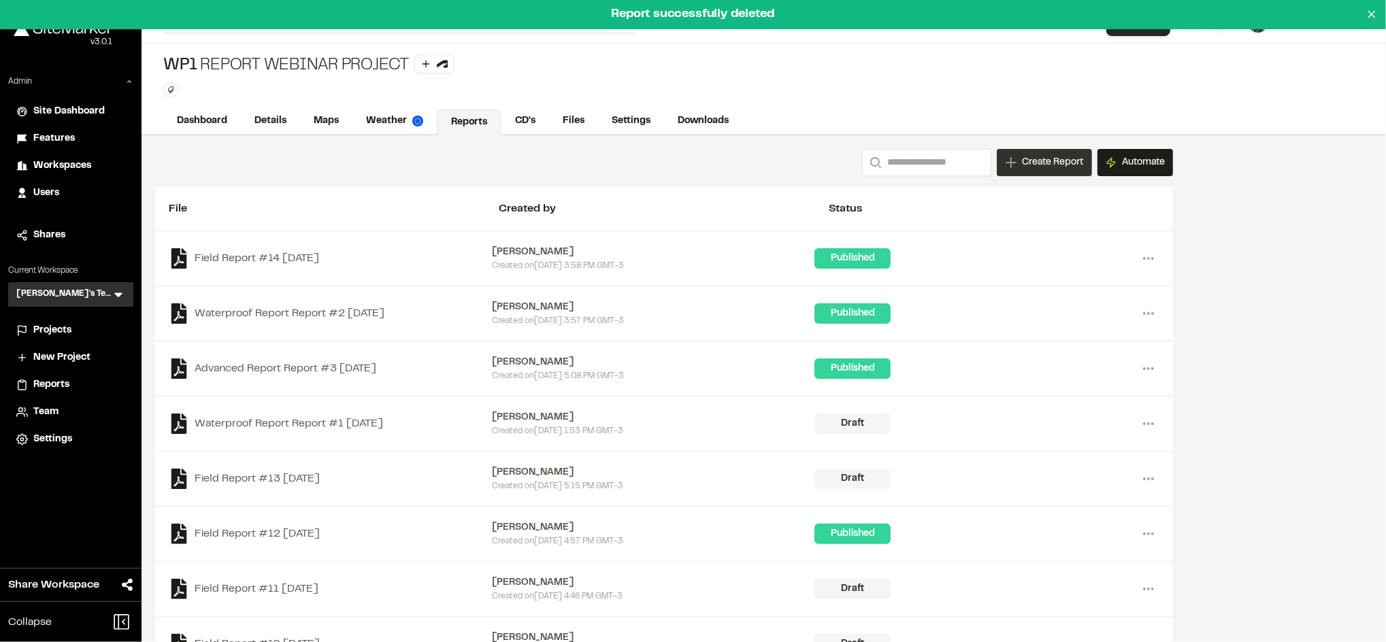
click at [1056, 158] on span "Create Report" at bounding box center [1052, 162] width 61 height 15
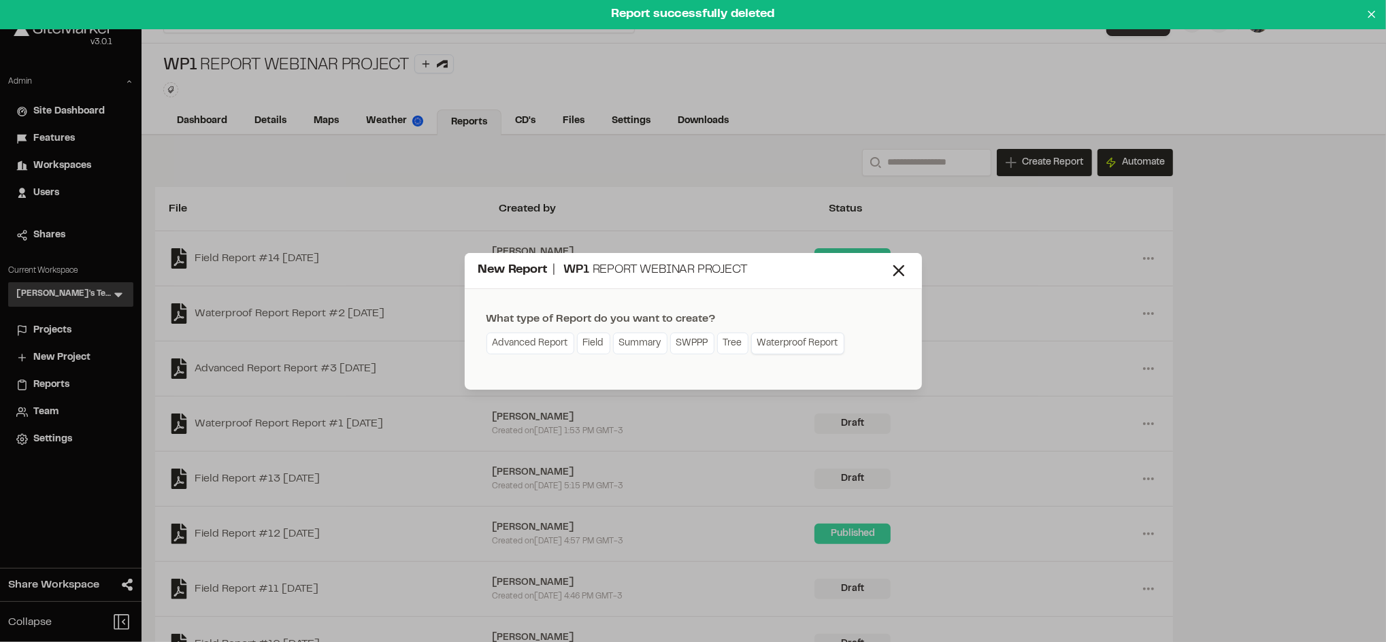
click at [790, 342] on link "Waterproof Report" at bounding box center [797, 344] width 93 height 22
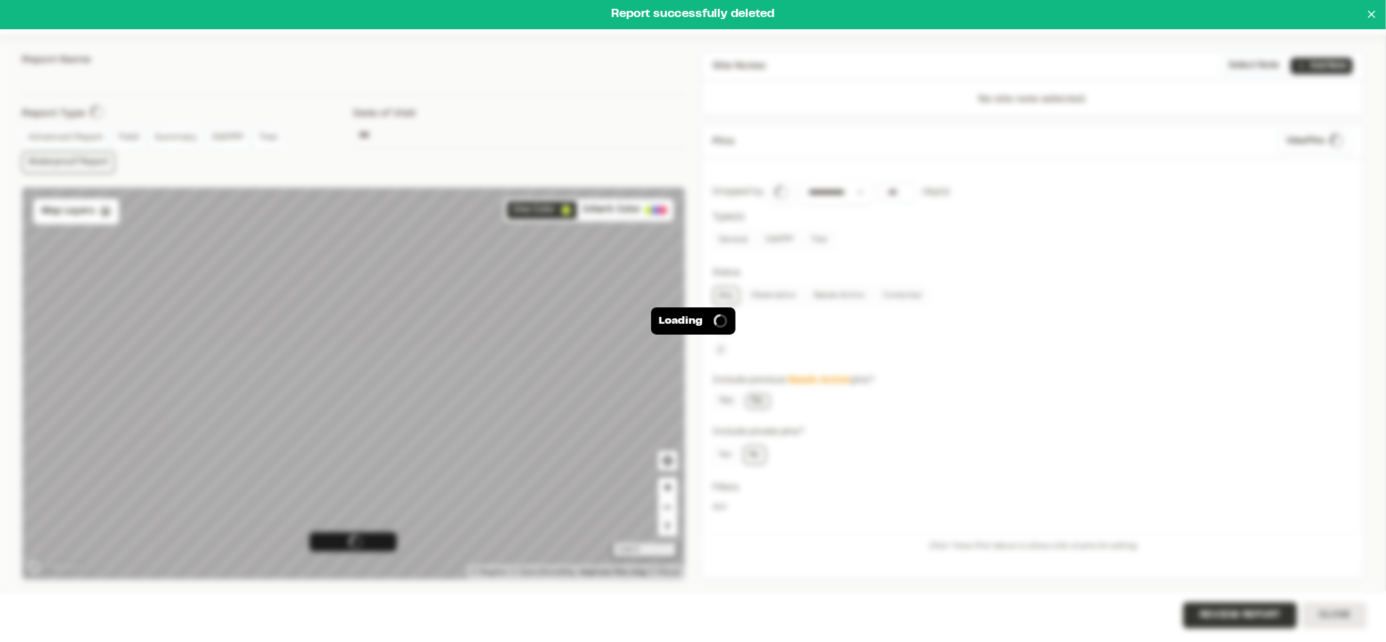
type input "**********"
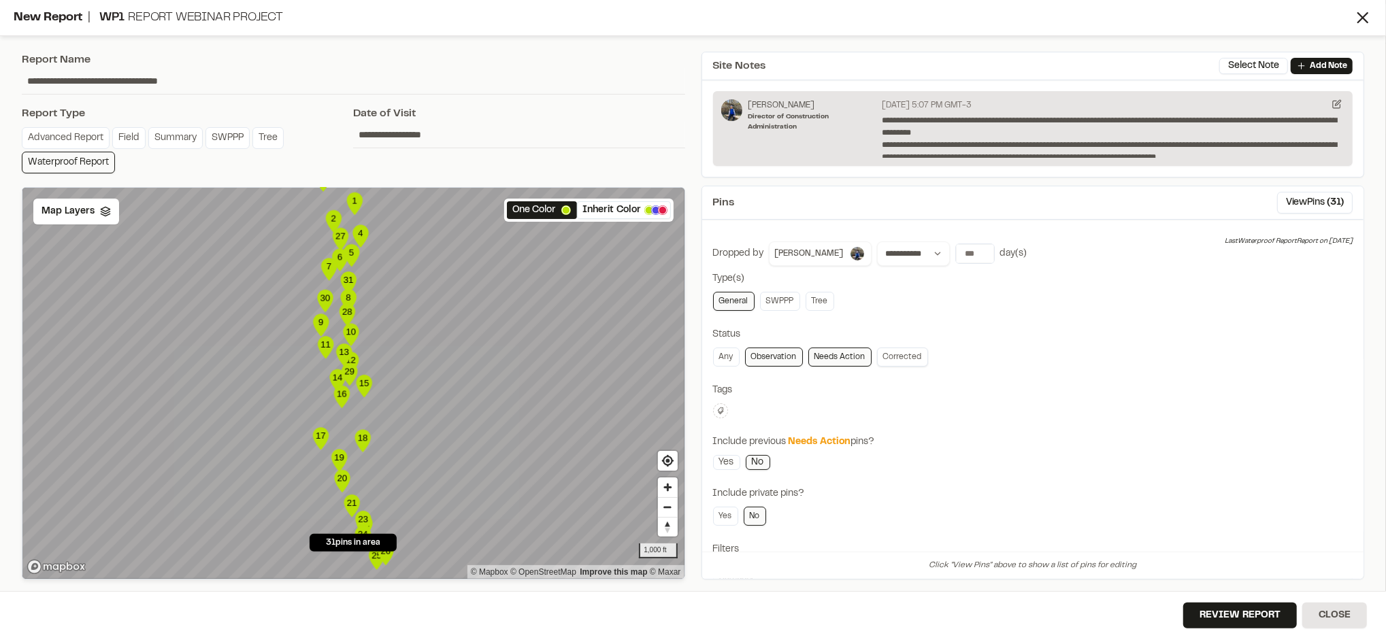
click at [896, 353] on link "Corrected" at bounding box center [902, 357] width 51 height 19
click at [1205, 612] on button "Review Report" at bounding box center [1240, 616] width 114 height 26
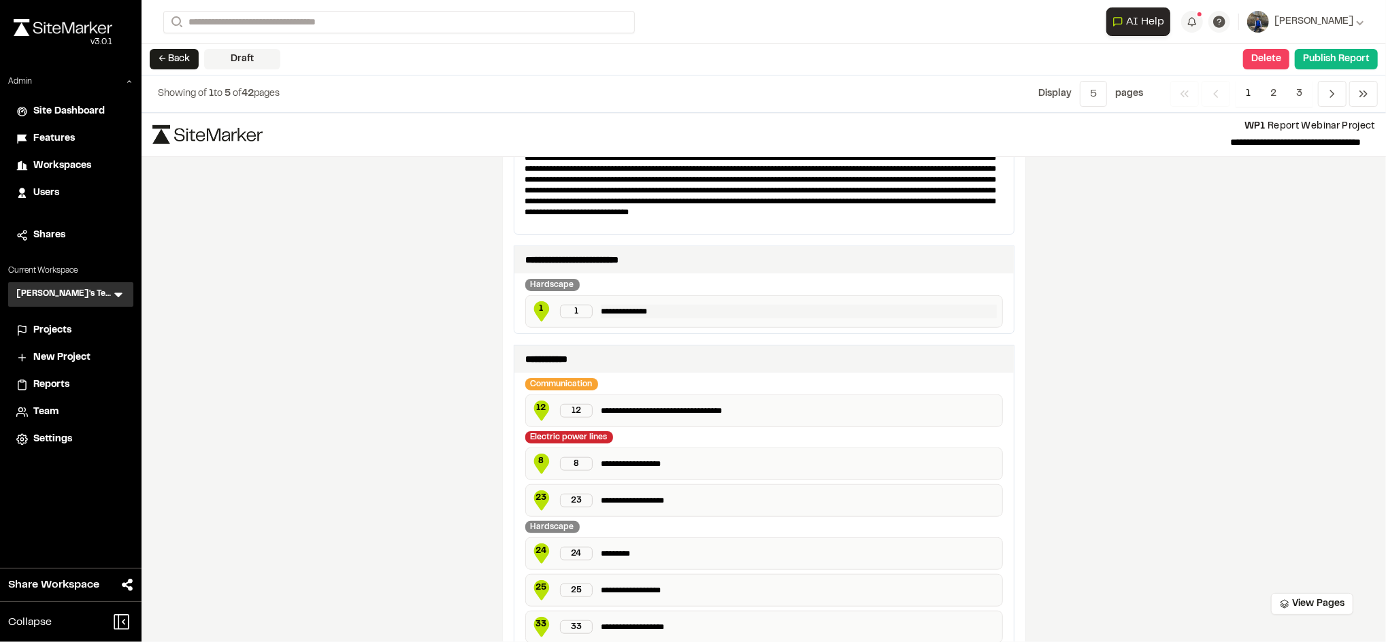
scroll to position [740, 0]
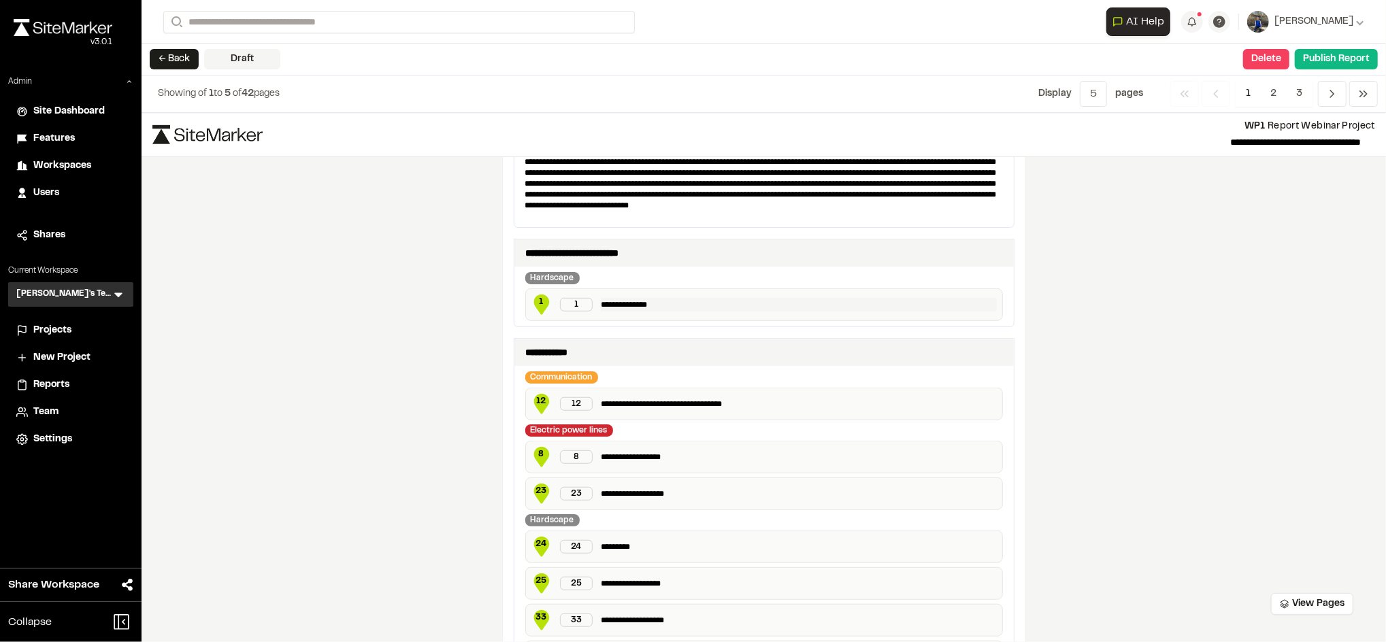
click at [658, 305] on p "**********" at bounding box center [799, 305] width 396 height 14
click at [1052, 339] on div "**********" at bounding box center [763, 377] width 1244 height 529
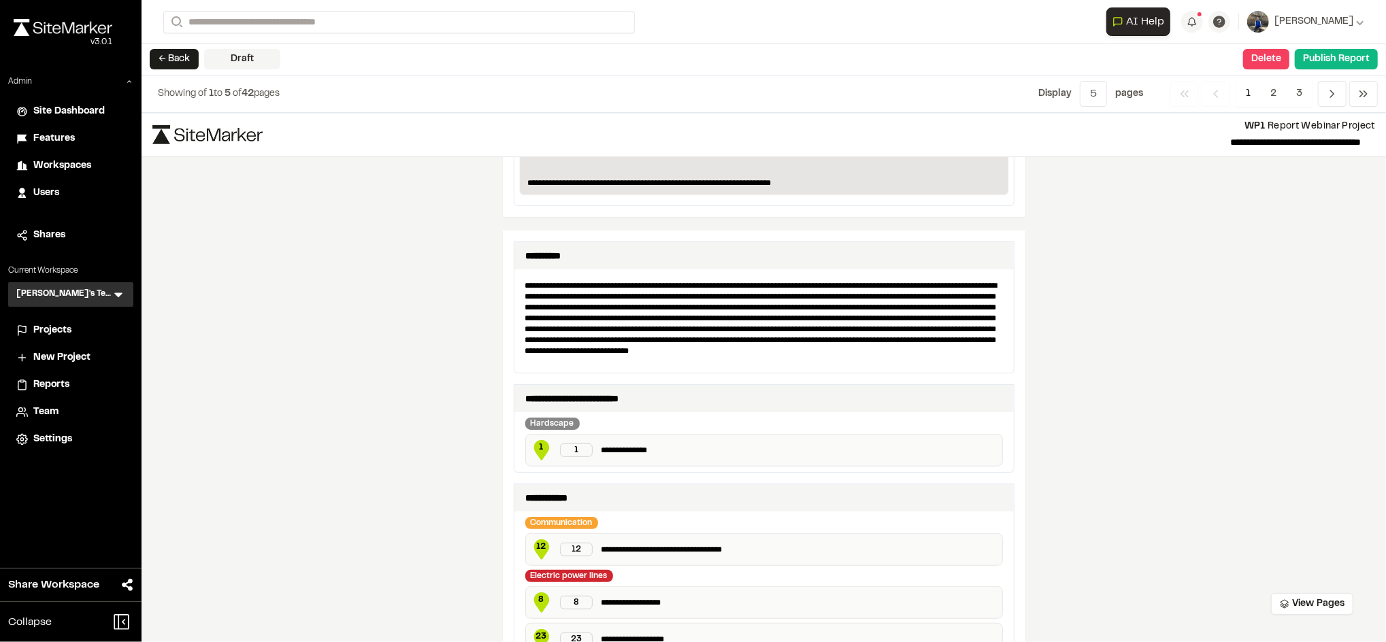
scroll to position [594, 0]
click at [1266, 58] on button "Delete" at bounding box center [1266, 59] width 46 height 20
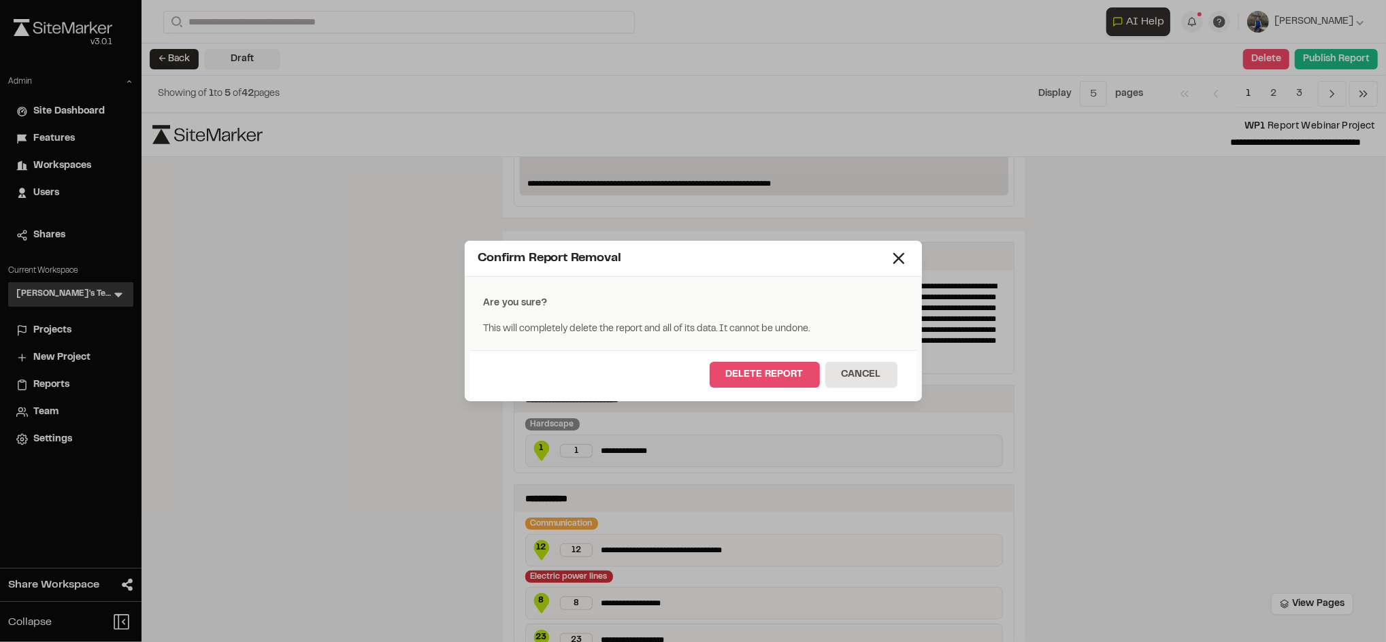
click at [793, 379] on button "Delete Report" at bounding box center [764, 375] width 110 height 26
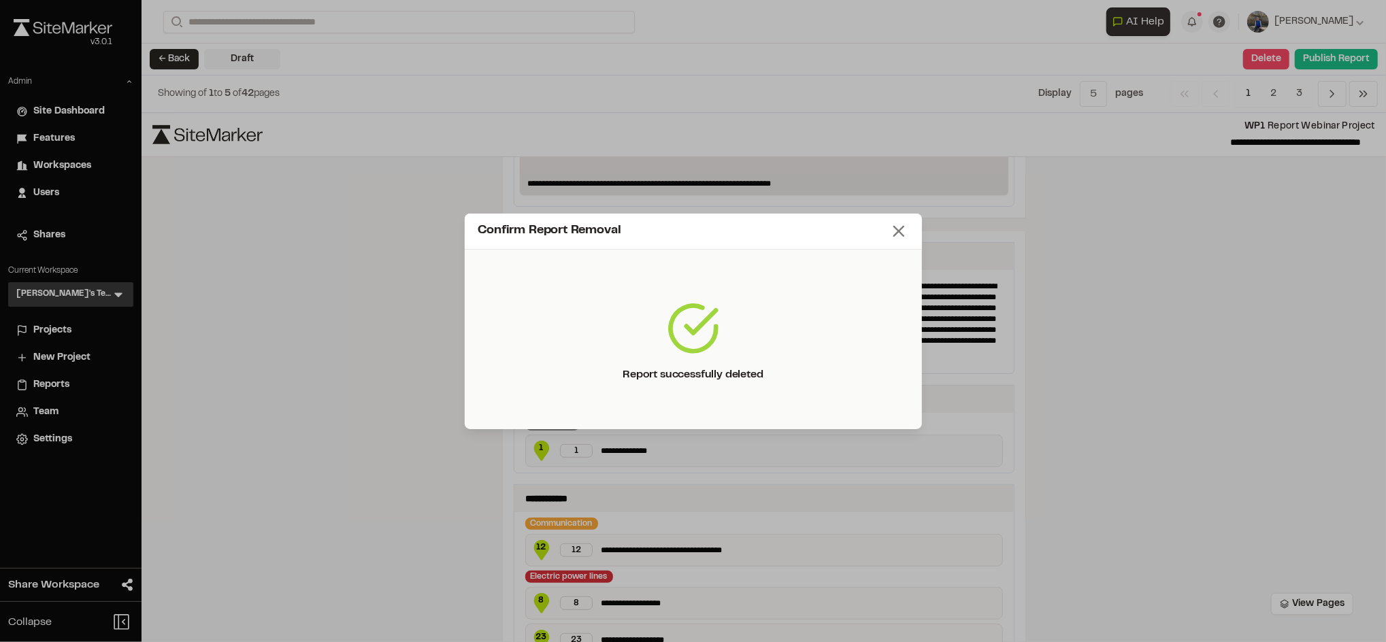
click at [899, 231] on icon at bounding box center [898, 231] width 19 height 19
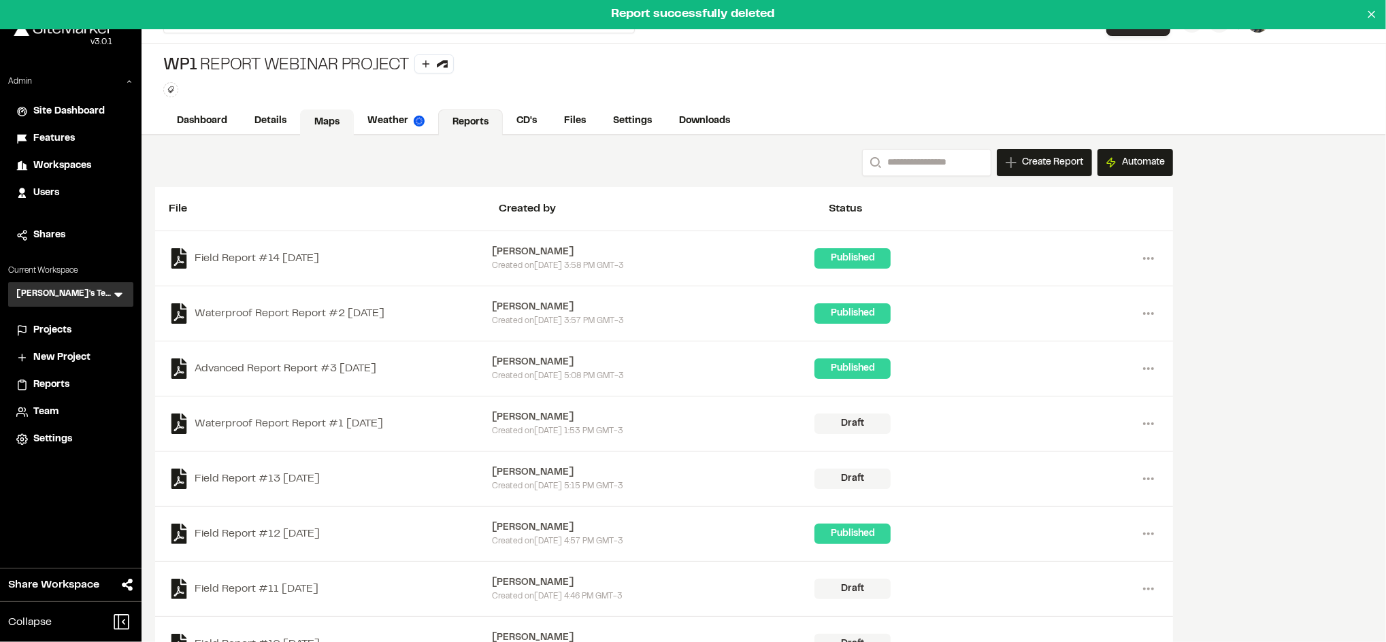
click at [324, 132] on link "Maps" at bounding box center [327, 123] width 54 height 26
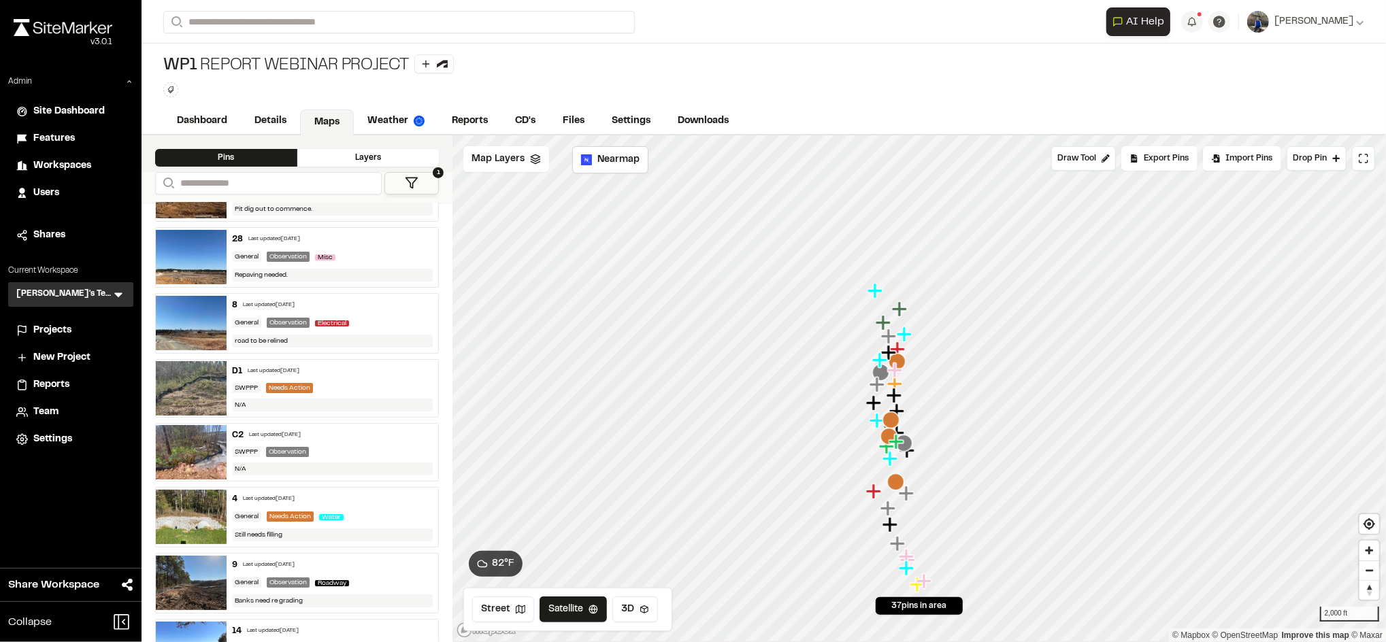
scroll to position [153, 0]
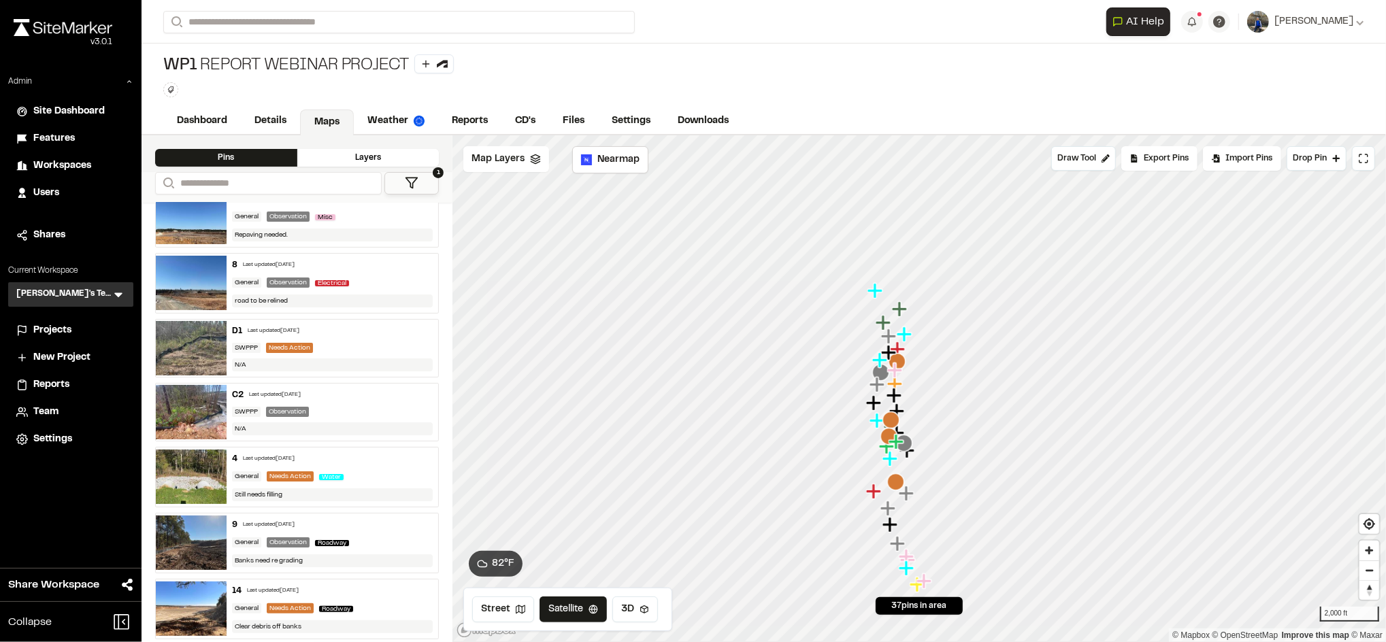
click at [367, 470] on div "4 Last updated [DATE] General Needs Action Water Still needs filling" at bounding box center [333, 477] width 212 height 59
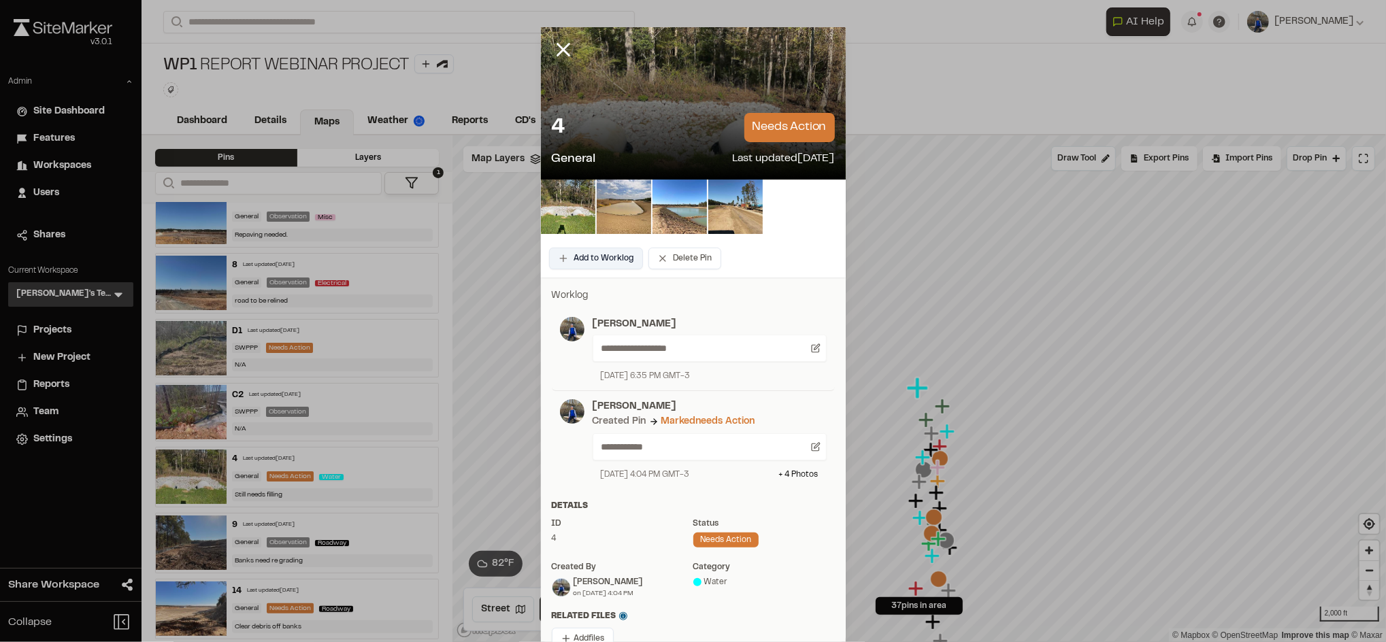
click at [601, 252] on button "Add to Worklog" at bounding box center [596, 259] width 94 height 22
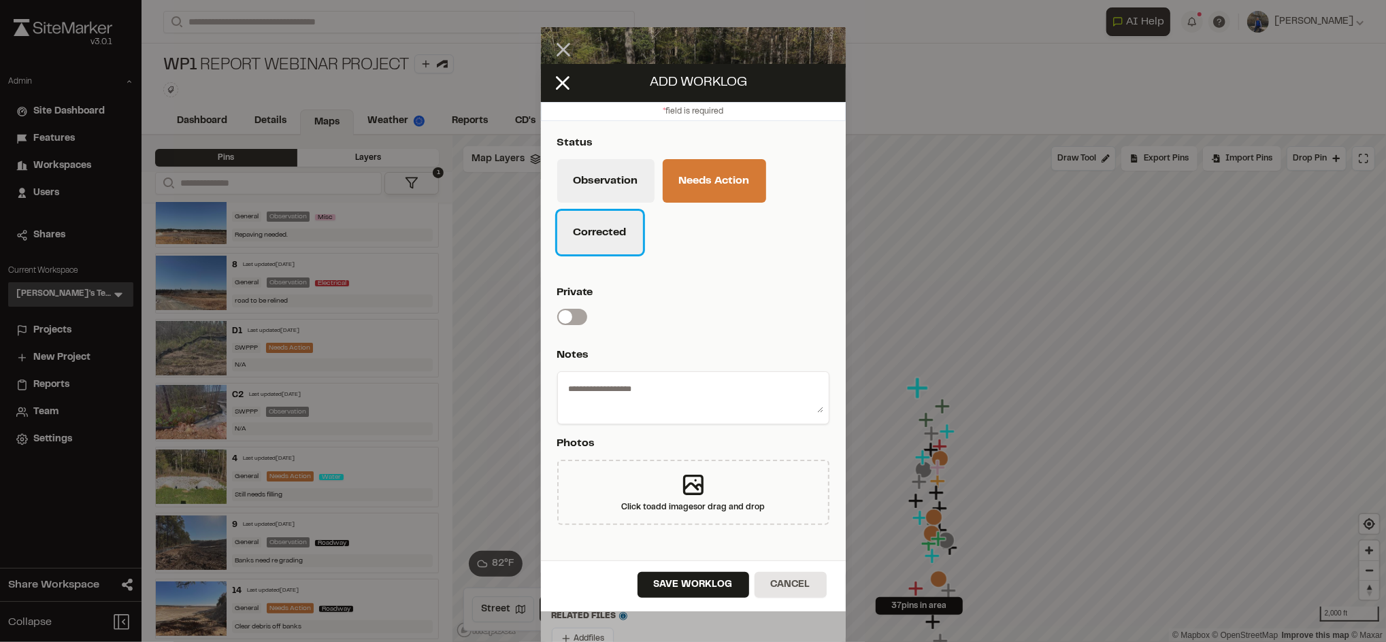
click at [613, 240] on button "Corrected" at bounding box center [600, 233] width 86 height 44
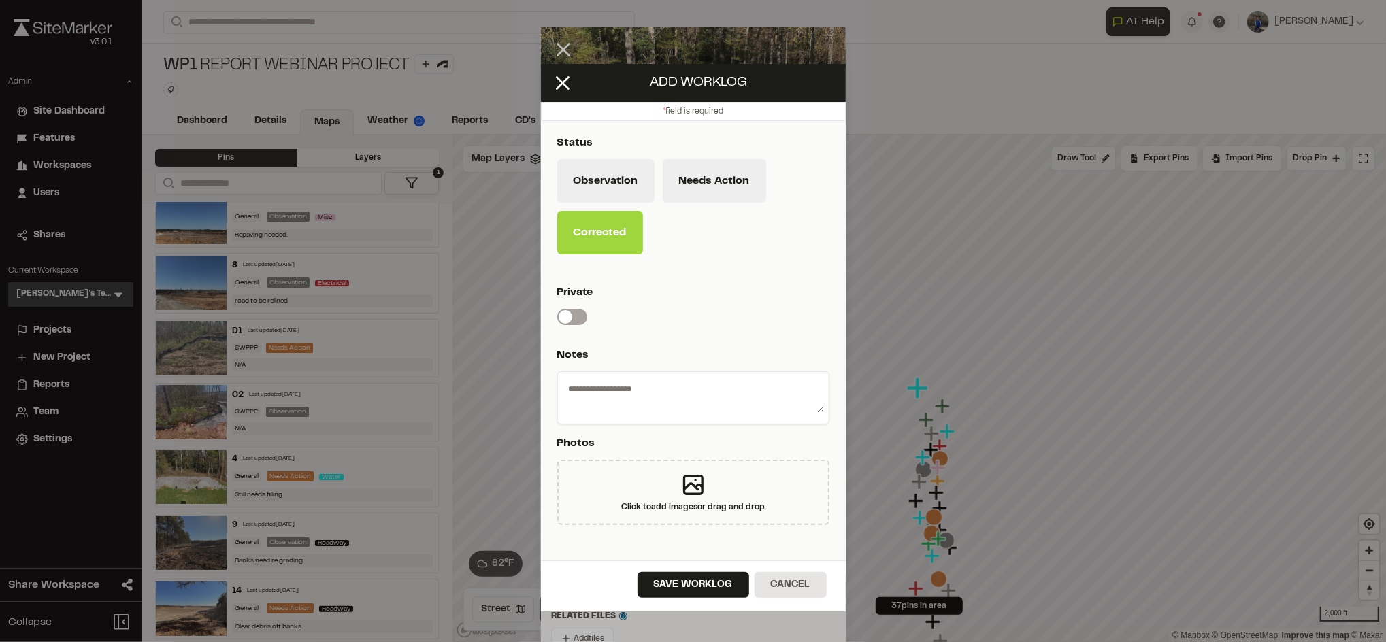
click at [658, 371] on div at bounding box center [693, 397] width 272 height 53
click at [659, 403] on textarea at bounding box center [693, 395] width 260 height 35
type textarea "**********"
click at [692, 590] on button "Save Worklog" at bounding box center [693, 585] width 112 height 26
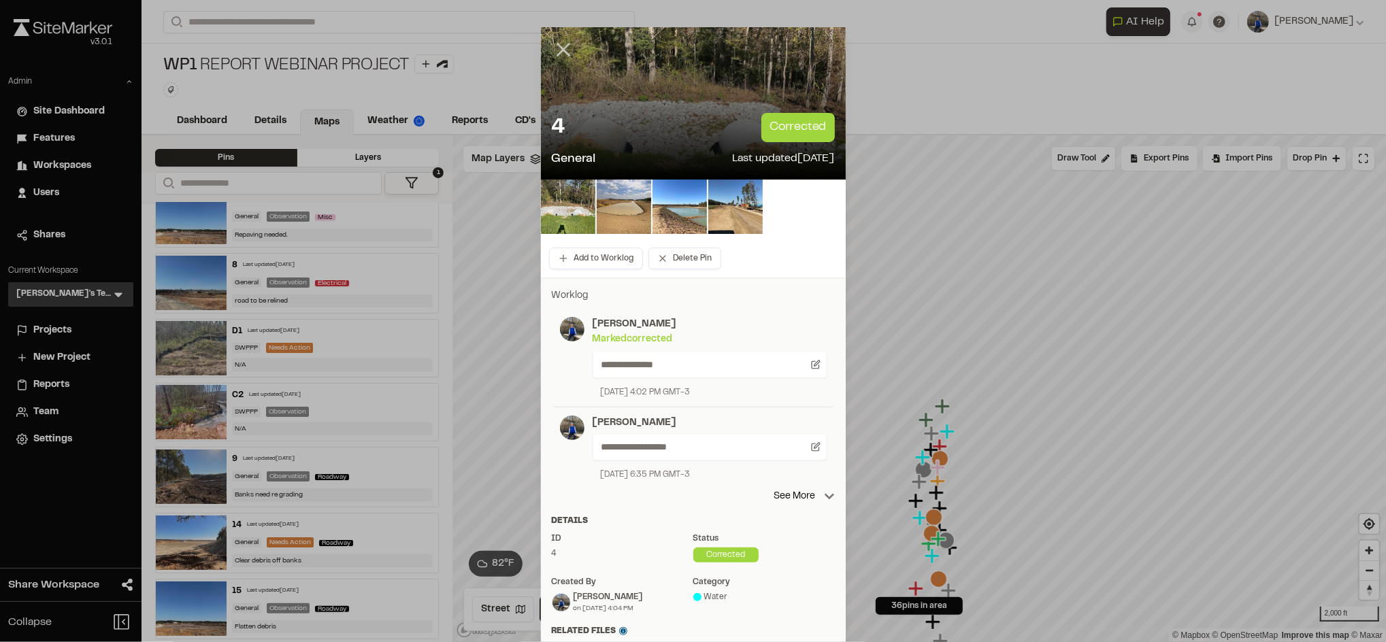
click at [554, 45] on icon at bounding box center [563, 49] width 23 height 23
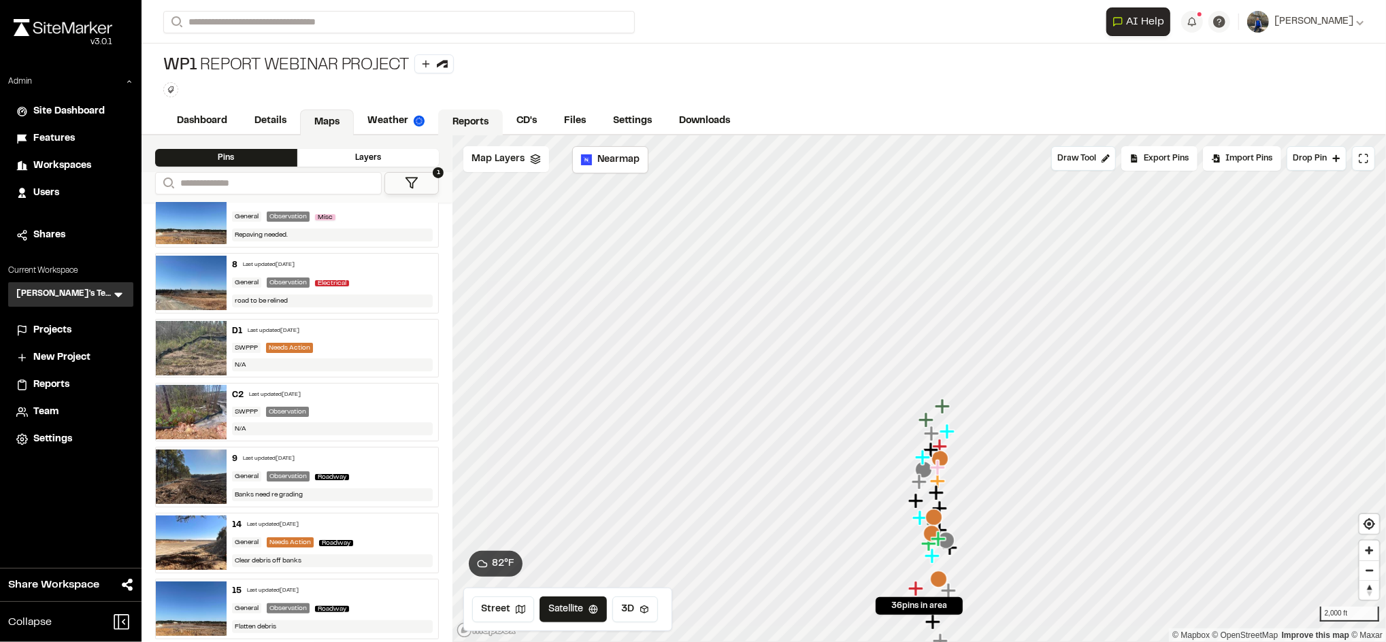
click at [461, 126] on link "Reports" at bounding box center [470, 123] width 65 height 26
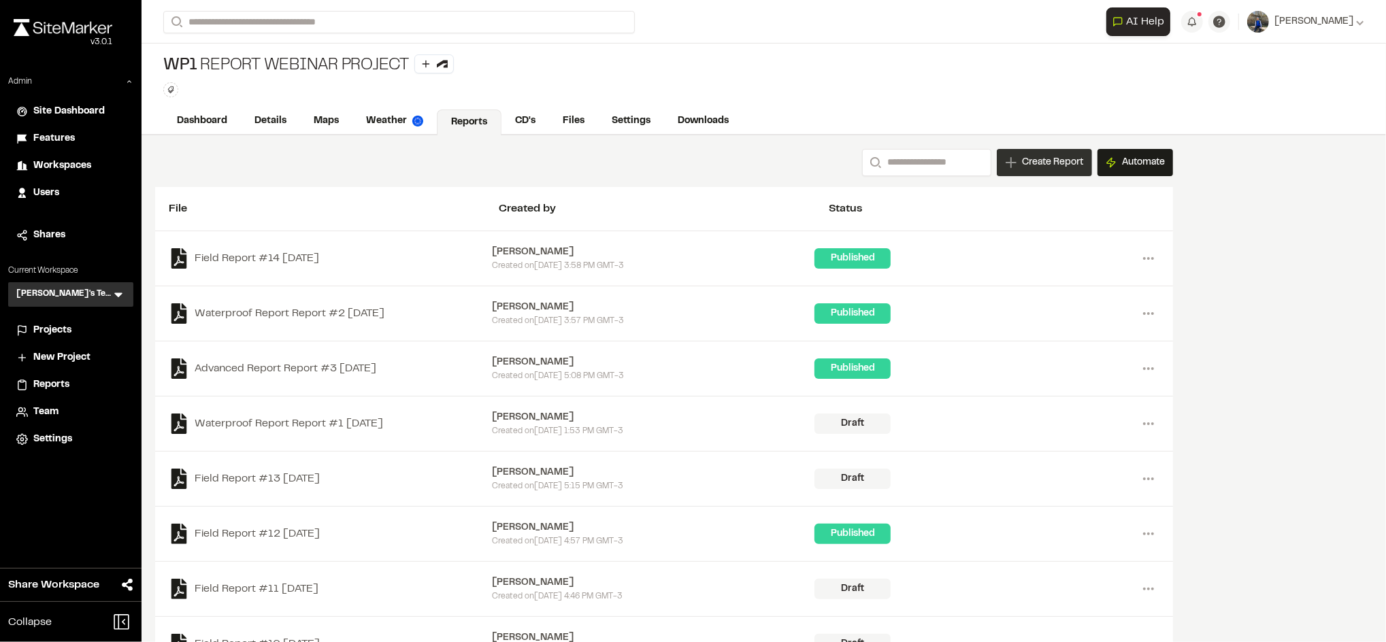
click at [1034, 150] on div "Create Report" at bounding box center [1044, 162] width 95 height 27
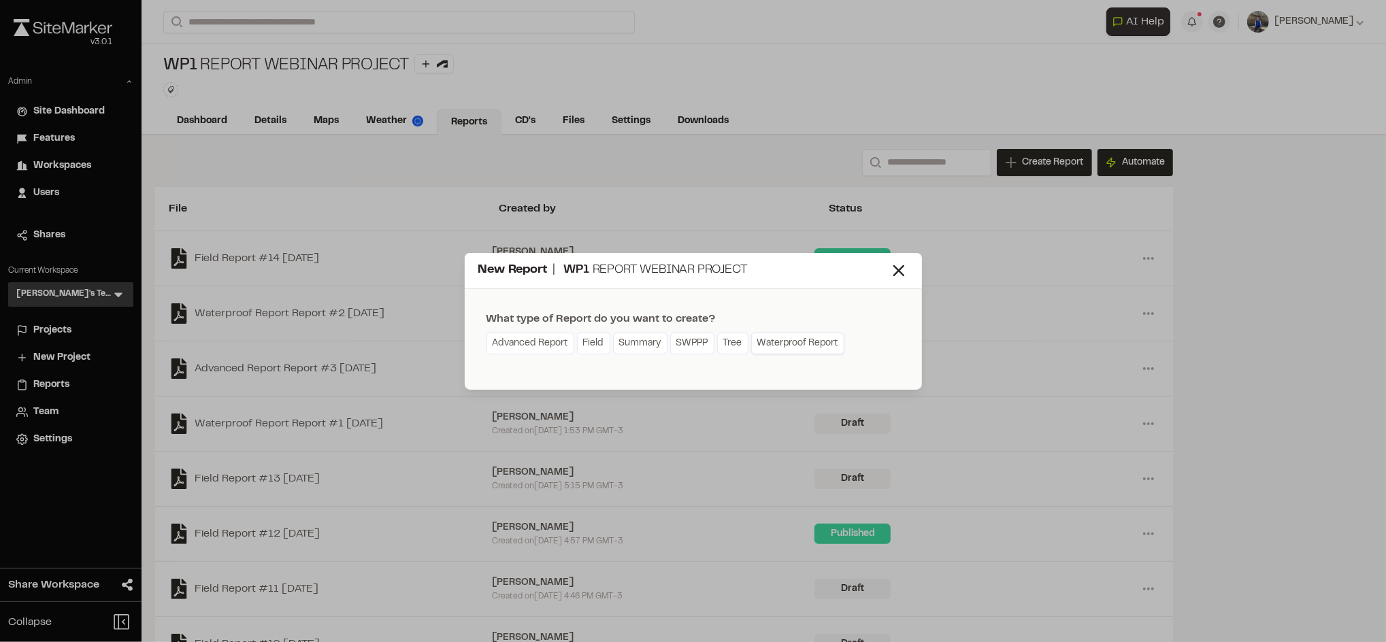
click at [805, 340] on link "Waterproof Report" at bounding box center [797, 344] width 93 height 22
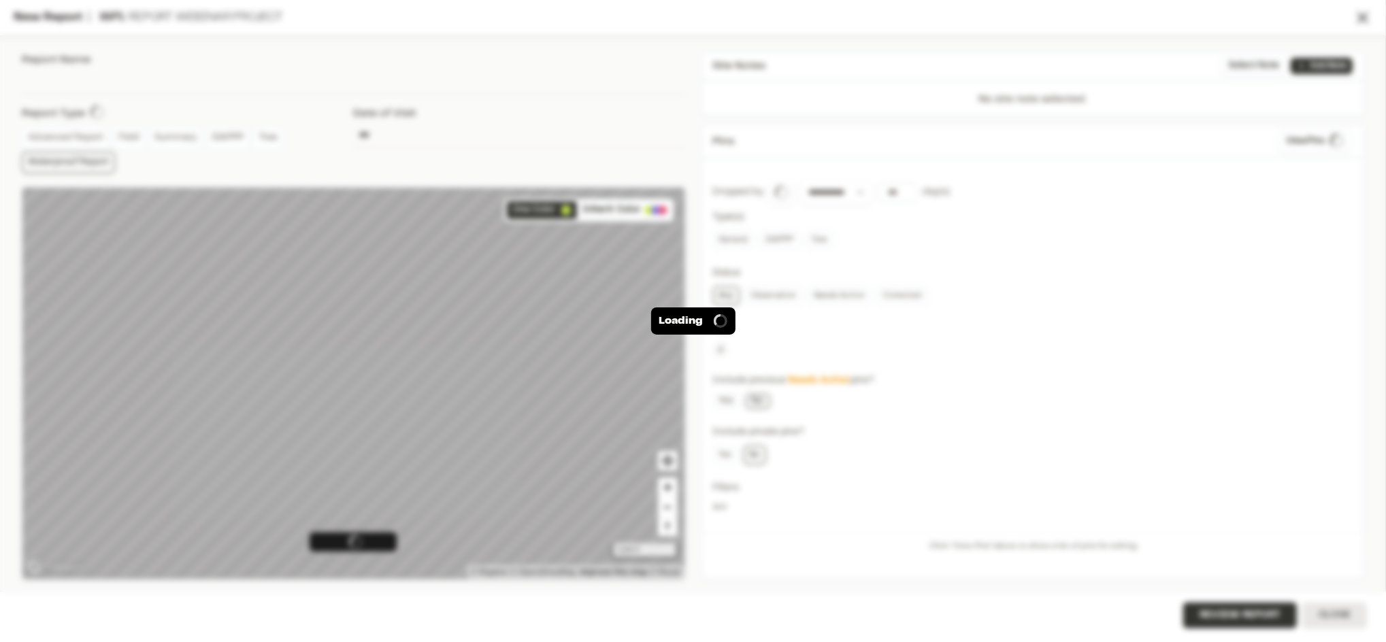
type input "**********"
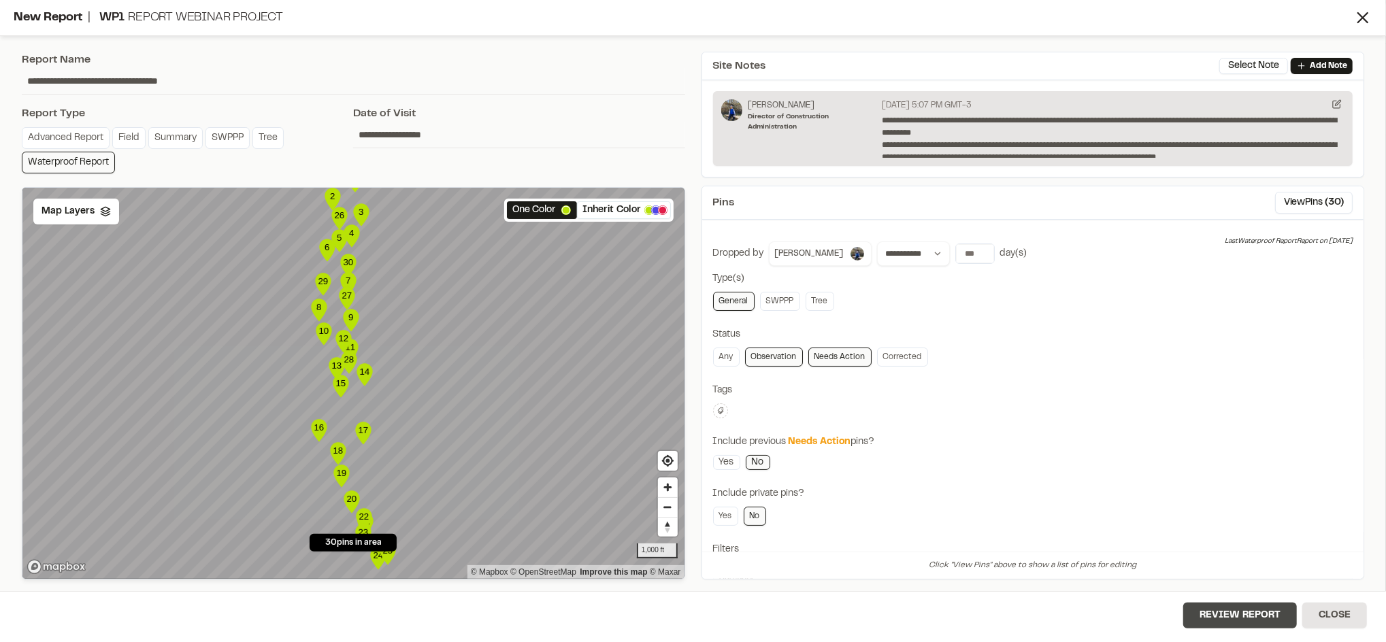
click at [1237, 619] on button "Review Report" at bounding box center [1240, 616] width 114 height 26
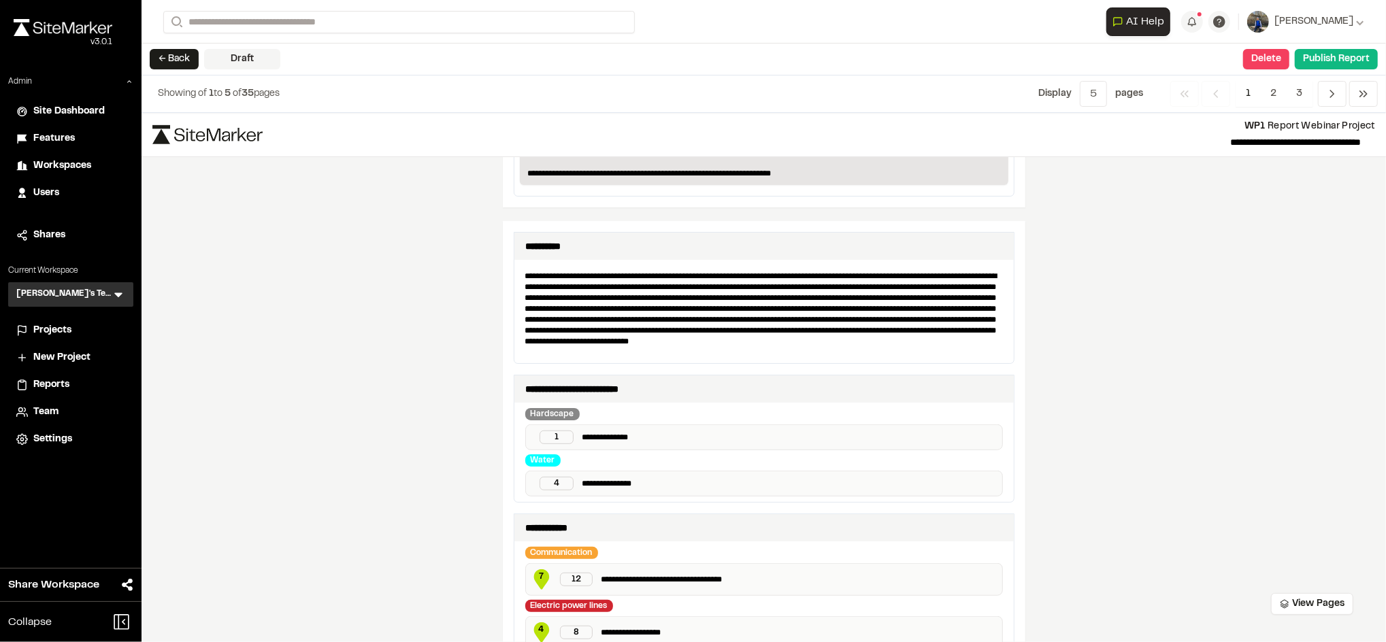
scroll to position [606, 0]
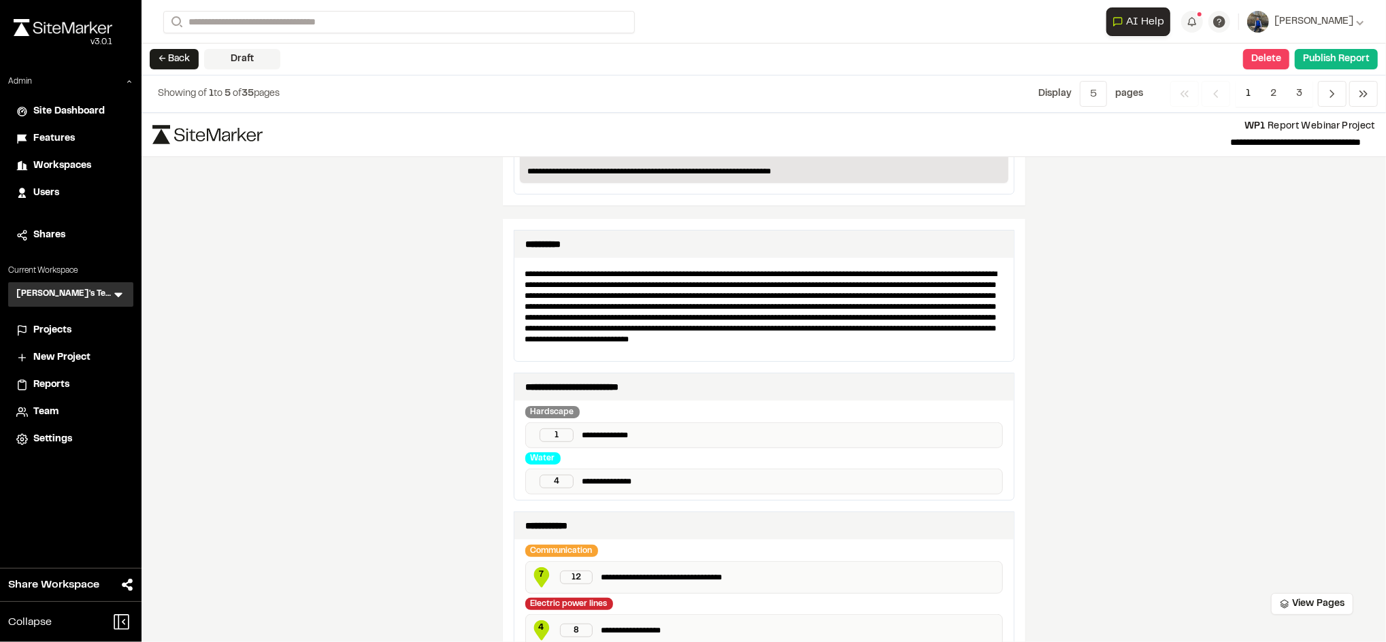
click at [1242, 53] on div "← Back Draft View Pages Delete Confirm Report Removal Are you sure? This will c…" at bounding box center [763, 60] width 1244 height 32
click at [1253, 56] on button "Delete" at bounding box center [1266, 59] width 46 height 20
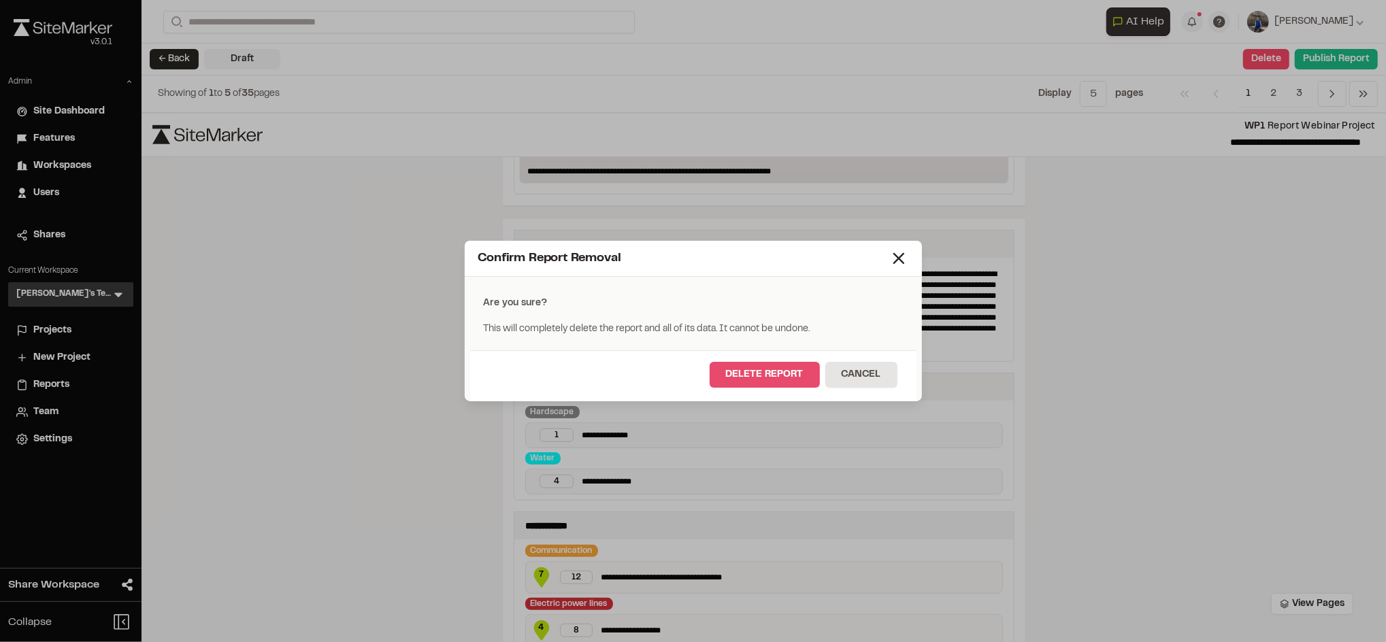
click at [809, 372] on button "Delete Report" at bounding box center [764, 375] width 110 height 26
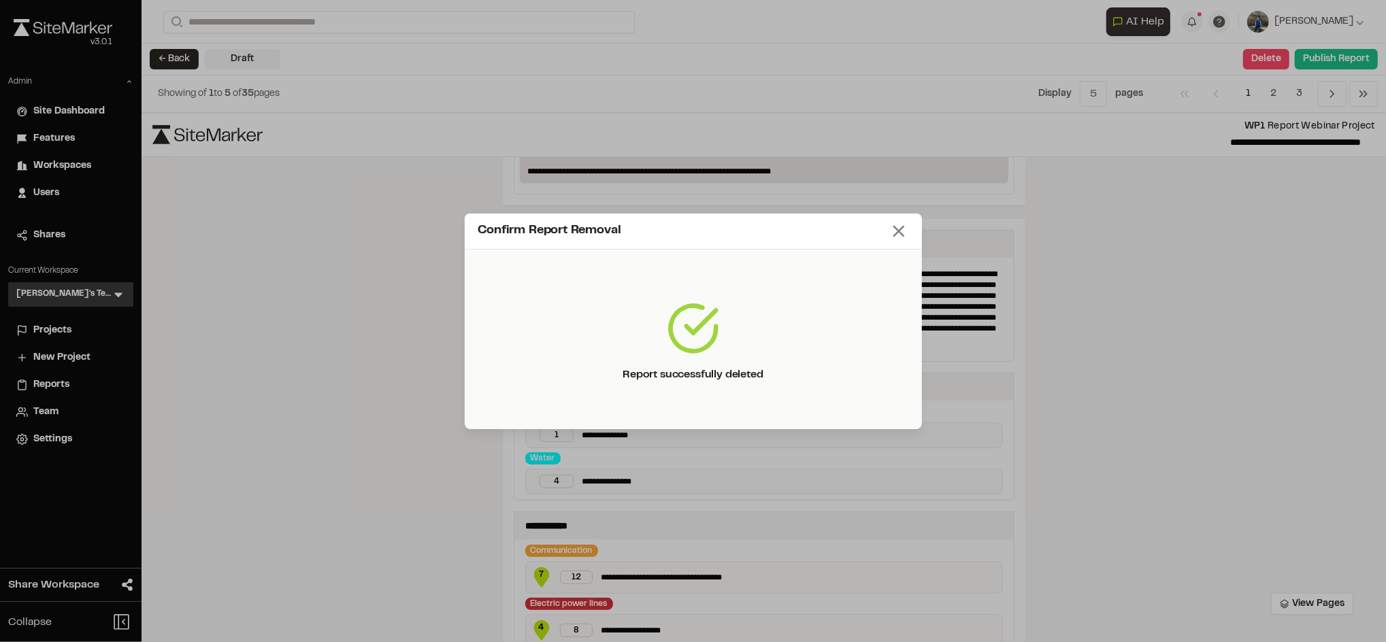
click at [898, 233] on icon at bounding box center [898, 231] width 19 height 19
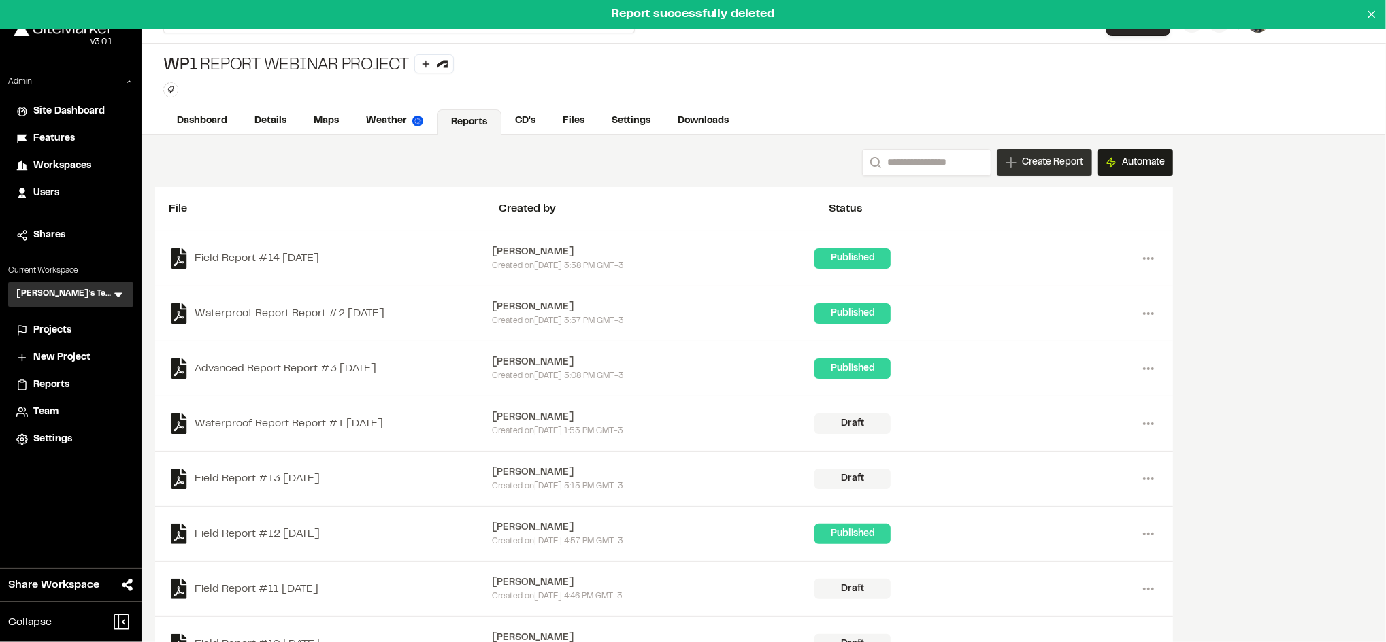
click at [1033, 166] on span "Create Report" at bounding box center [1052, 162] width 61 height 15
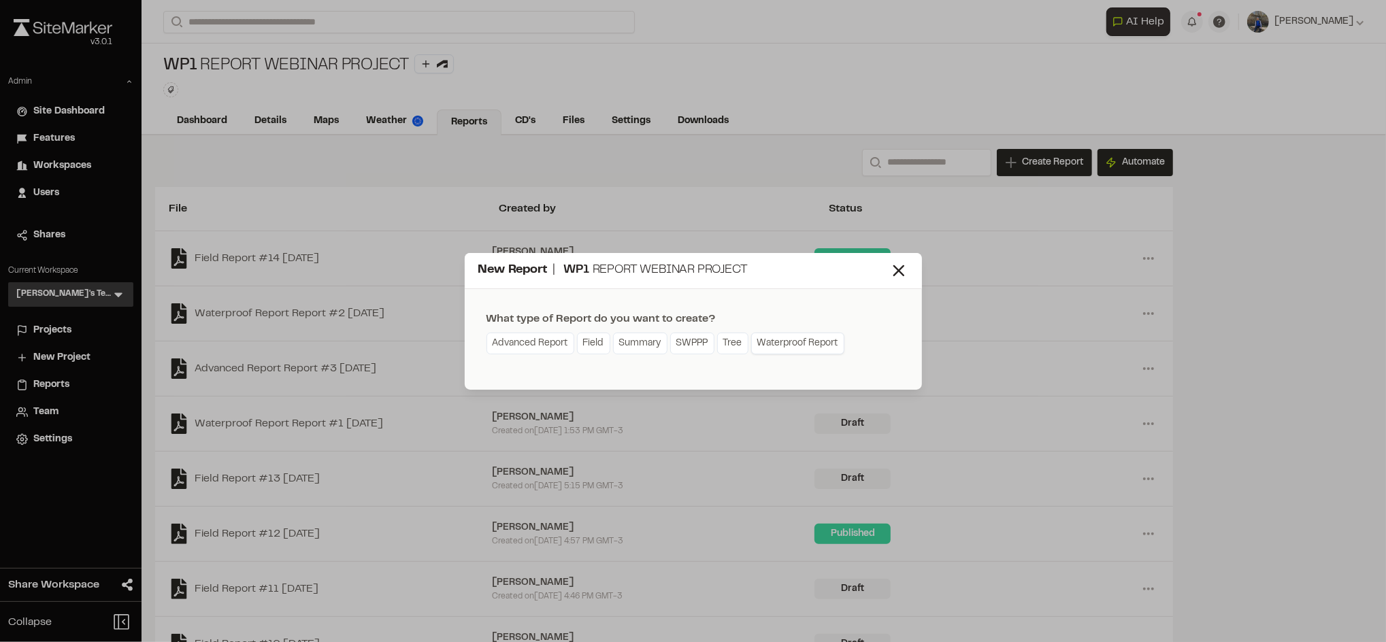
click at [818, 344] on link "Waterproof Report" at bounding box center [797, 344] width 93 height 22
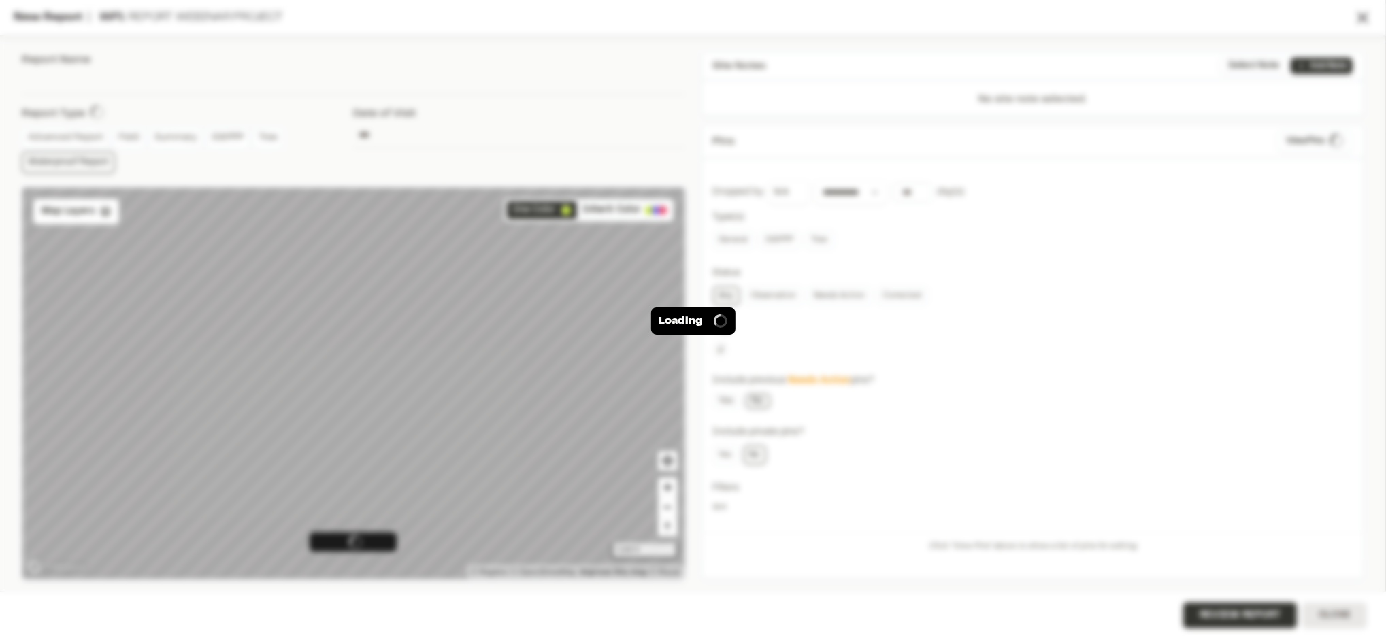
type input "**********"
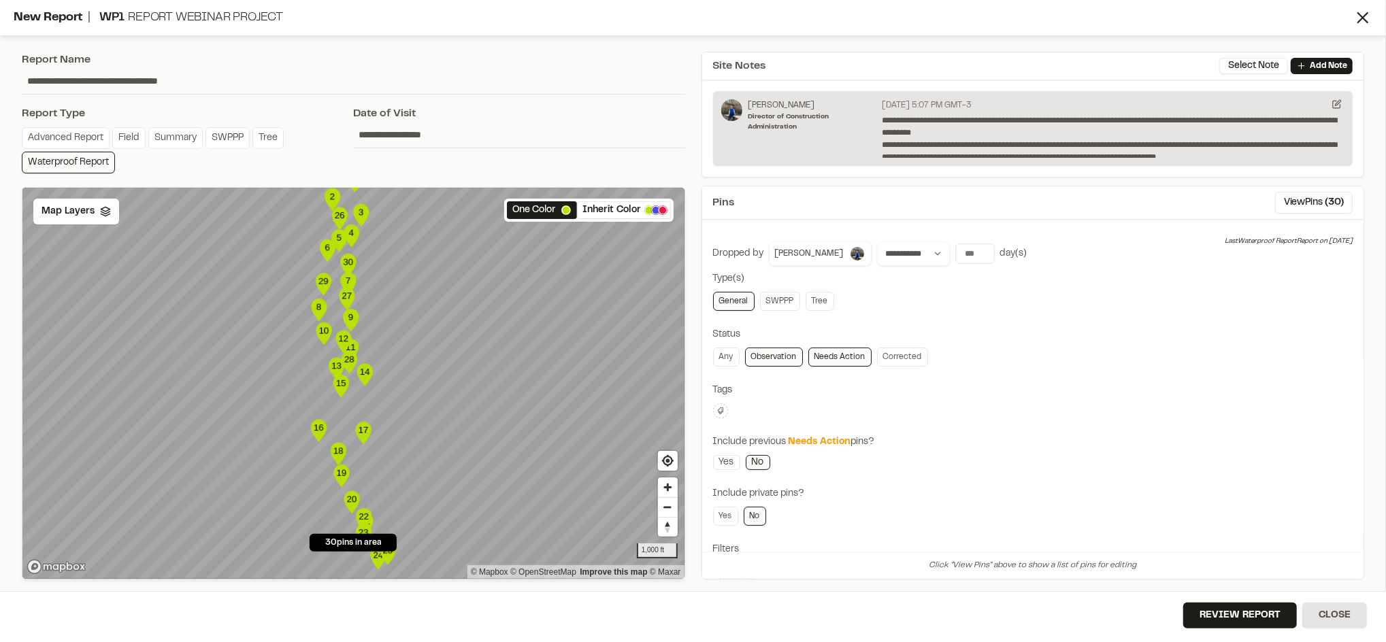
click at [420, 133] on input "**********" at bounding box center [518, 135] width 331 height 26
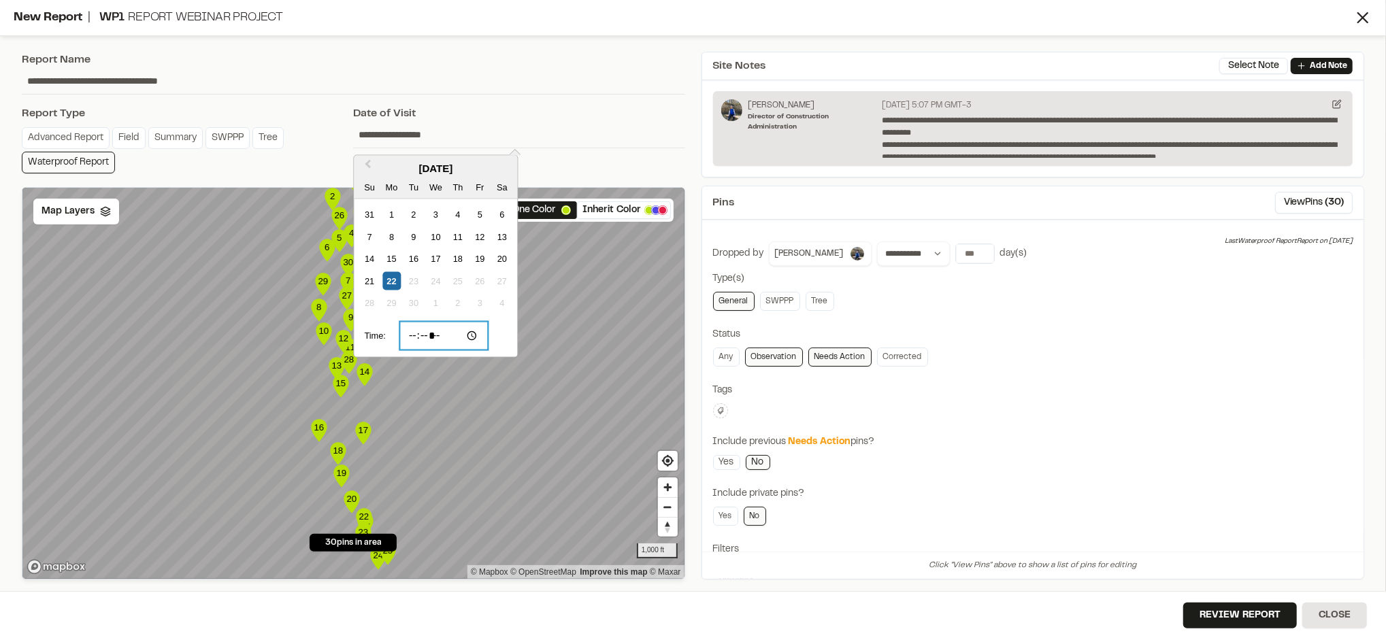
click at [418, 341] on input "*****" at bounding box center [443, 336] width 89 height 29
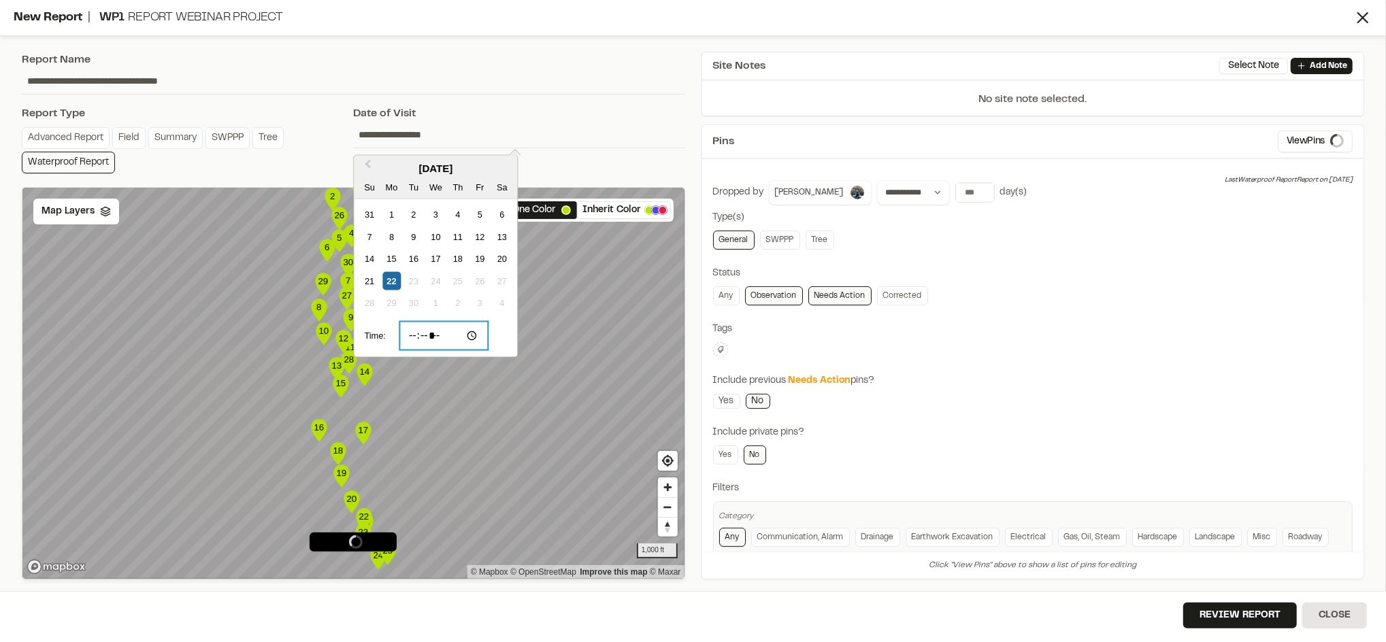
click at [436, 338] on input "*****" at bounding box center [443, 336] width 89 height 29
type input "*****"
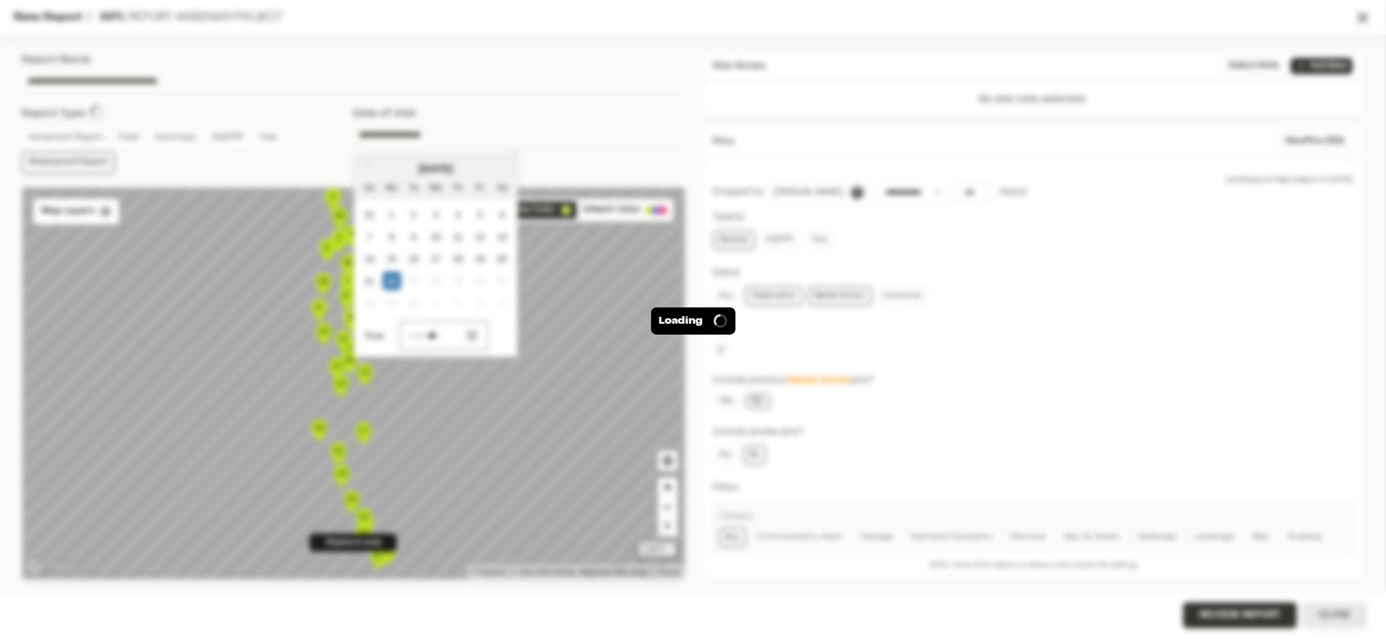
type input "**********"
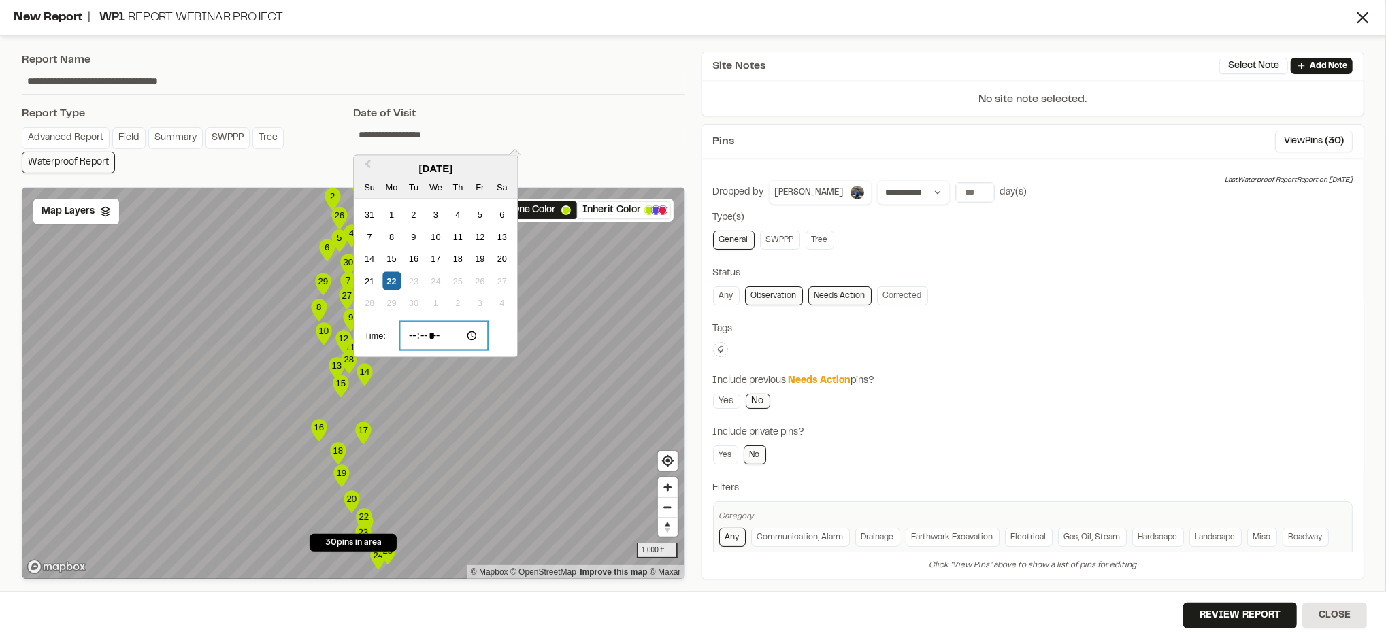
click at [435, 338] on input "*****" at bounding box center [443, 336] width 89 height 29
type input "*****"
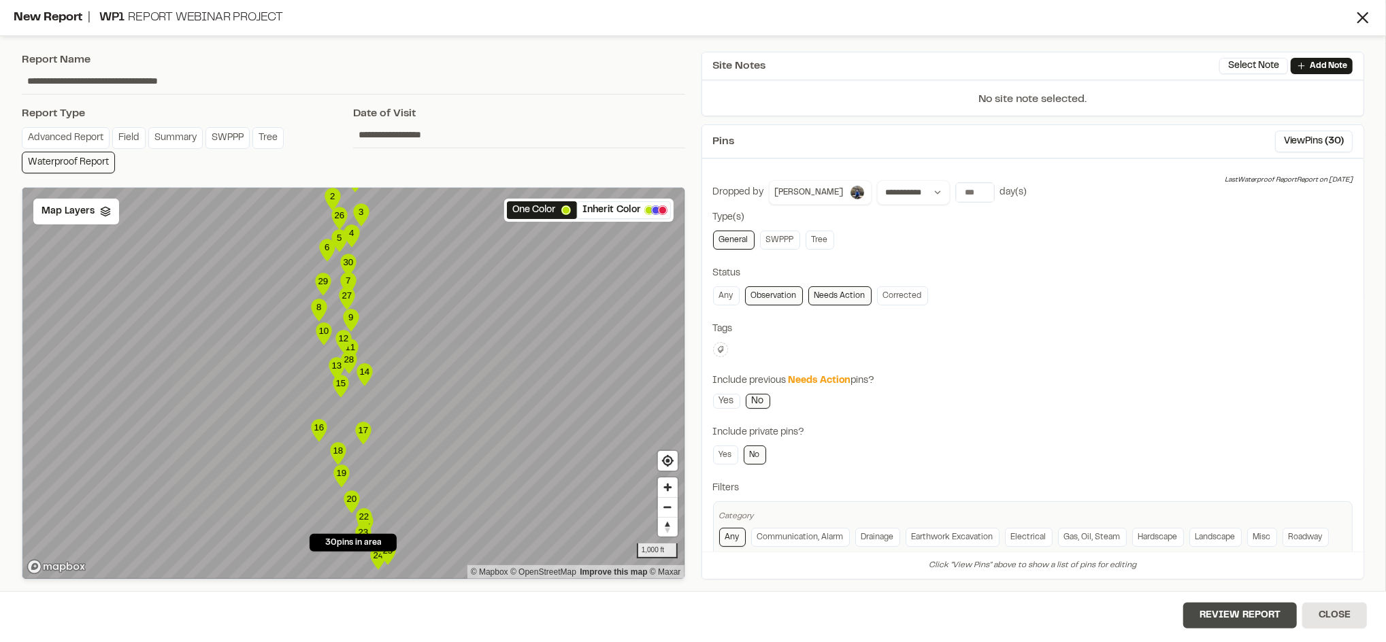
click at [1224, 623] on button "Review Report" at bounding box center [1240, 616] width 114 height 26
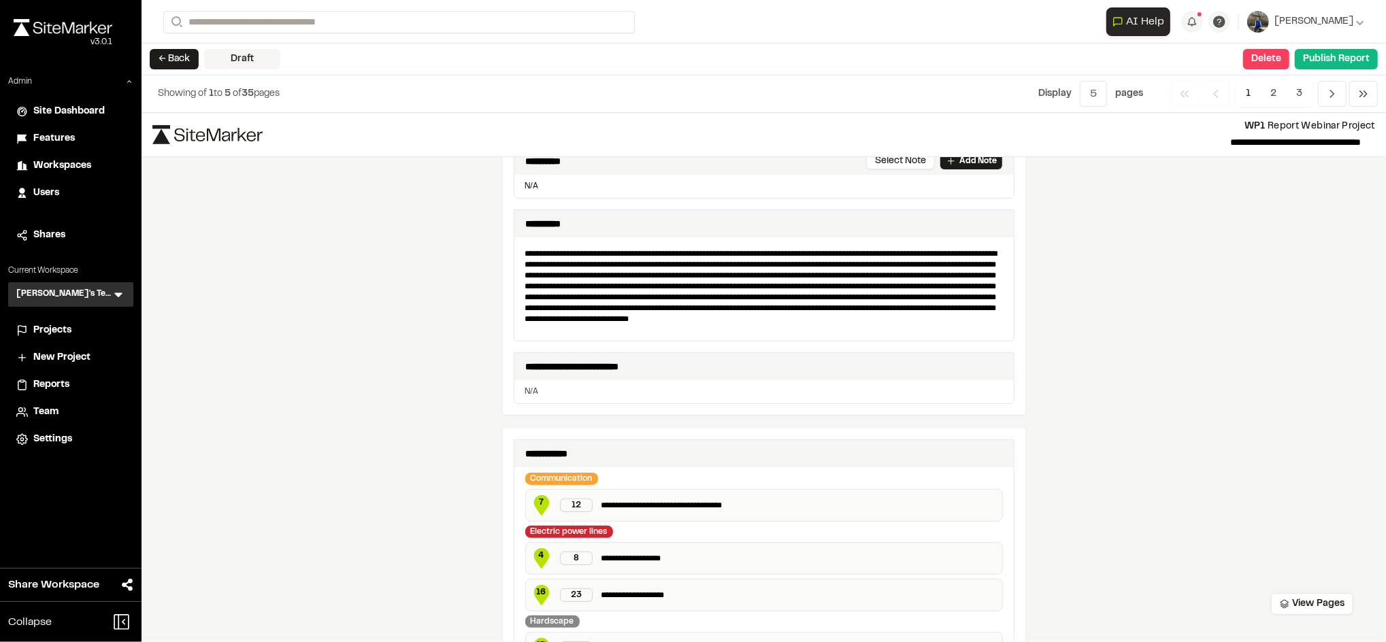
scroll to position [351, 0]
